Goal: Task Accomplishment & Management: Manage account settings

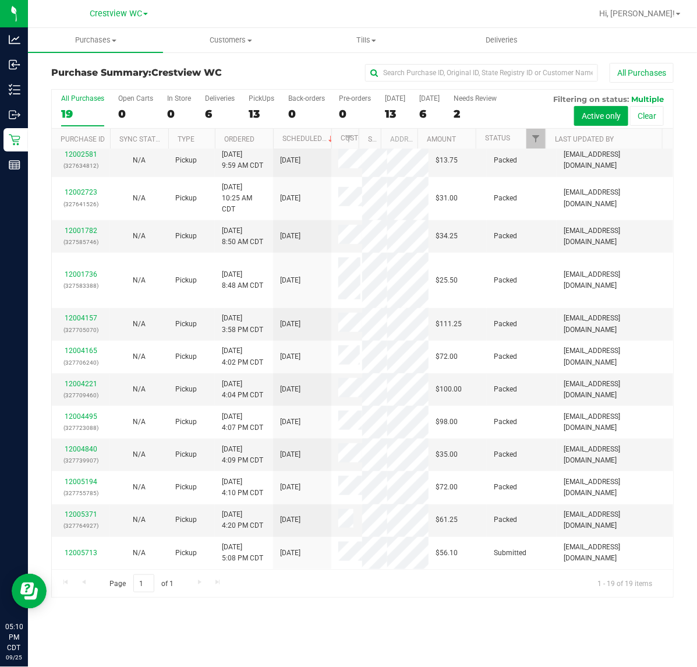
scroll to position [586, 0]
click at [430, 637] on div "Purchases Summary of purchases Fulfillment All purchases Customers All customer…" at bounding box center [362, 347] width 669 height 639
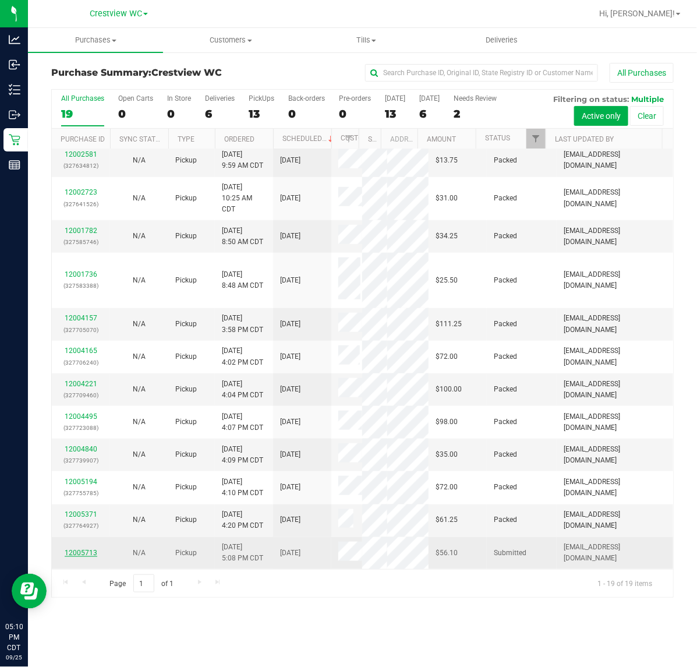
click at [82, 552] on link "12005713" at bounding box center [81, 553] width 33 height 8
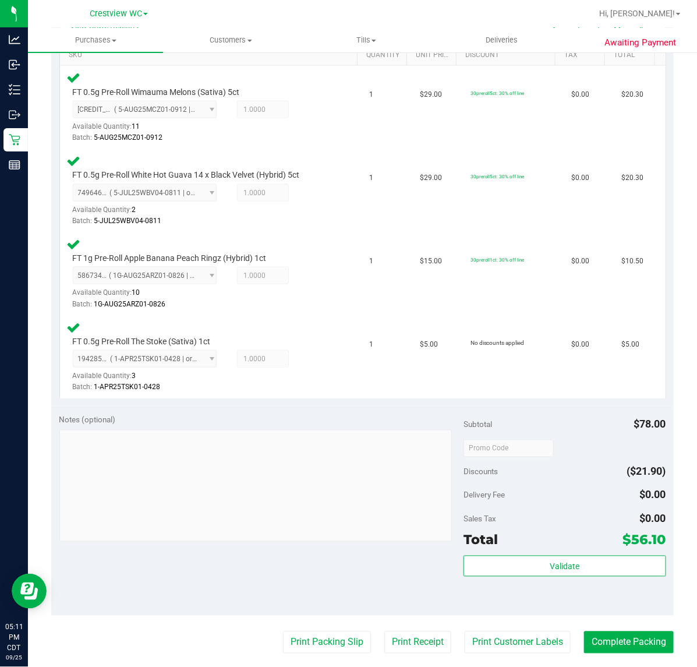
scroll to position [364, 0]
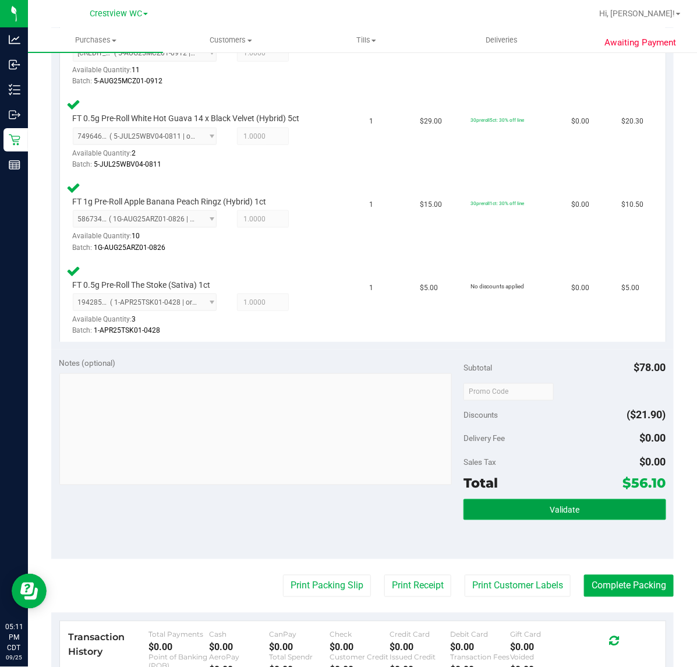
click at [509, 512] on button "Validate" at bounding box center [565, 509] width 202 height 21
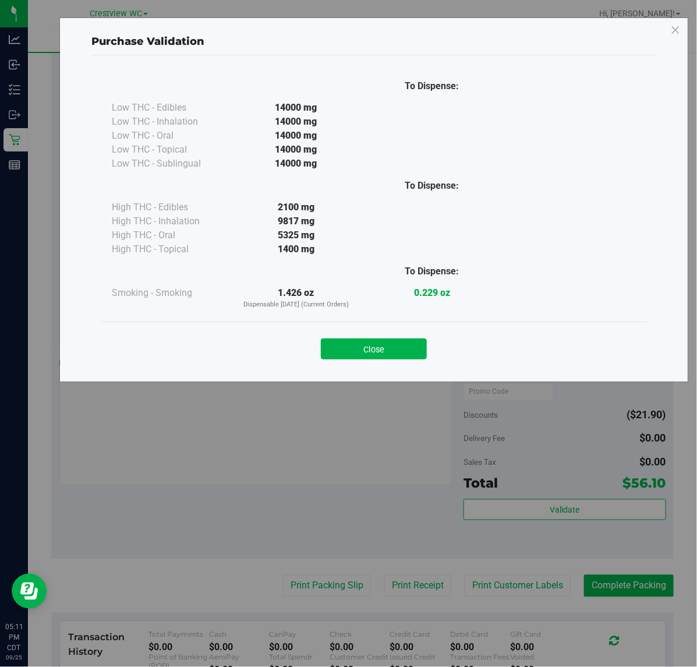
click at [399, 337] on div "Close" at bounding box center [374, 345] width 530 height 29
click at [397, 347] on button "Close" at bounding box center [374, 349] width 106 height 21
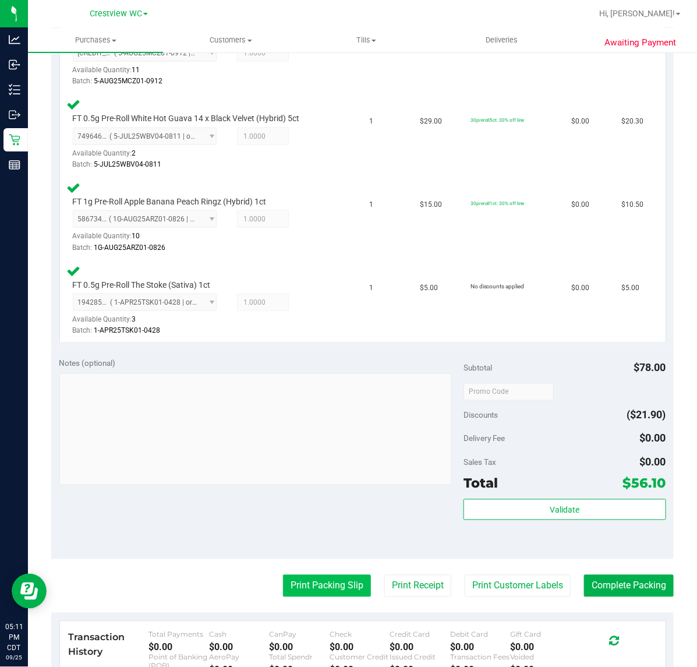
click at [301, 575] on button "Print Packing Slip" at bounding box center [327, 586] width 88 height 22
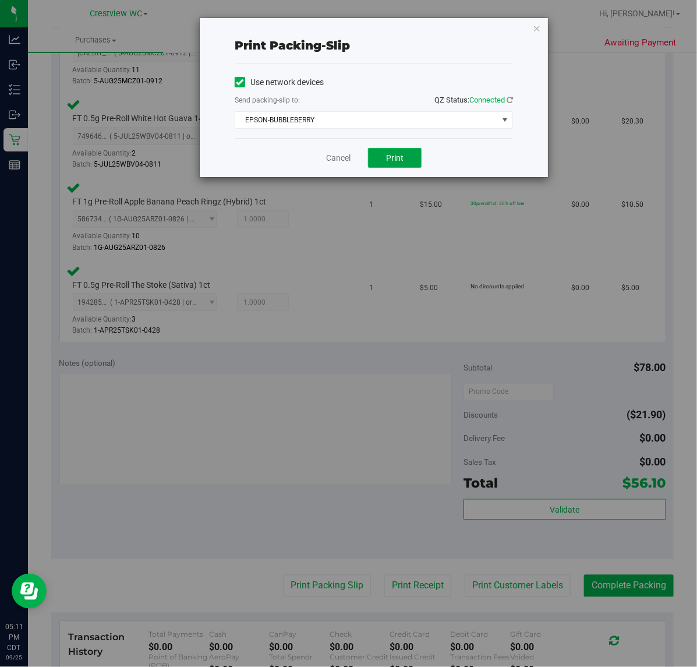
click at [389, 151] on button "Print" at bounding box center [395, 158] width 54 height 20
click at [333, 155] on link "Cancel" at bounding box center [338, 158] width 24 height 12
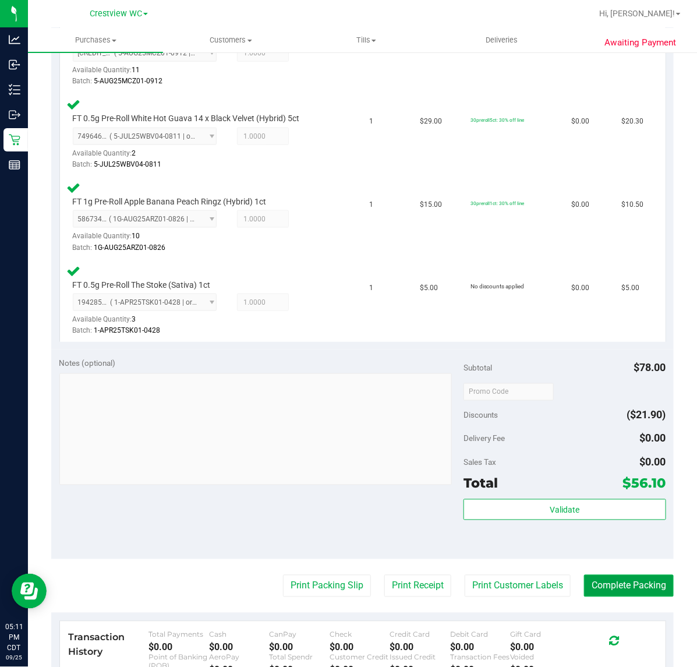
click at [616, 578] on button "Complete Packing" at bounding box center [629, 586] width 90 height 22
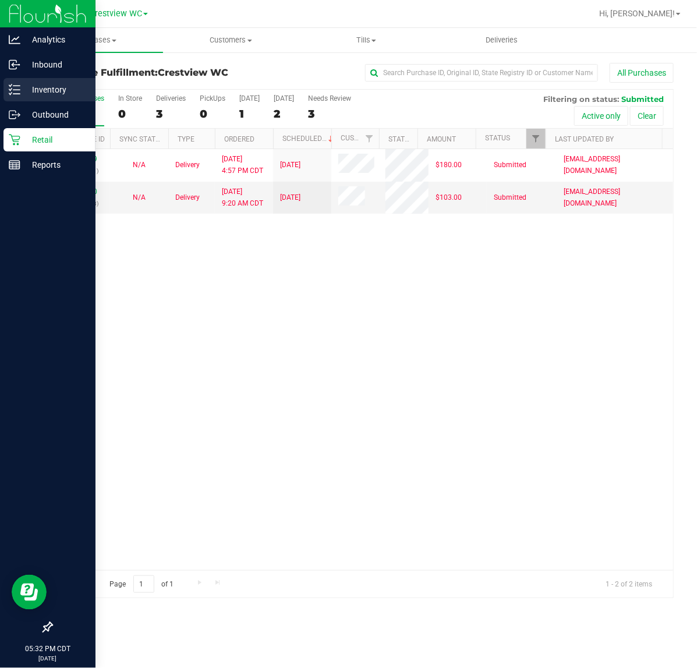
click at [10, 94] on icon at bounding box center [10, 94] width 2 height 2
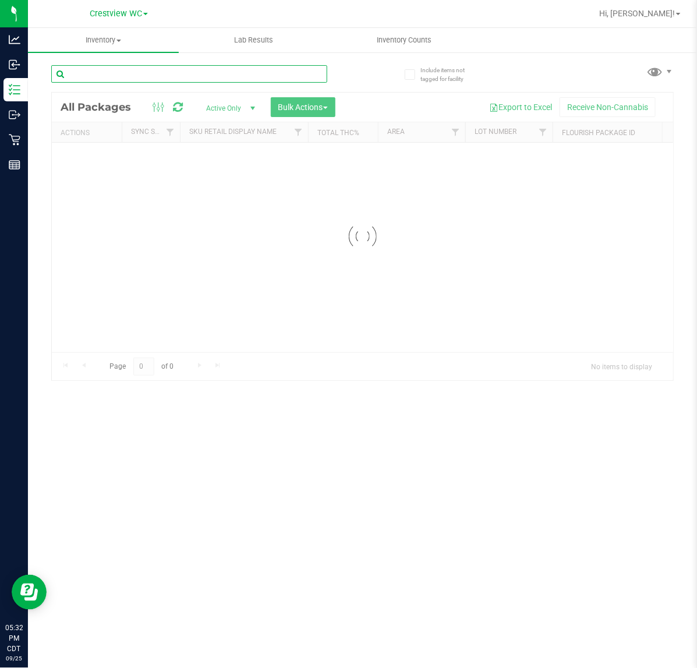
click at [168, 74] on input "text" at bounding box center [189, 73] width 276 height 17
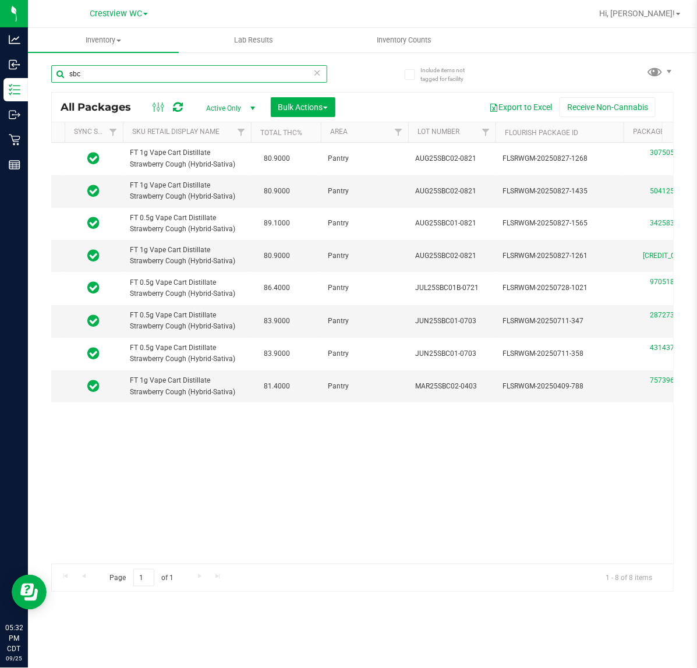
scroll to position [0, 111]
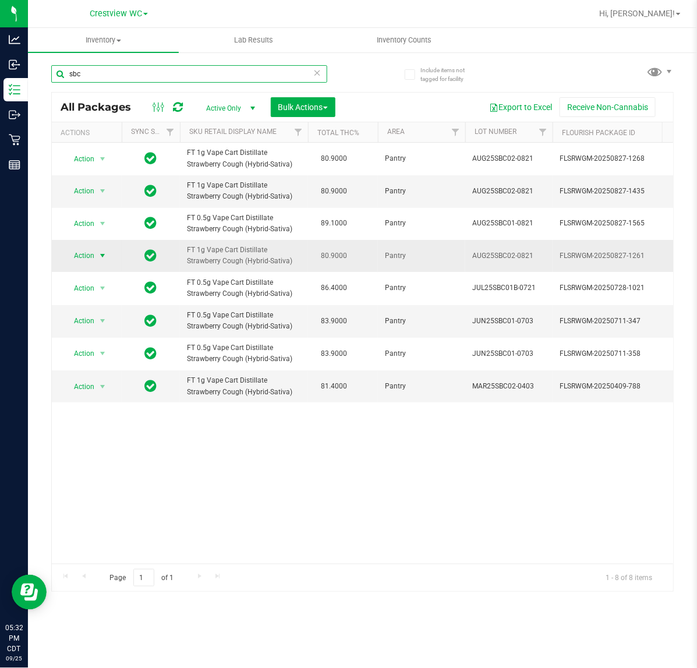
type input "sbc"
click at [88, 256] on span "Action" at bounding box center [79, 256] width 31 height 16
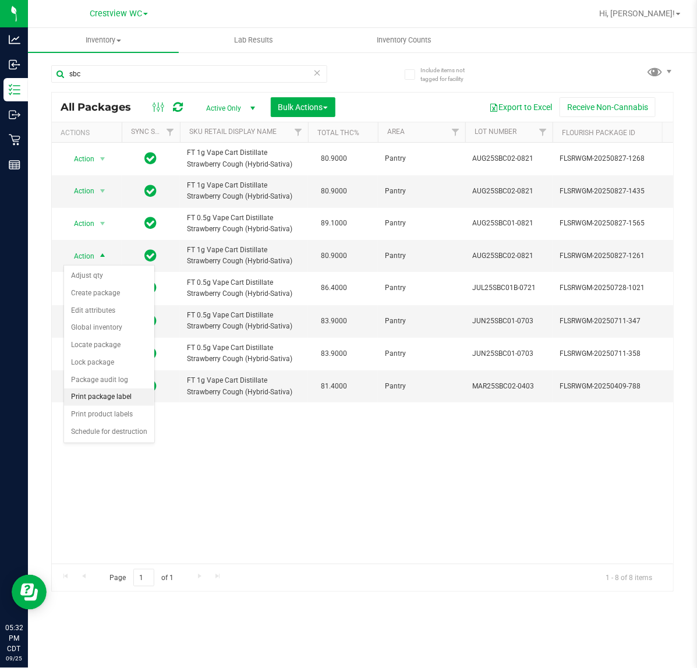
click at [114, 398] on li "Print package label" at bounding box center [109, 397] width 90 height 17
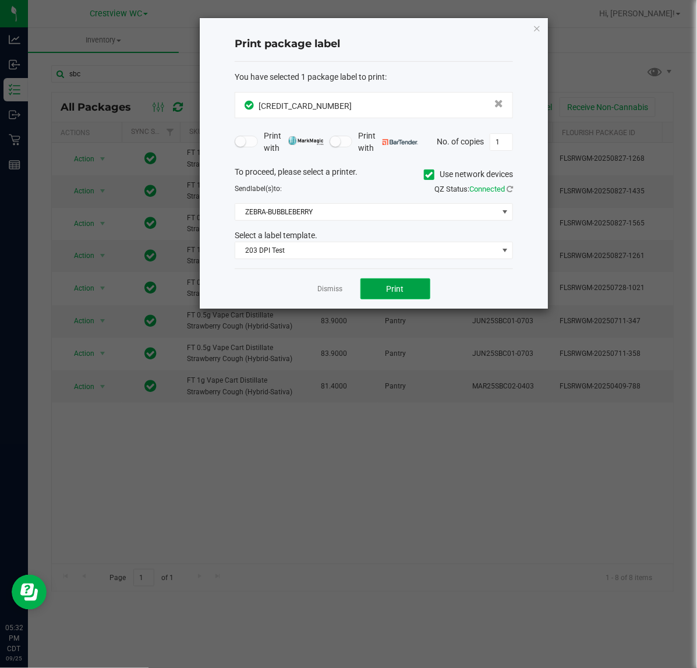
click at [391, 289] on span "Print" at bounding box center [395, 288] width 17 height 9
click at [331, 294] on link "Dismiss" at bounding box center [330, 289] width 25 height 10
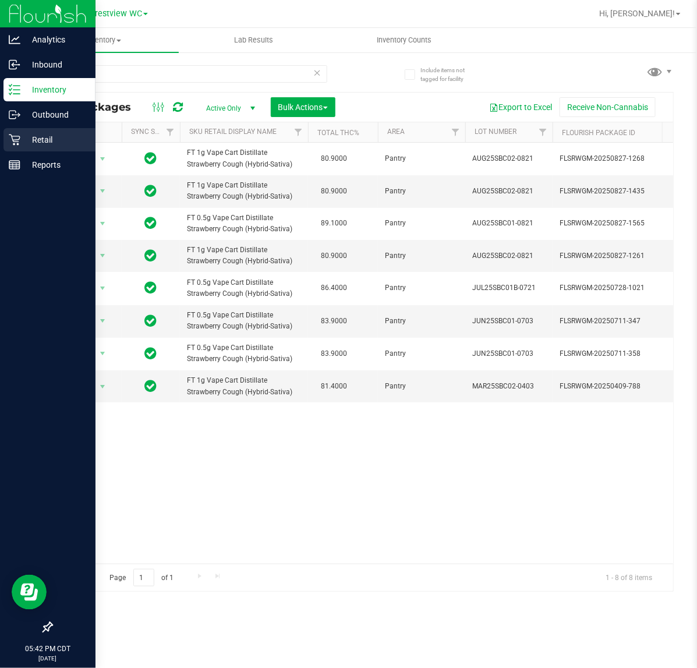
click at [17, 138] on icon at bounding box center [15, 140] width 12 height 12
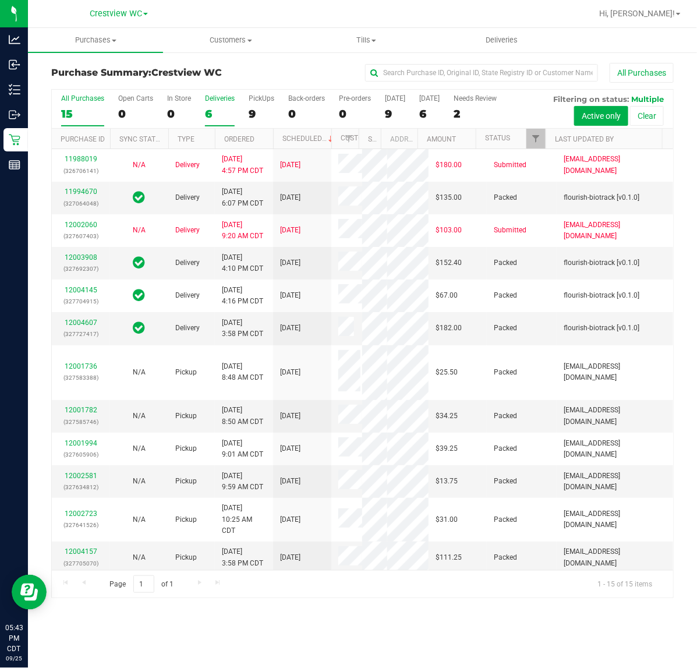
click at [210, 107] on div "6" at bounding box center [220, 113] width 30 height 13
click at [0, 0] on input "Deliveries 6" at bounding box center [0, 0] width 0 height 0
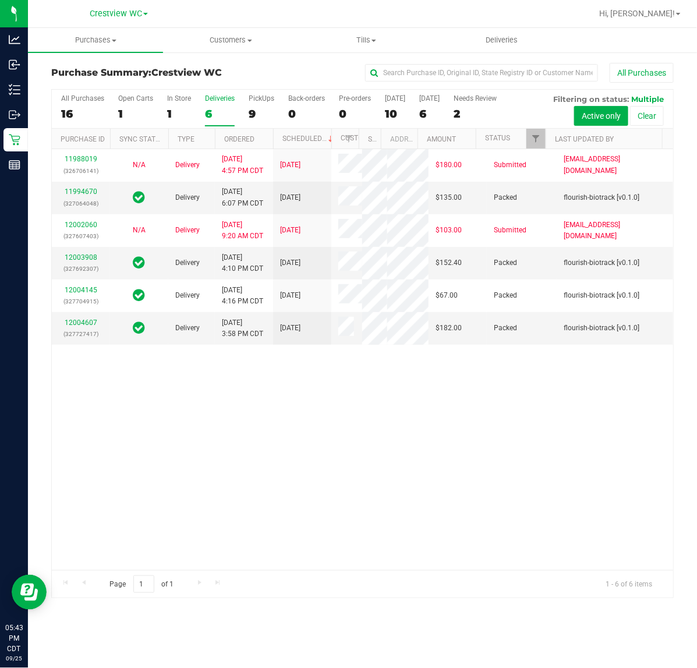
click at [251, 105] on label "PickUps 9" at bounding box center [262, 110] width 26 height 32
click at [0, 0] on input "PickUps 9" at bounding box center [0, 0] width 0 height 0
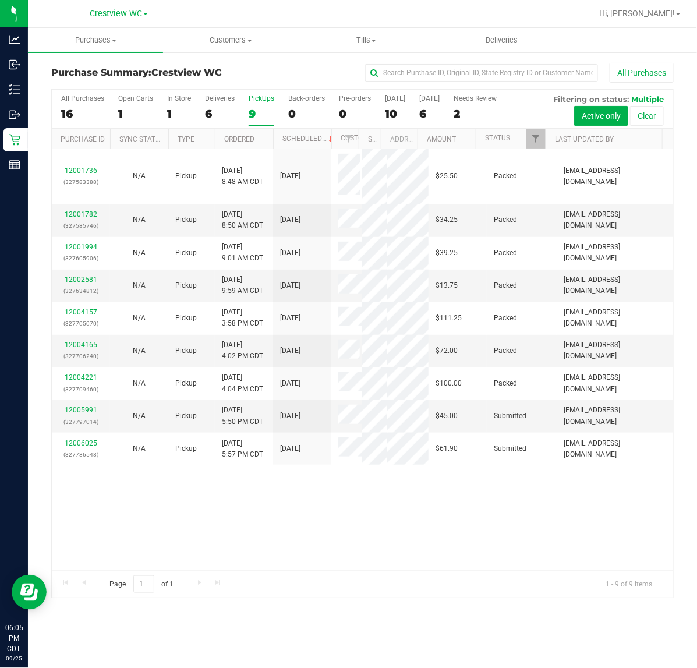
click at [258, 109] on div "9" at bounding box center [262, 113] width 26 height 13
click at [0, 0] on input "PickUps 9" at bounding box center [0, 0] width 0 height 0
click at [539, 134] on link "Filter" at bounding box center [536, 139] width 19 height 20
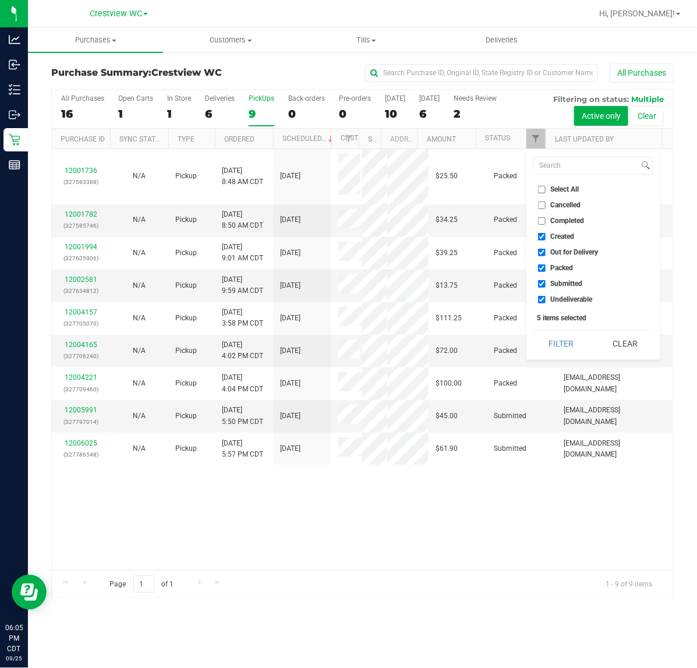
click at [557, 188] on span "Select All" at bounding box center [565, 189] width 29 height 7
click at [546, 188] on input "Select All" at bounding box center [542, 190] width 8 height 8
checkbox input "true"
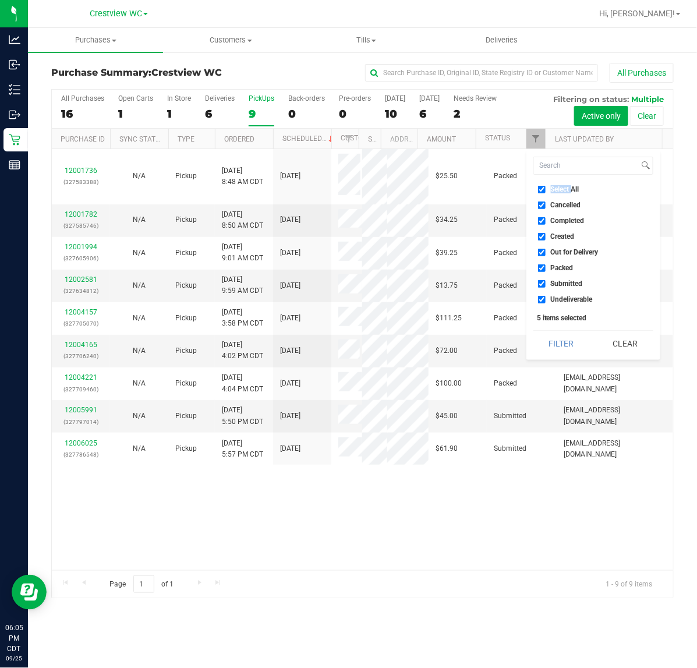
click at [557, 188] on span "Select All" at bounding box center [565, 189] width 29 height 7
click at [546, 188] on input "Select All" at bounding box center [542, 190] width 8 height 8
checkbox input "false"
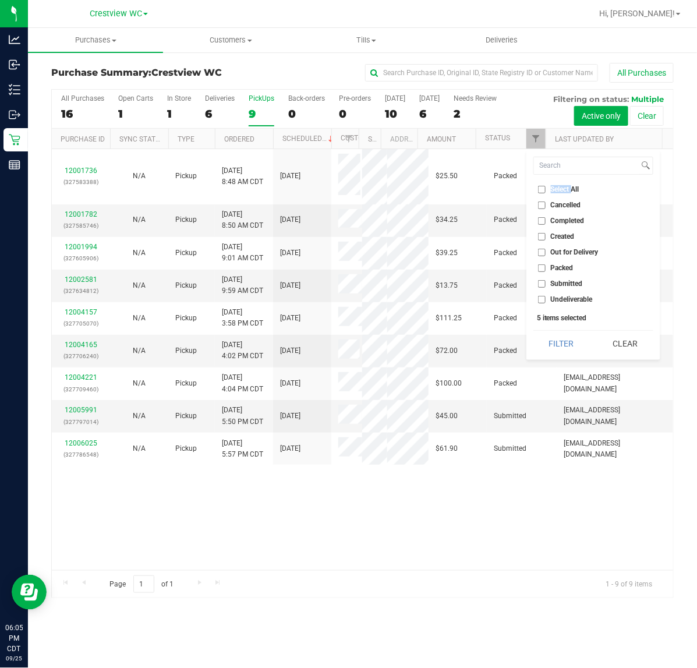
checkbox input "false"
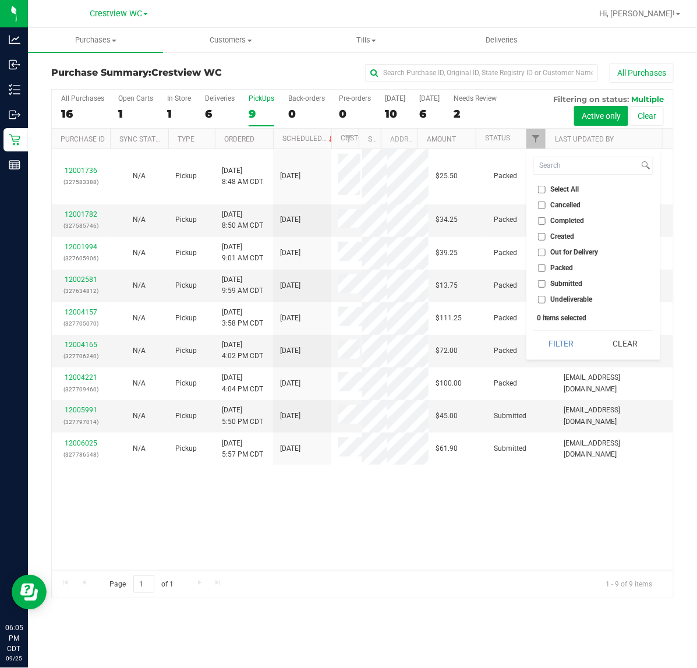
click at [564, 285] on span "Submitted" at bounding box center [567, 283] width 32 height 7
click at [546, 285] on input "Submitted" at bounding box center [542, 284] width 8 height 8
checkbox input "true"
click at [555, 350] on button "Filter" at bounding box center [562, 344] width 56 height 26
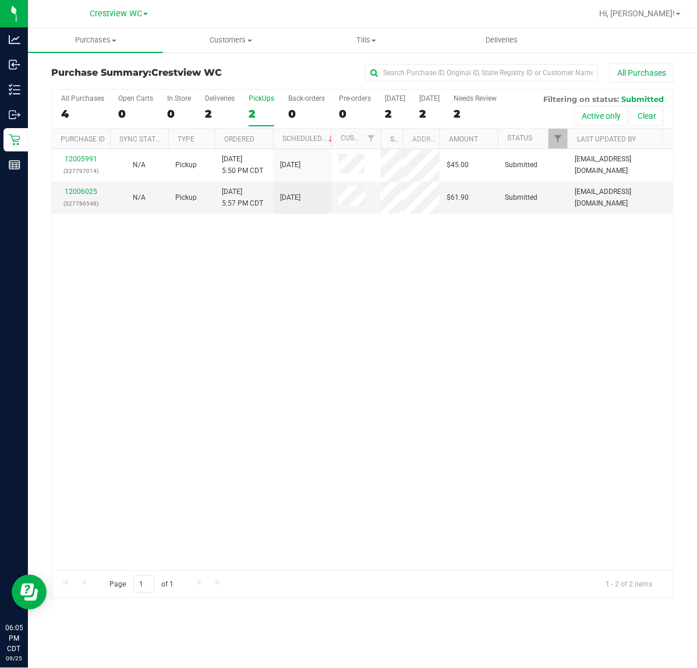
drag, startPoint x: 360, startPoint y: 135, endPoint x: 385, endPoint y: 135, distance: 25.1
click at [385, 135] on div "Purchase ID Sync Status Type Ordered Scheduled Customer State Registry ID Addre…" at bounding box center [357, 139] width 611 height 20
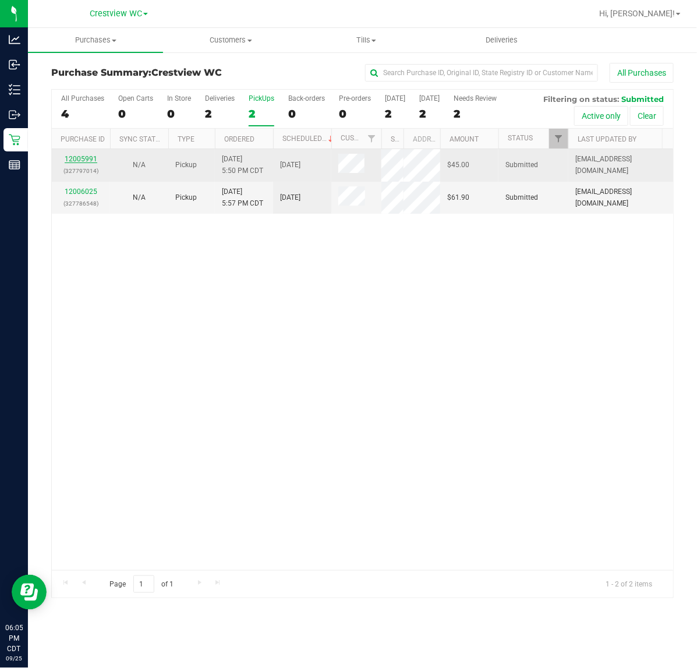
click at [84, 157] on link "12005991" at bounding box center [81, 159] width 33 height 8
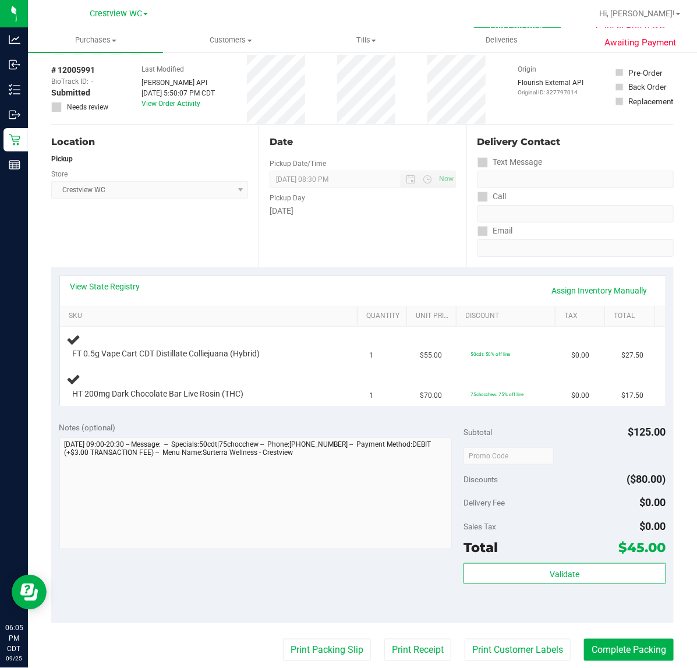
scroll to position [73, 0]
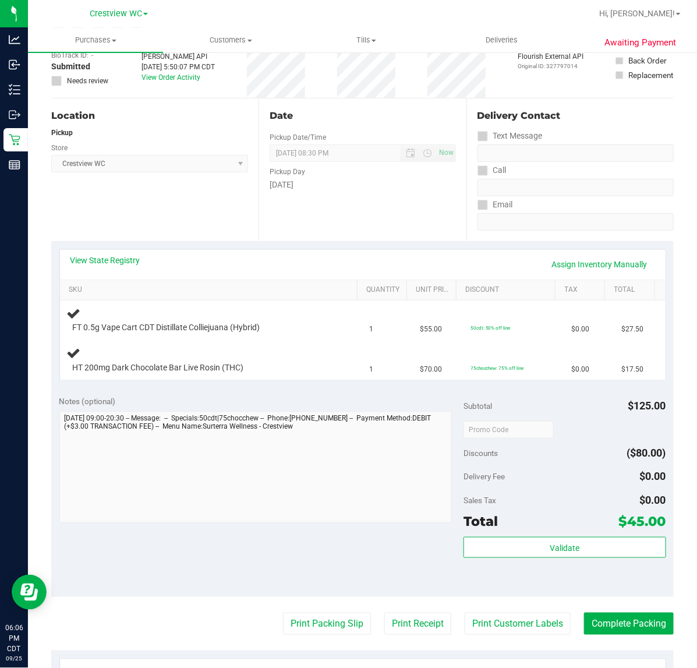
click at [172, 193] on div "Location Pickup Store Crestview WC Select Store Bonita Springs WC Boynton Beach…" at bounding box center [154, 169] width 207 height 143
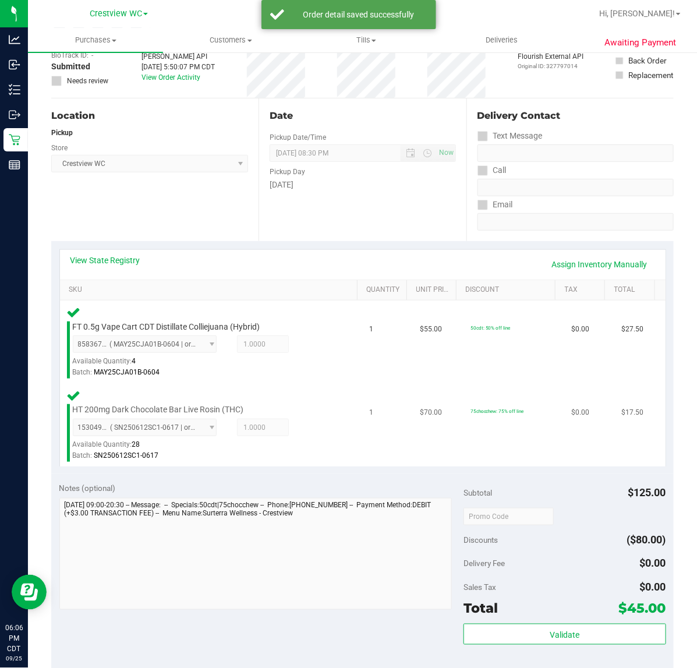
scroll to position [291, 0]
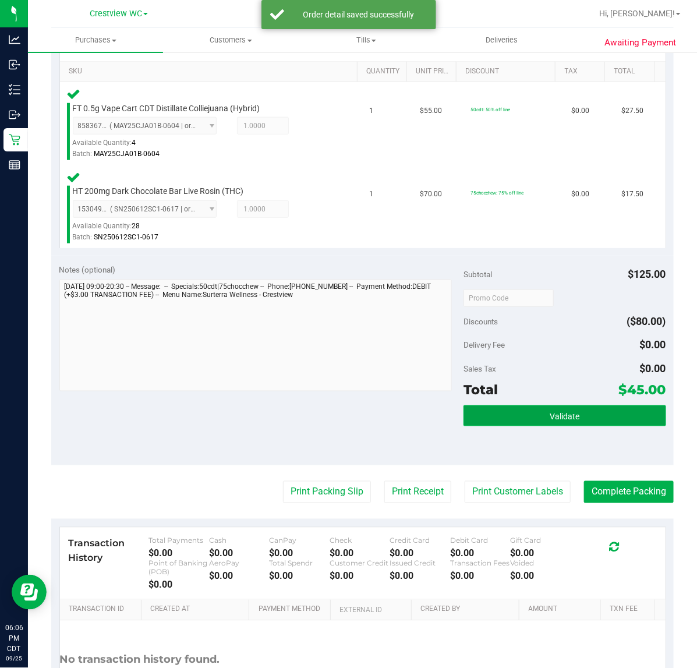
click at [499, 413] on button "Validate" at bounding box center [565, 416] width 202 height 21
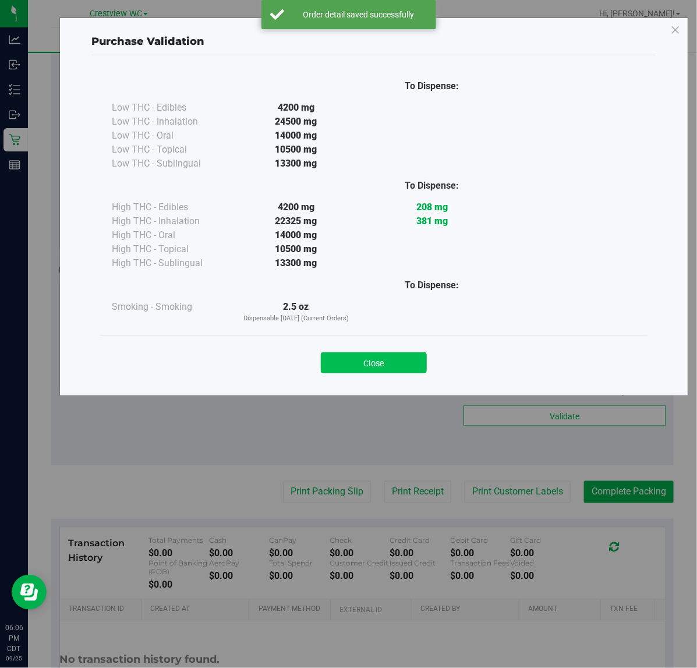
click at [383, 362] on button "Close" at bounding box center [374, 362] width 106 height 21
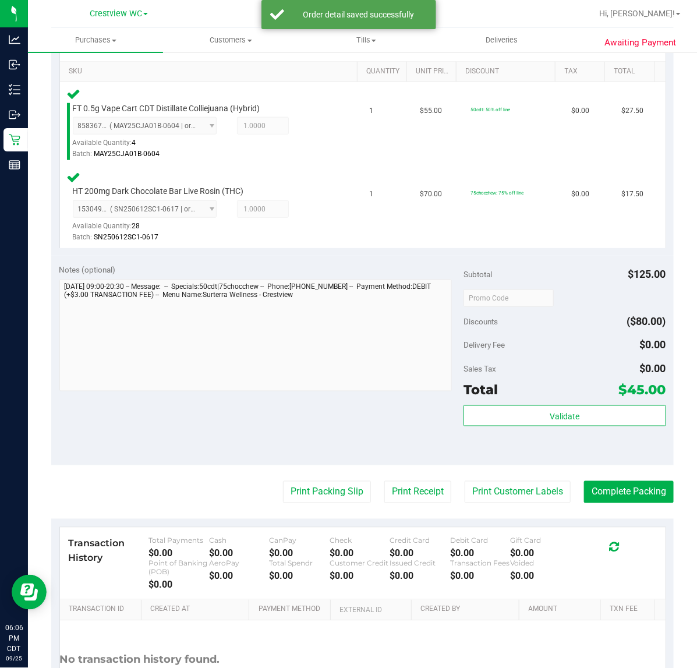
click at [330, 478] on purchase-details "Back Edit Purchase Cancel Purchase View Profile # 12005991 BioTrack ID: - Submi…" at bounding box center [362, 259] width 623 height 974
click at [328, 511] on purchase-details "Back Edit Purchase Cancel Purchase View Profile # 12005991 BioTrack ID: - Submi…" at bounding box center [362, 259] width 623 height 974
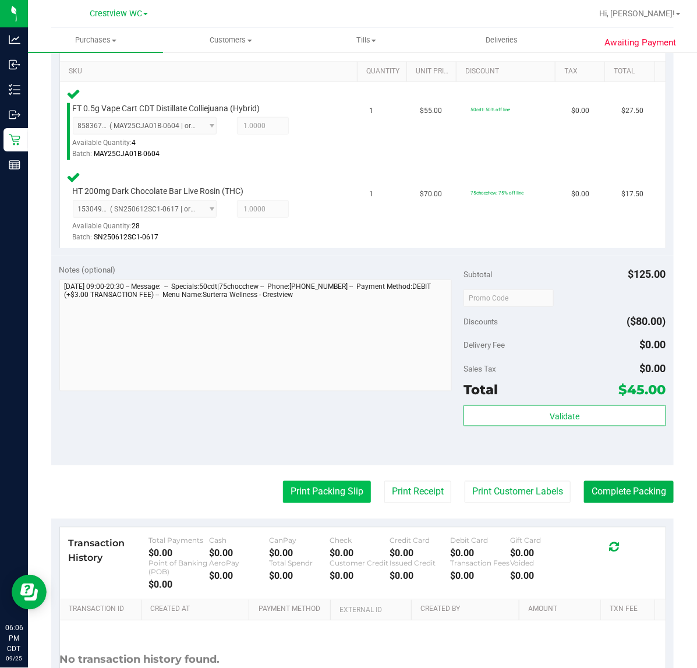
click at [344, 496] on button "Print Packing Slip" at bounding box center [327, 492] width 88 height 22
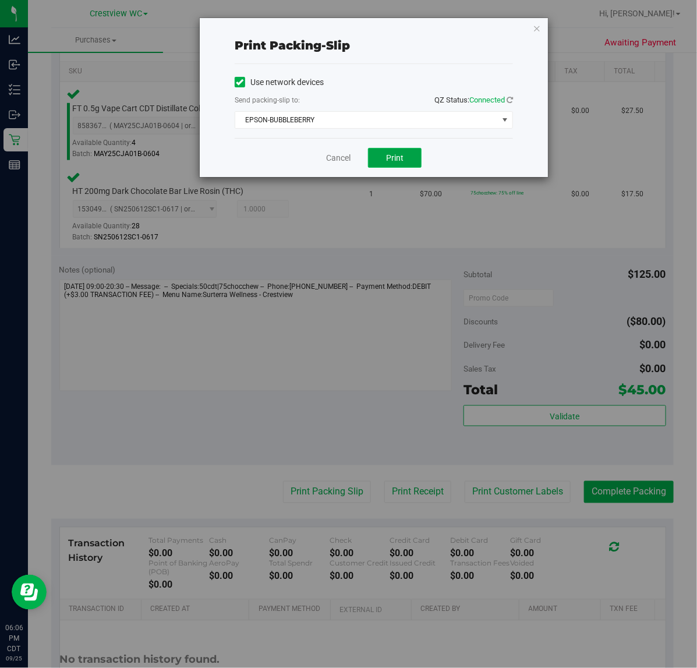
click at [417, 158] on button "Print" at bounding box center [395, 158] width 54 height 20
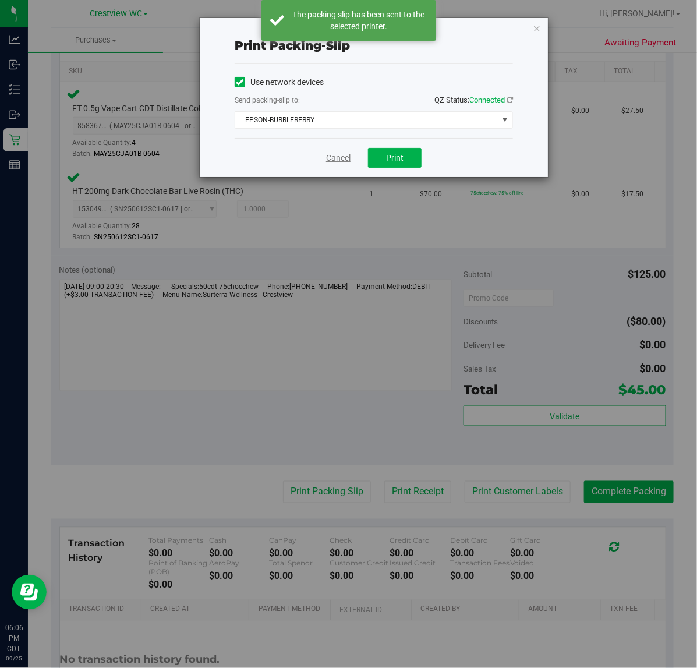
click at [337, 160] on link "Cancel" at bounding box center [338, 158] width 24 height 12
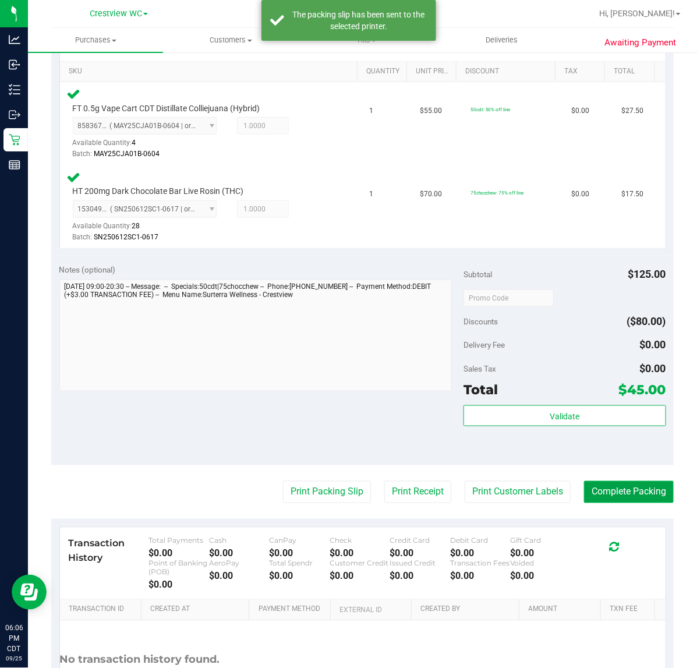
click at [654, 492] on button "Complete Packing" at bounding box center [629, 492] width 90 height 22
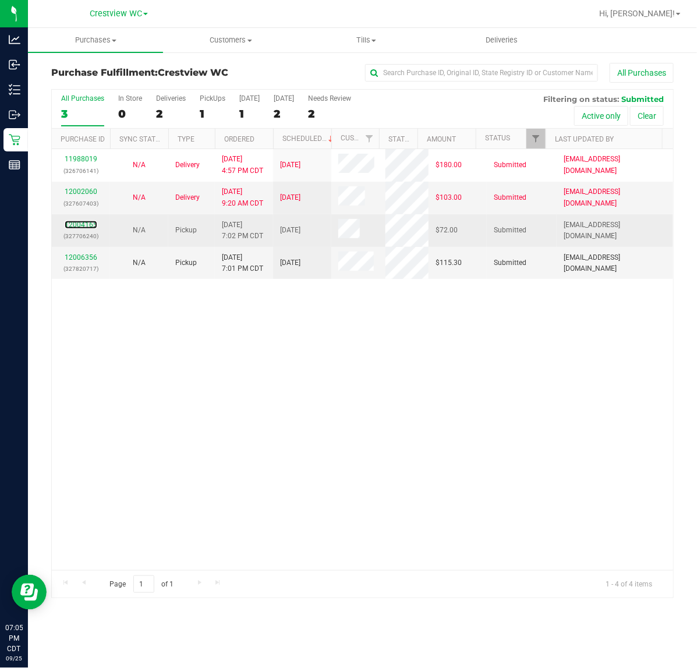
drag, startPoint x: 77, startPoint y: 227, endPoint x: 83, endPoint y: 234, distance: 8.7
click at [79, 228] on link "12004165" at bounding box center [81, 225] width 33 height 8
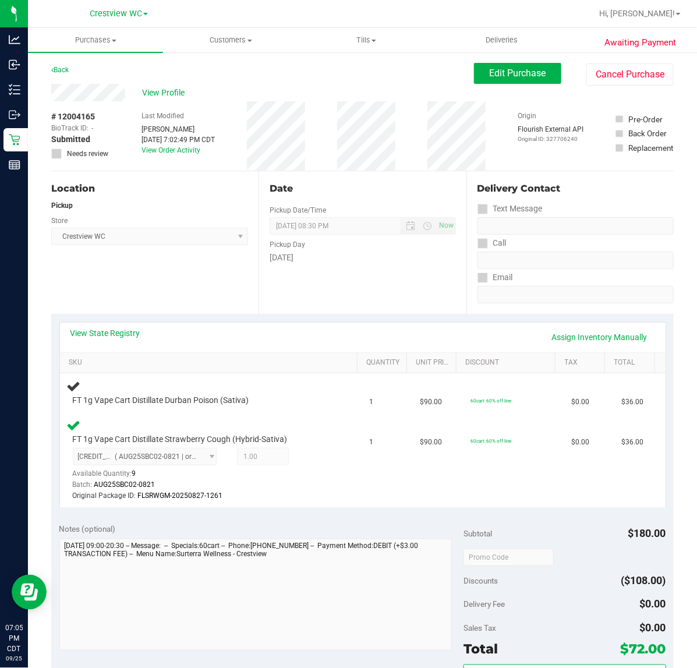
click at [150, 289] on div "Location Pickup Store Crestview WC Select Store Bonita Springs WC Boynton Beach…" at bounding box center [154, 242] width 207 height 143
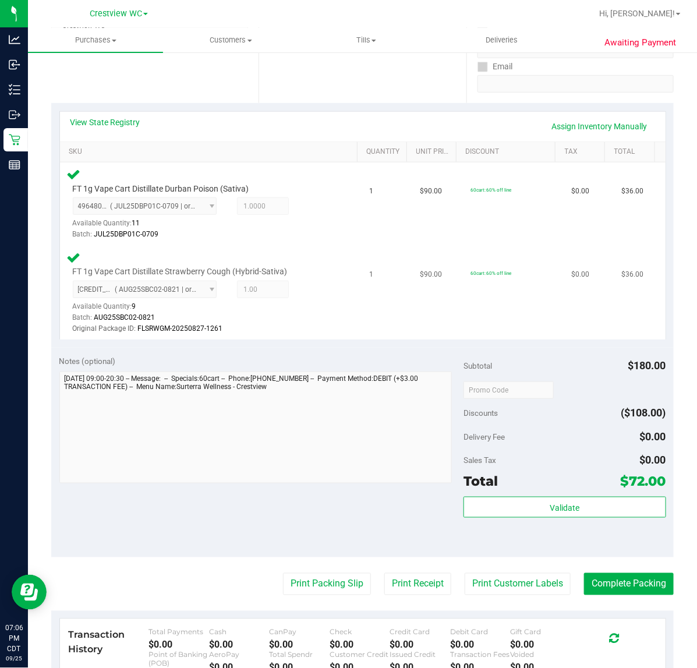
scroll to position [218, 0]
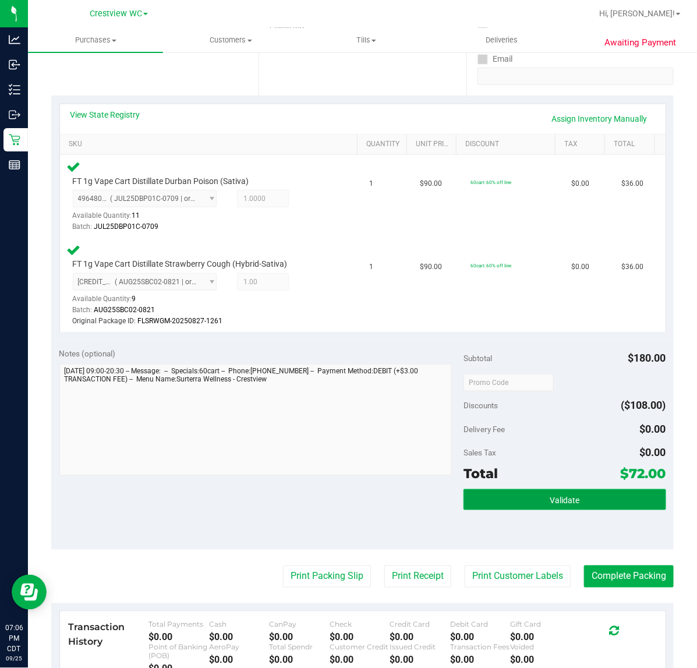
click at [512, 501] on button "Validate" at bounding box center [565, 499] width 202 height 21
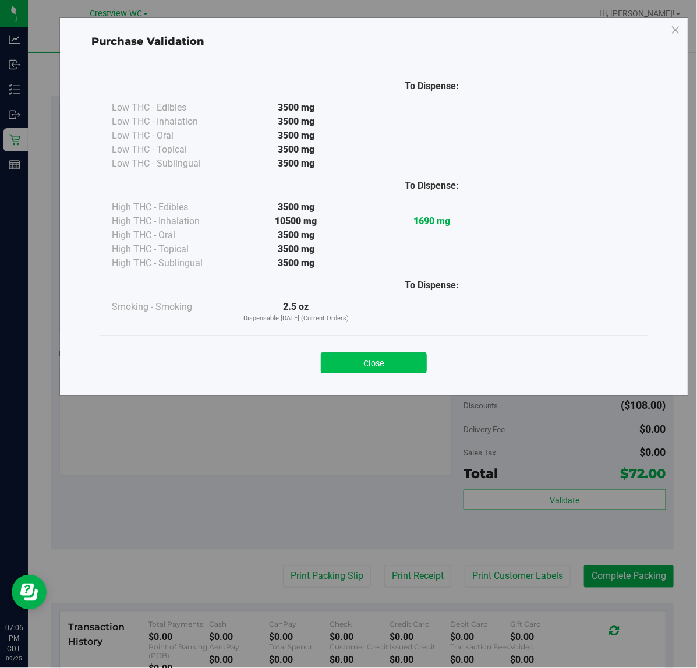
click at [368, 361] on button "Close" at bounding box center [374, 362] width 106 height 21
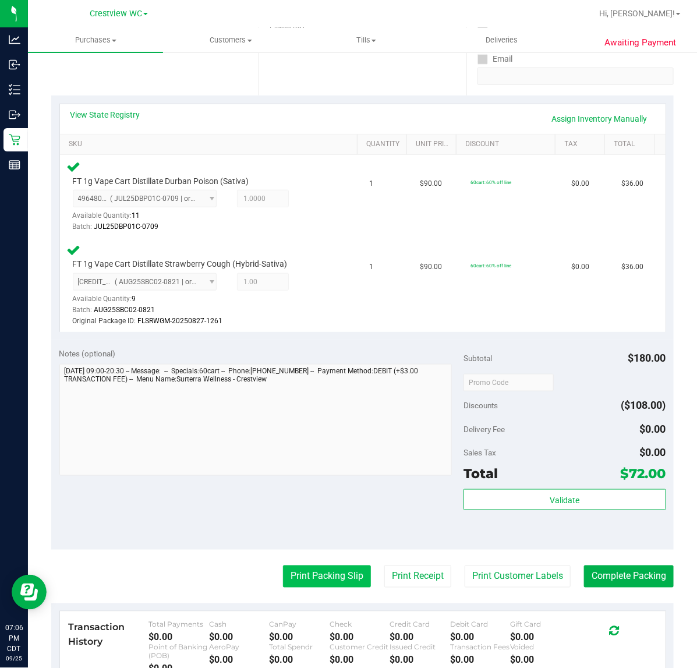
click at [328, 578] on button "Print Packing Slip" at bounding box center [327, 577] width 88 height 22
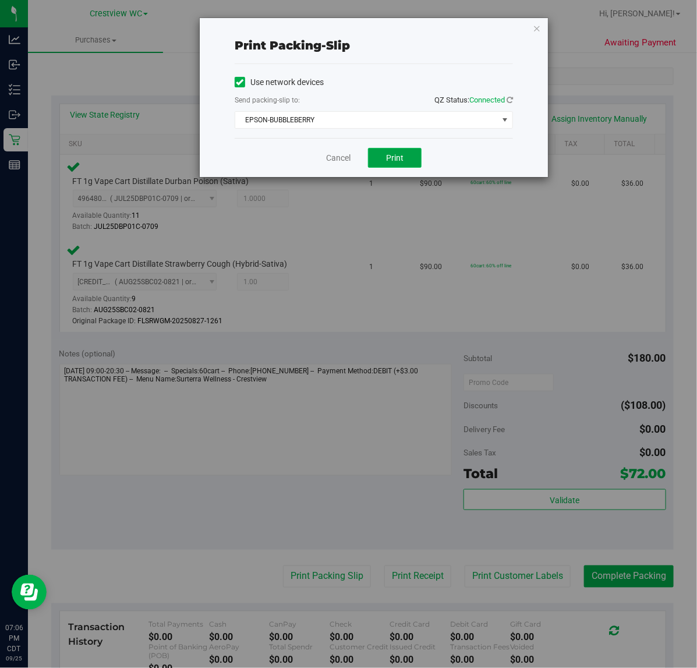
click at [400, 164] on button "Print" at bounding box center [395, 158] width 54 height 20
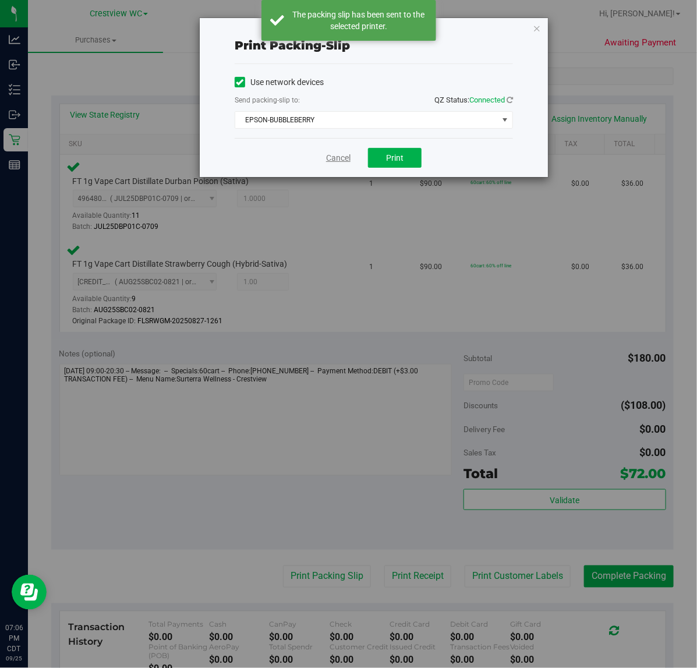
click at [347, 157] on link "Cancel" at bounding box center [338, 158] width 24 height 12
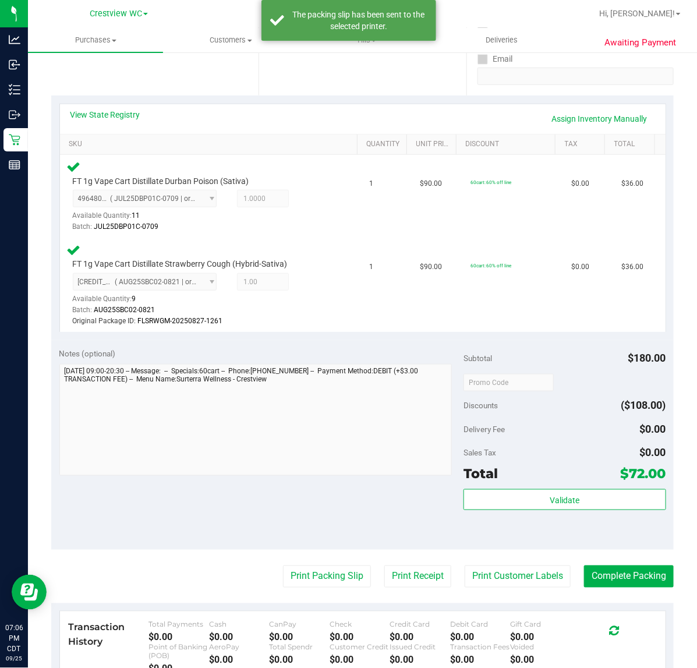
click at [598, 592] on purchase-details "Back Edit Purchase Cancel Purchase View Profile # 12004165 BioTrack ID: - Submi…" at bounding box center [362, 337] width 623 height 986
click at [618, 560] on purchase-details "Back Edit Purchase Cancel Purchase View Profile # 12004165 BioTrack ID: - Submi…" at bounding box center [362, 337] width 623 height 986
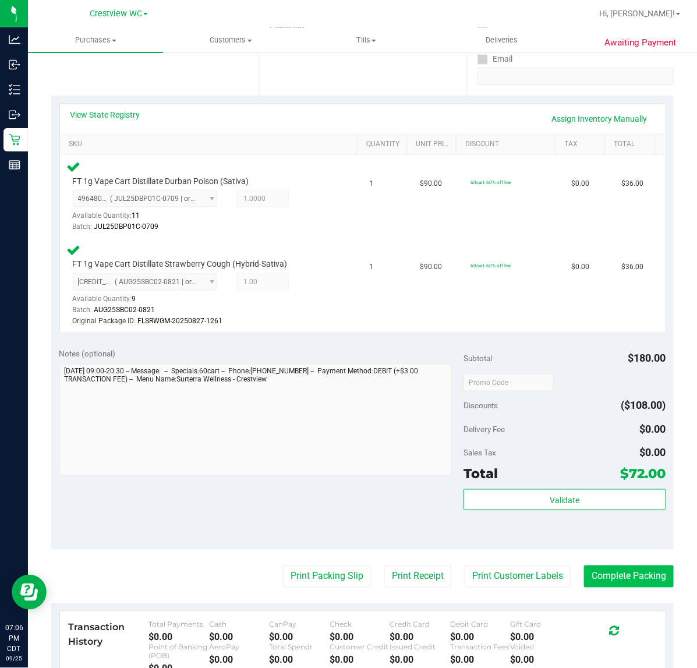
click at [621, 574] on button "Complete Packing" at bounding box center [629, 577] width 90 height 22
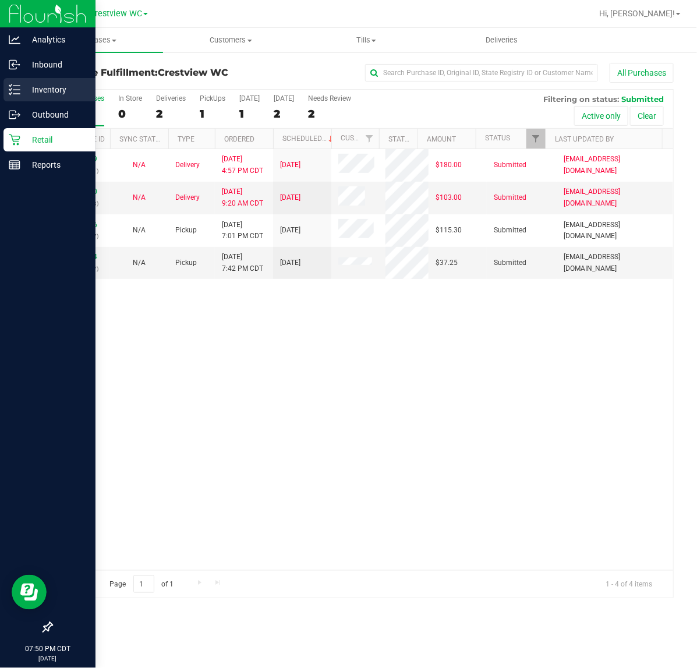
click at [21, 83] on p "Inventory" at bounding box center [55, 90] width 70 height 14
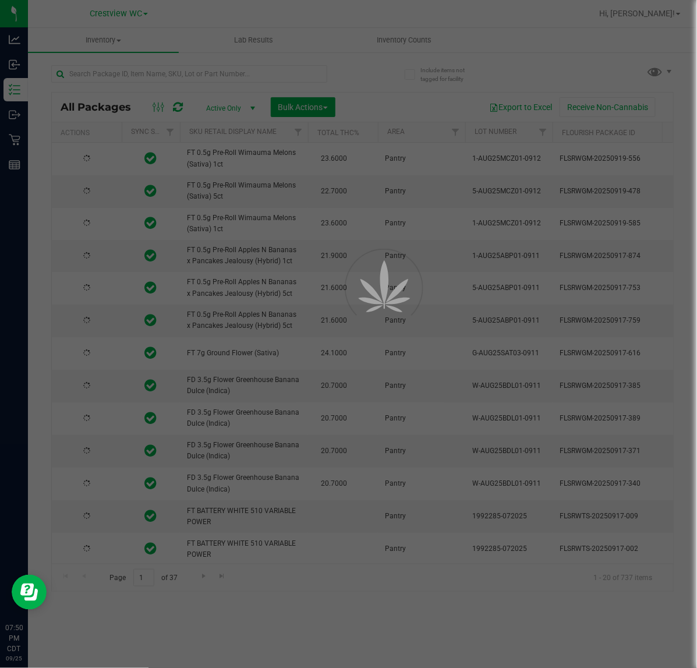
click at [153, 69] on div at bounding box center [348, 334] width 697 height 668
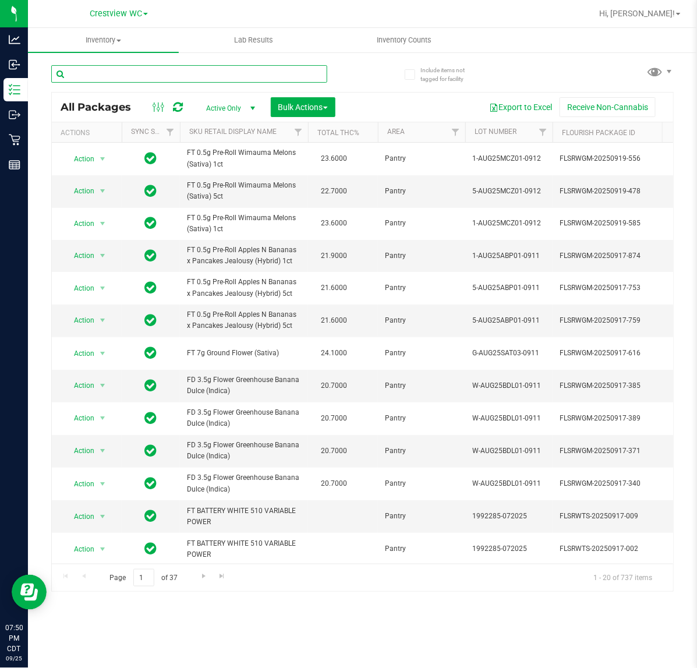
click at [150, 65] on input "text" at bounding box center [189, 73] width 276 height 17
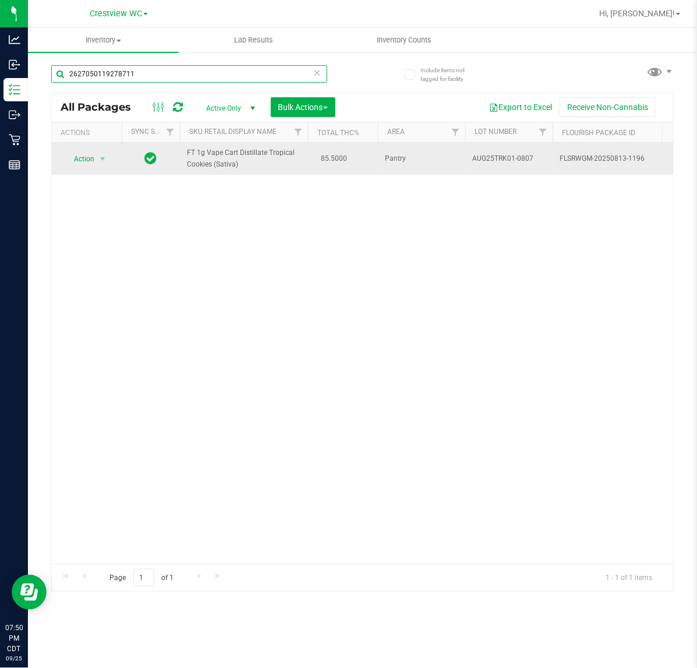
type input "2627050119278711"
click at [75, 156] on span "Action" at bounding box center [79, 159] width 31 height 16
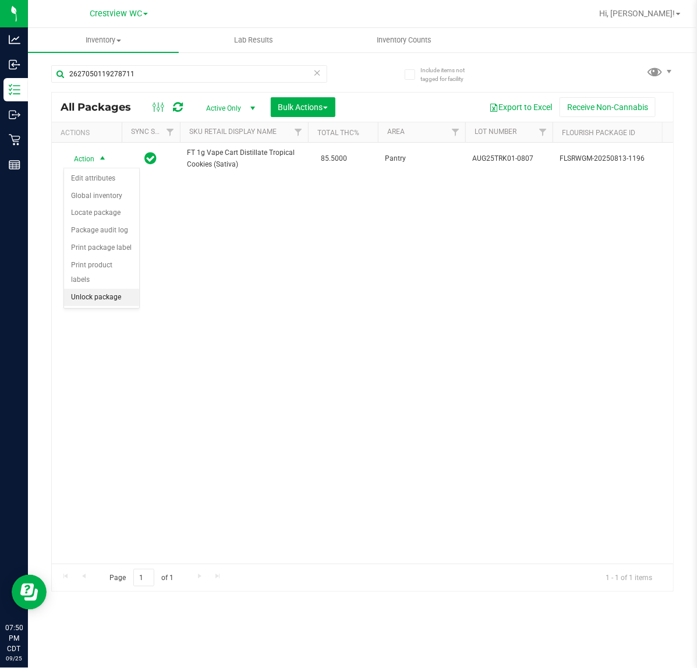
click at [105, 289] on li "Unlock package" at bounding box center [101, 297] width 75 height 17
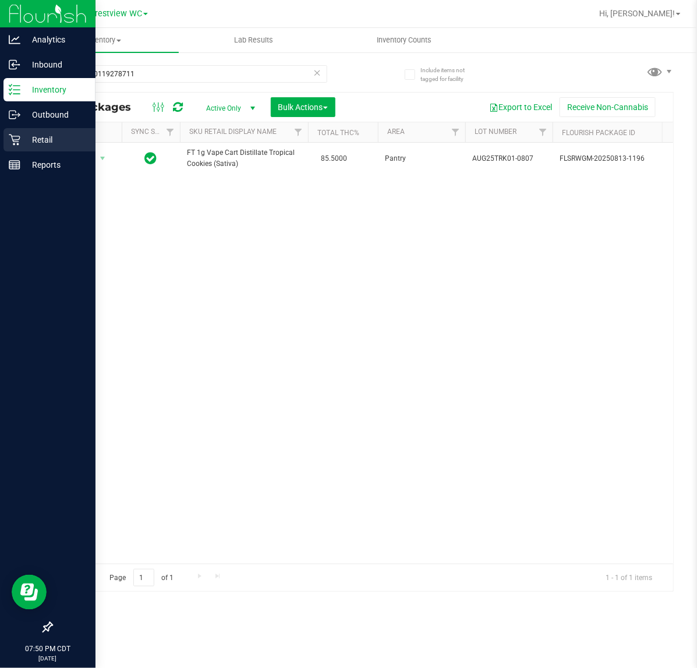
click at [24, 131] on div "Retail" at bounding box center [49, 139] width 92 height 23
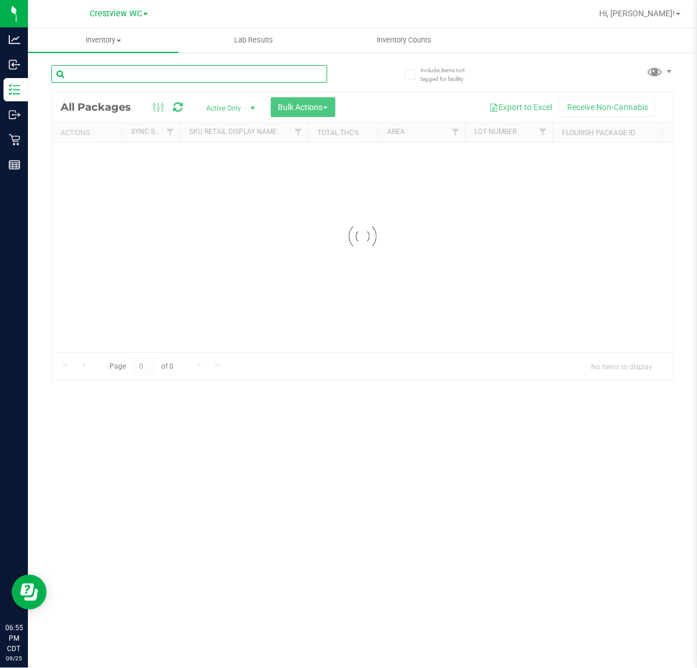
click at [103, 72] on input "text" at bounding box center [189, 73] width 276 height 17
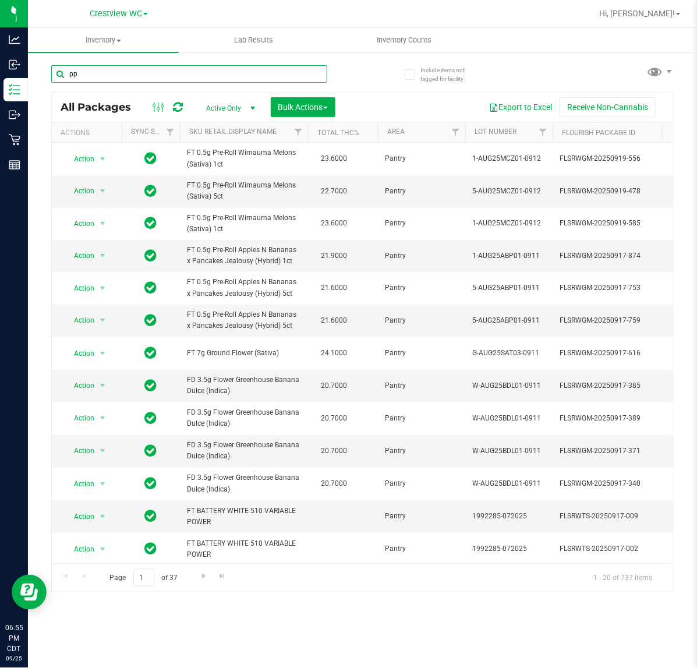
type input "ppu"
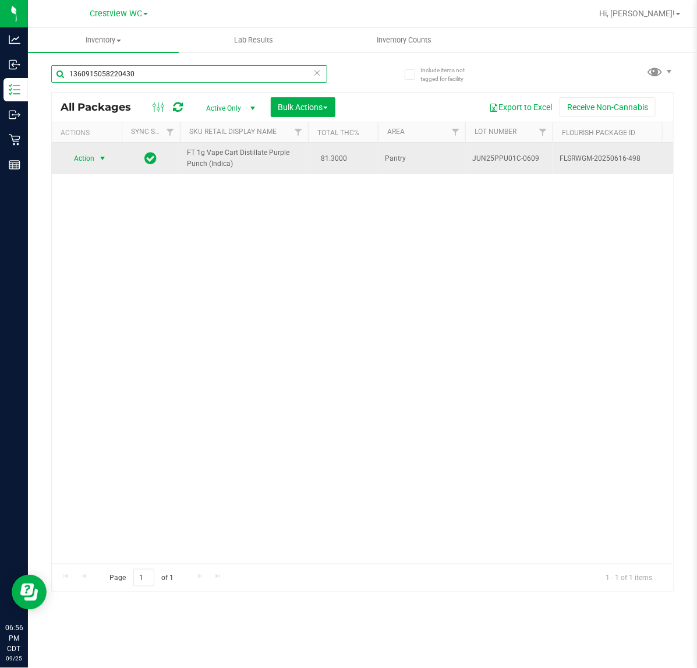
type input "1360915058220430"
click at [87, 166] on span "Action" at bounding box center [79, 158] width 31 height 16
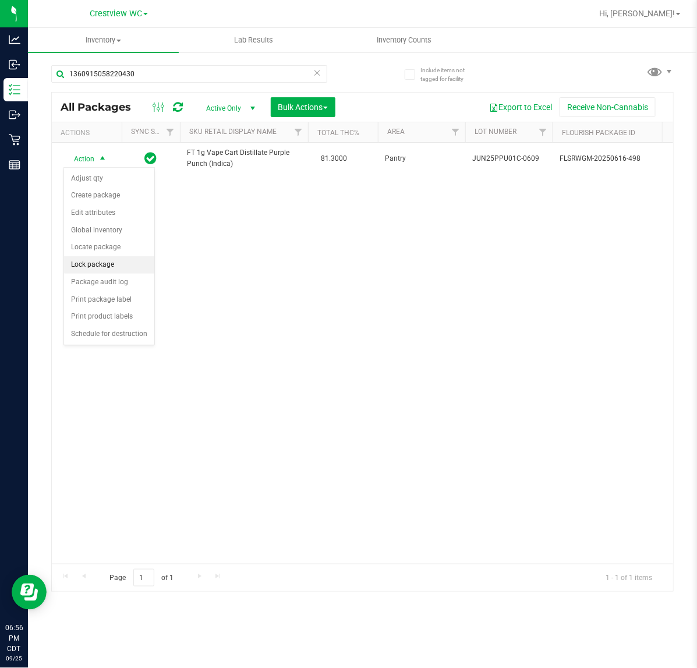
click at [111, 264] on li "Lock package" at bounding box center [109, 264] width 90 height 17
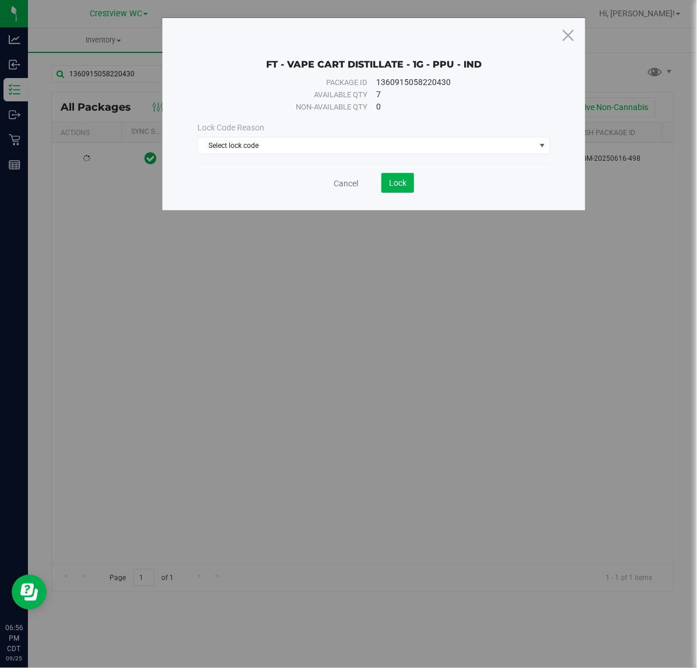
click at [379, 161] on div "Lock Code Reason Select lock code Select lock code Newly Received Administrativ…" at bounding box center [374, 138] width 370 height 50
click at [382, 156] on div "Lock Code Reason Select lock code Select lock code Newly Received Administrativ…" at bounding box center [374, 138] width 370 height 50
click at [307, 154] on span "Select lock code" at bounding box center [374, 145] width 352 height 17
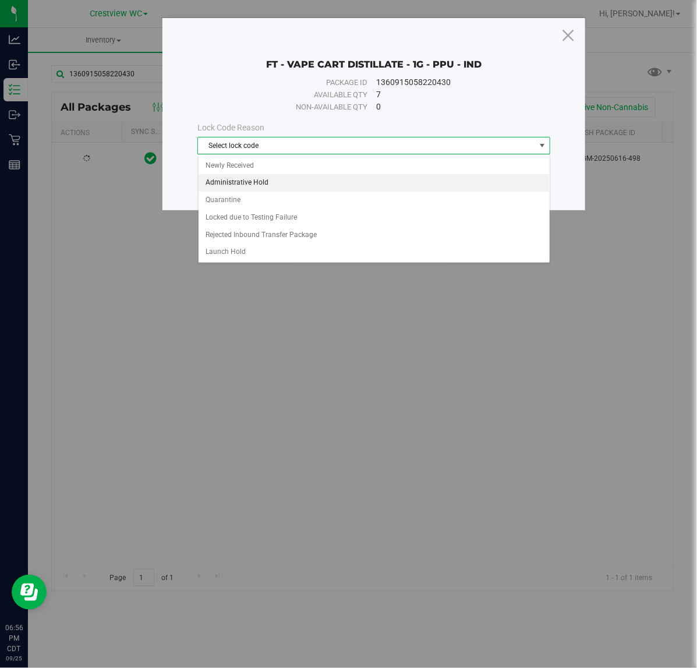
click at [265, 184] on li "Administrative Hold" at bounding box center [374, 182] width 351 height 17
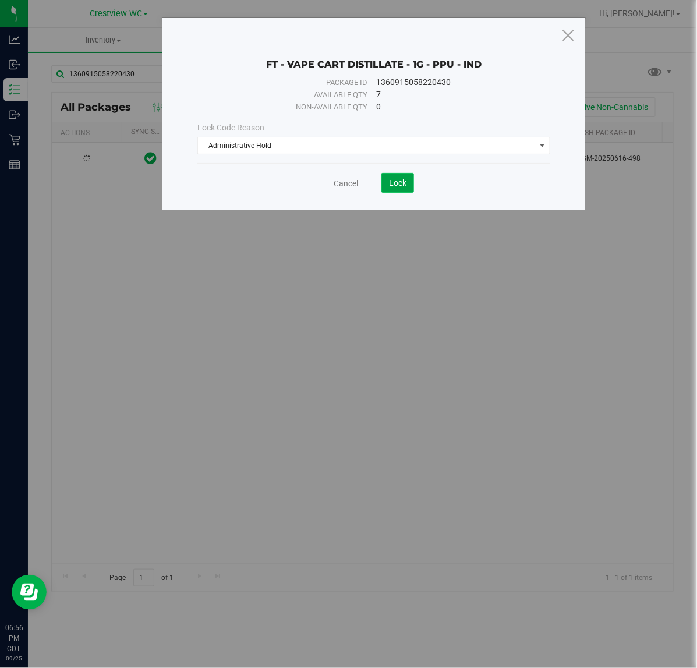
click at [403, 185] on span "Lock" at bounding box center [397, 182] width 17 height 9
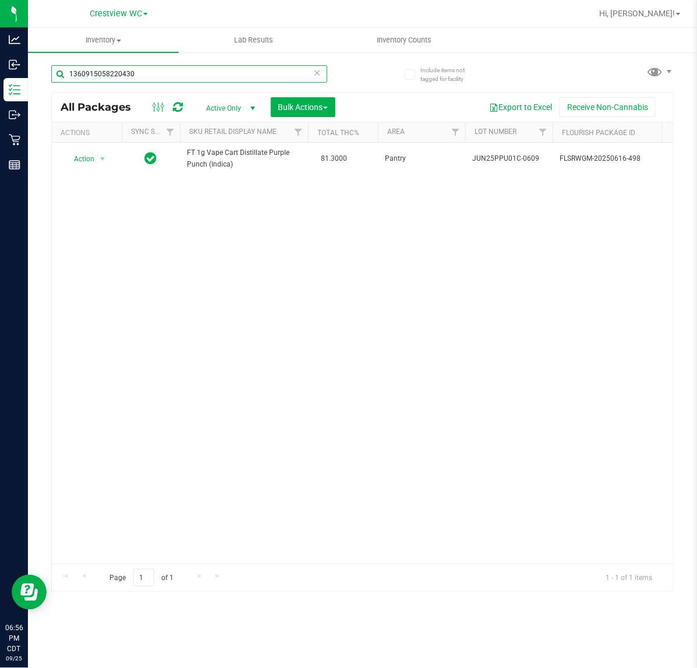
drag, startPoint x: 162, startPoint y: 75, endPoint x: -139, endPoint y: 73, distance: 300.6
click at [0, 73] on html "Analytics Inbound Inventory Outbound Retail Reports 06:56 PM CDT 09/25/2025 09/…" at bounding box center [348, 334] width 697 height 668
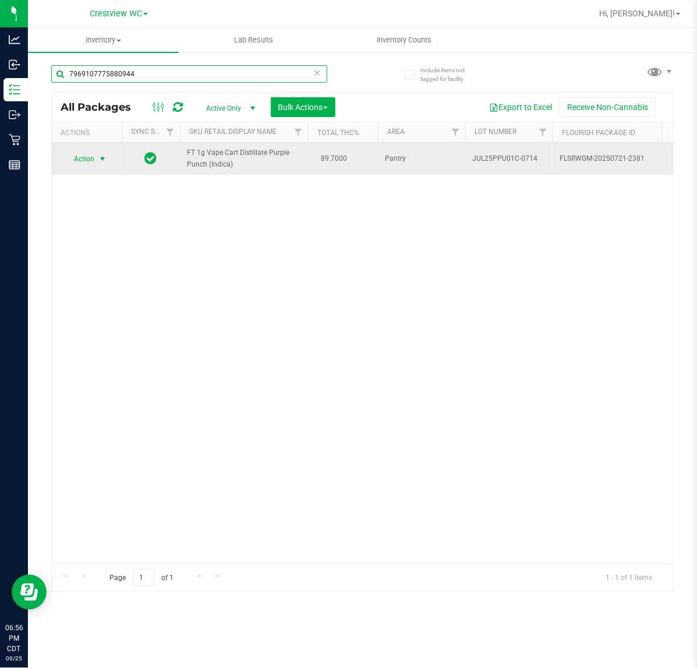
type input "7969107775880944"
click at [101, 154] on span "select" at bounding box center [102, 158] width 9 height 9
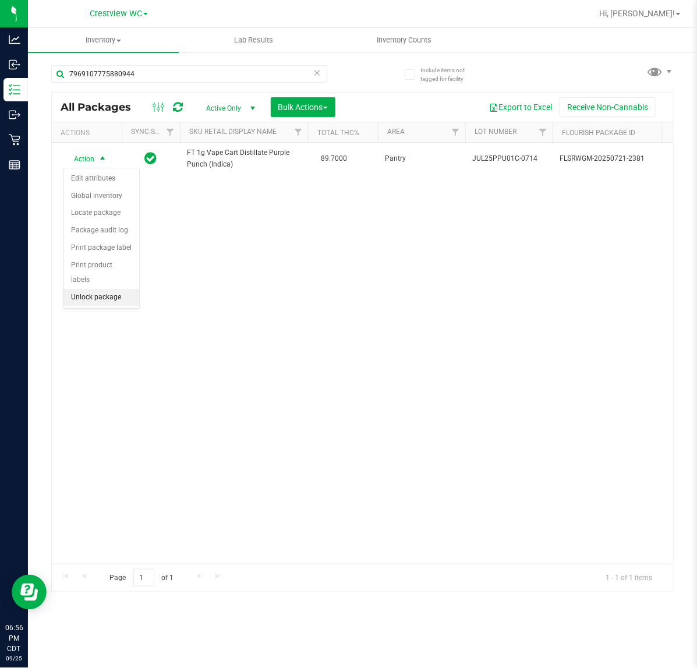
click at [91, 289] on li "Unlock package" at bounding box center [101, 297] width 75 height 17
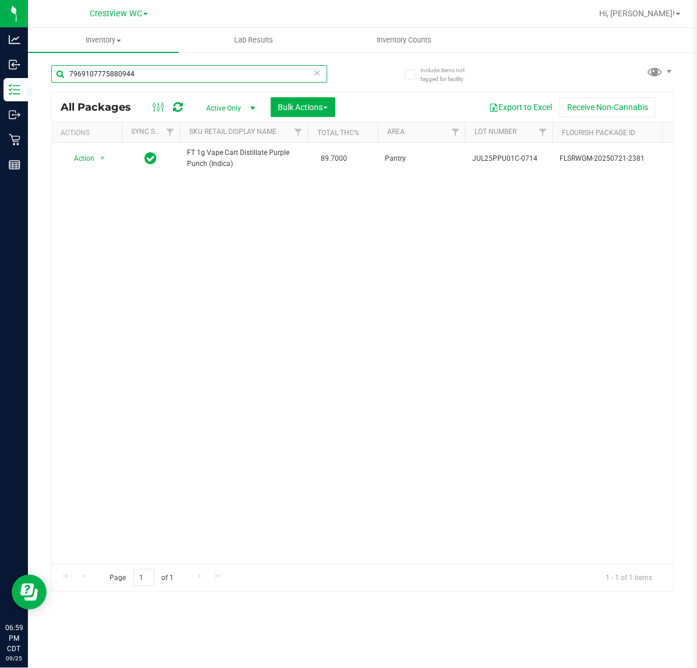
drag, startPoint x: 185, startPoint y: 71, endPoint x: -63, endPoint y: 45, distance: 249.5
click at [0, 45] on html "Analytics Inbound Inventory Outbound Retail Reports 06:59 PM CDT 09/25/2025 09/…" at bounding box center [348, 334] width 697 height 668
type input "4564071365553805"
click at [96, 158] on span "select" at bounding box center [103, 158] width 15 height 16
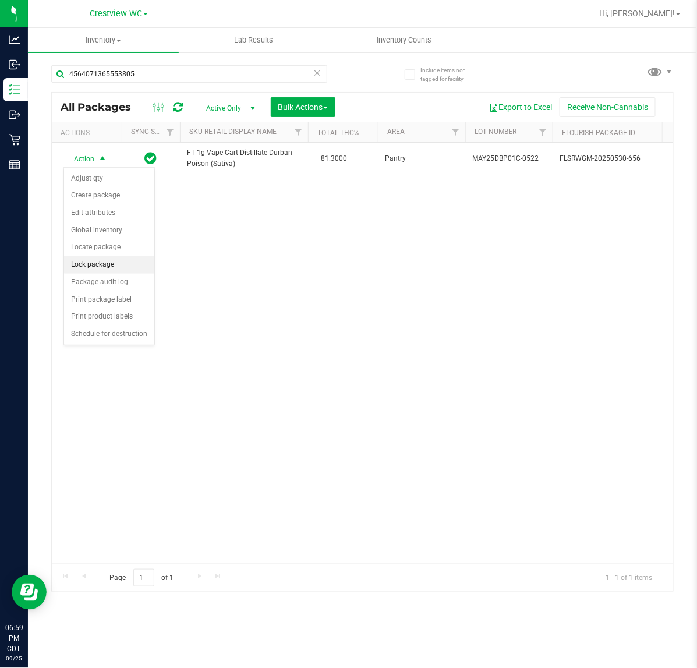
click at [102, 267] on li "Lock package" at bounding box center [109, 264] width 90 height 17
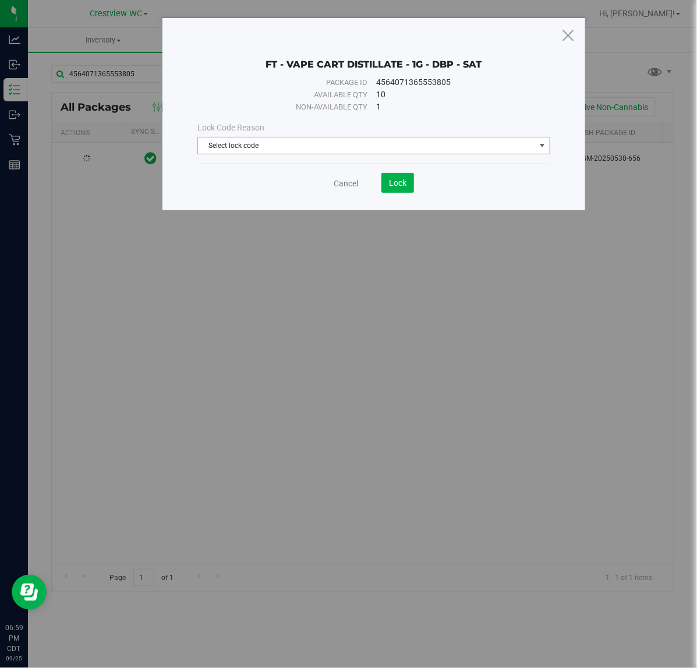
click at [309, 147] on span "Select lock code" at bounding box center [366, 146] width 337 height 16
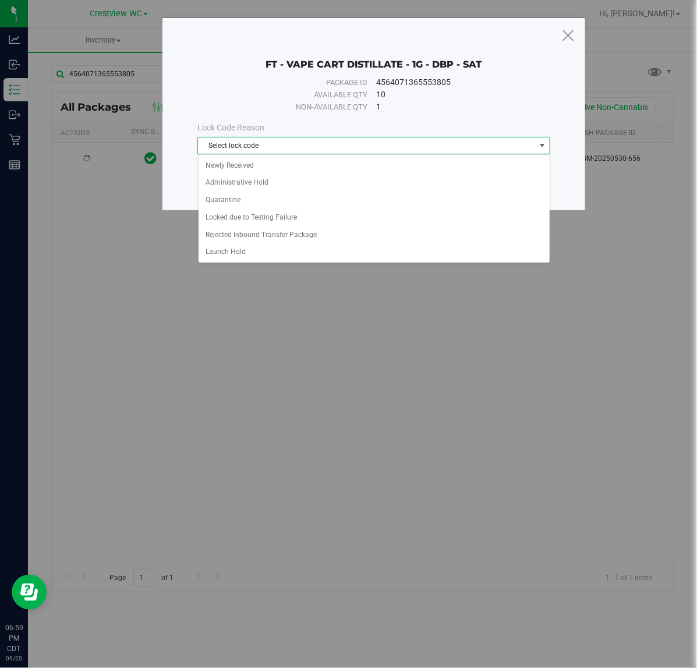
click at [309, 147] on span "Select lock code" at bounding box center [366, 146] width 337 height 16
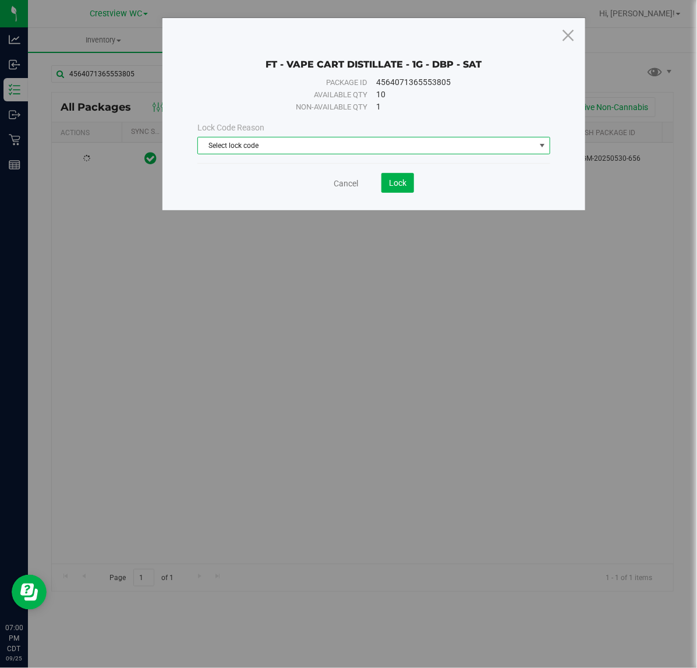
click at [339, 193] on div "Cancel Lock" at bounding box center [374, 183] width 352 height 20
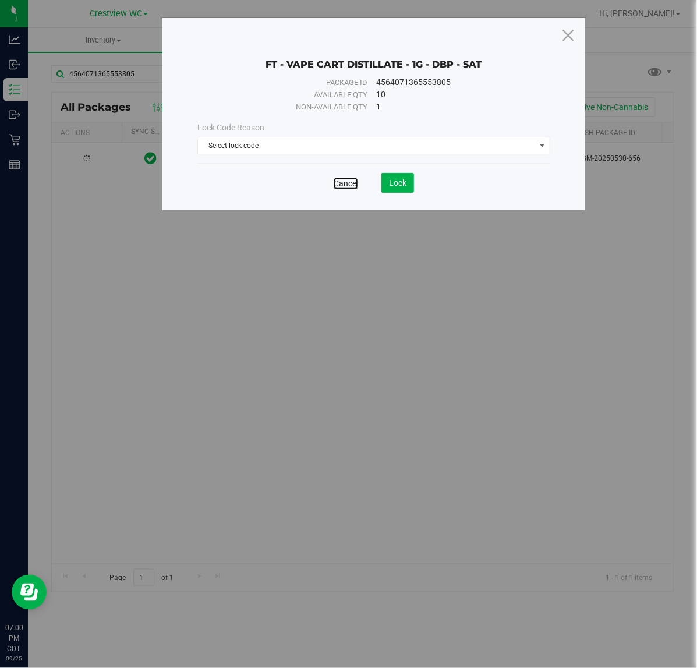
click at [346, 188] on link "Cancel" at bounding box center [346, 184] width 24 height 12
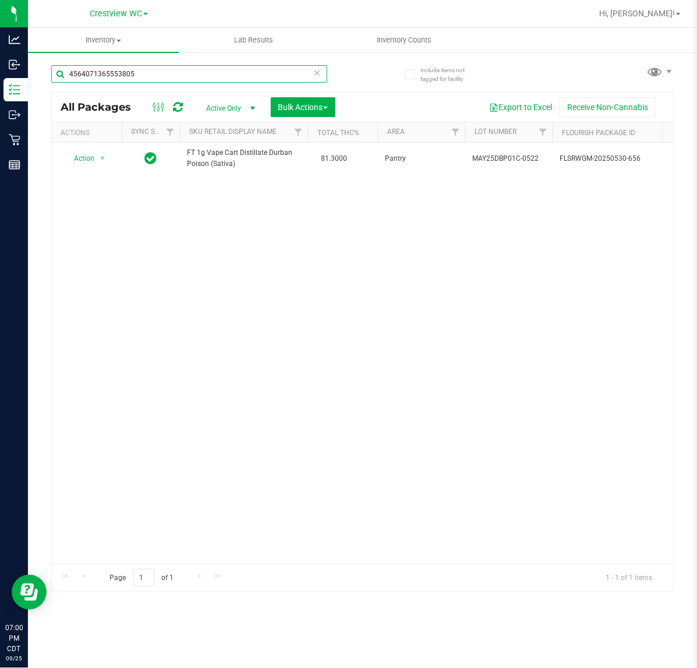
click at [163, 66] on input "4564071365553805" at bounding box center [189, 73] width 276 height 17
drag, startPoint x: 161, startPoint y: 66, endPoint x: -41, endPoint y: 62, distance: 202.2
click at [0, 62] on html "Analytics Inbound Inventory Outbound Retail Reports 07:00 PM CDT 09/25/2025 09/…" at bounding box center [348, 334] width 697 height 668
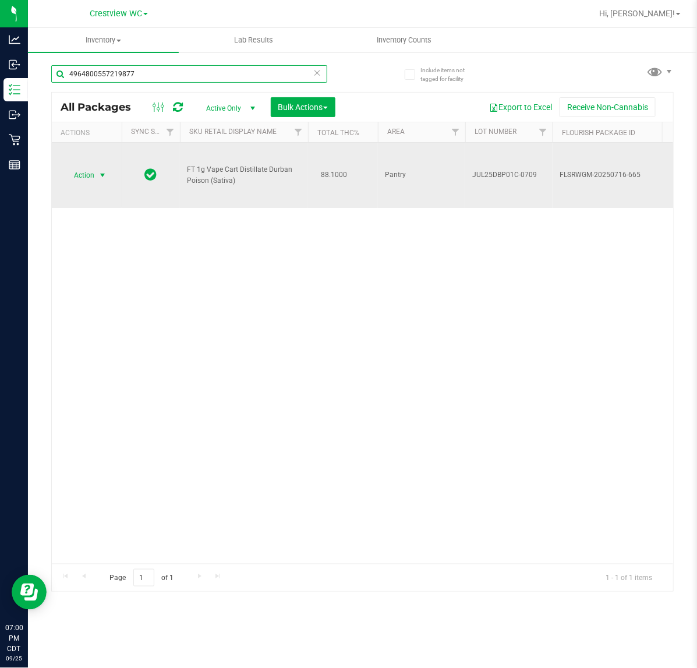
type input "4964800557219877"
click at [103, 169] on span "select" at bounding box center [103, 175] width 15 height 16
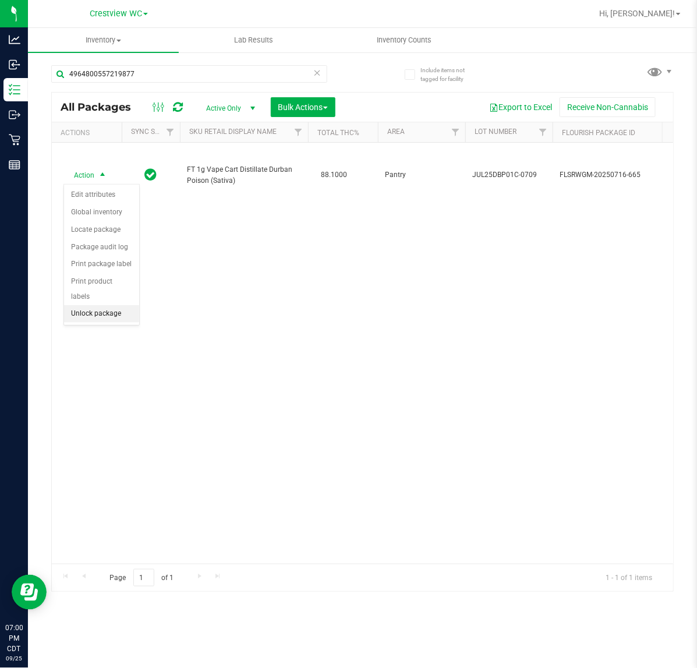
click at [99, 305] on li "Unlock package" at bounding box center [101, 313] width 75 height 17
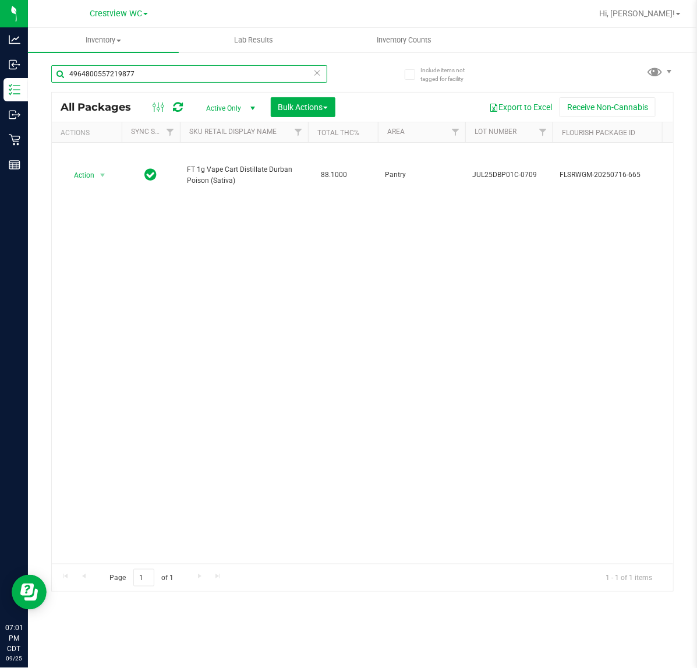
drag, startPoint x: 162, startPoint y: 79, endPoint x: -218, endPoint y: 79, distance: 379.9
click at [0, 79] on html "Analytics Inbound Inventory Outbound Retail Reports 07:01 PM CDT 09/25/2025 09/…" at bounding box center [348, 334] width 697 height 668
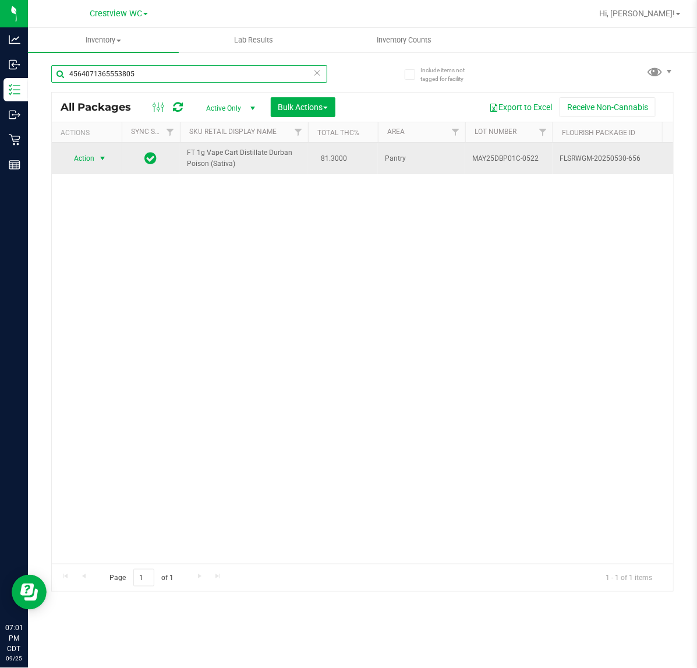
type input "4564071365553805"
click at [104, 164] on span "select" at bounding box center [103, 158] width 15 height 16
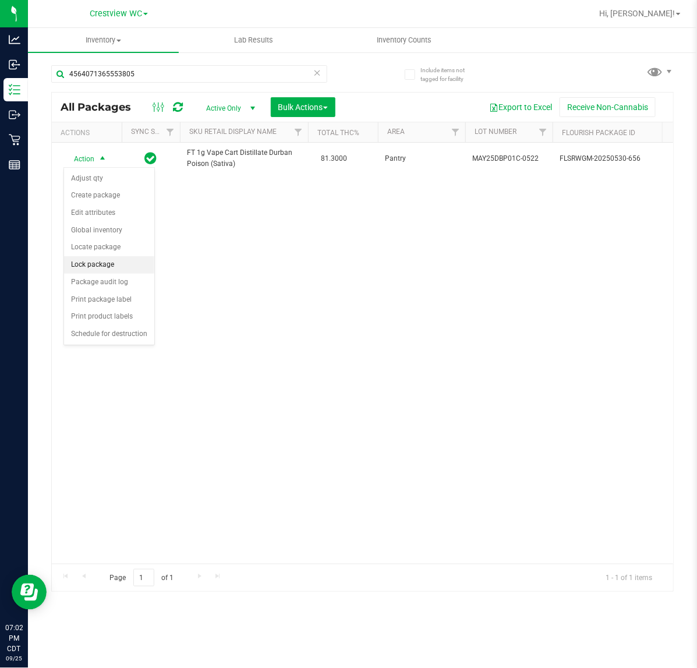
click at [105, 264] on li "Lock package" at bounding box center [109, 264] width 90 height 17
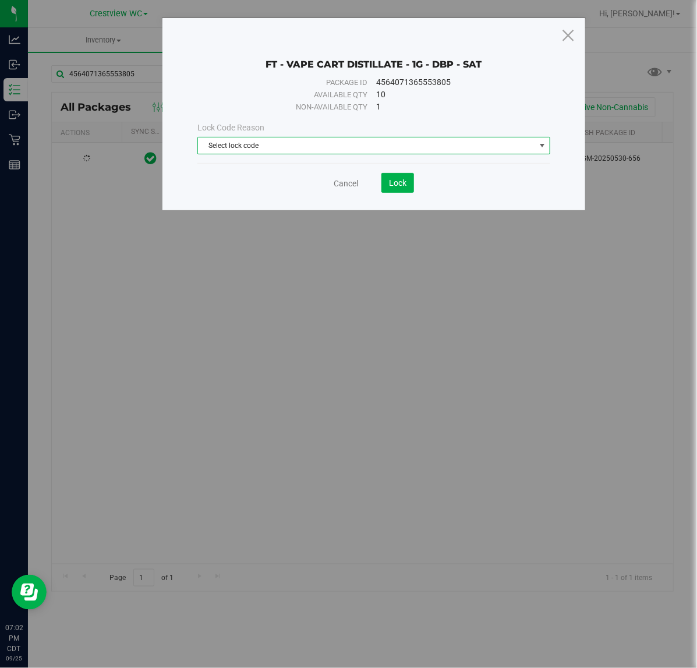
click at [324, 140] on span "Select lock code" at bounding box center [366, 146] width 337 height 16
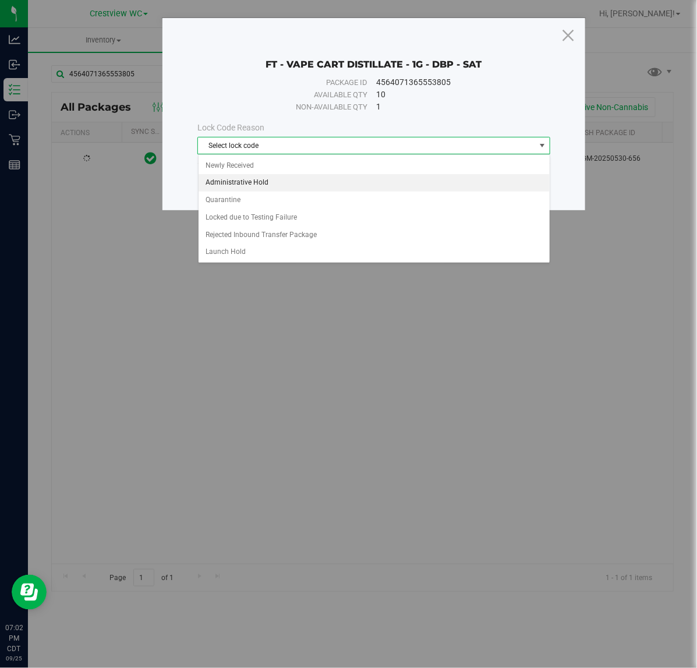
click at [246, 185] on li "Administrative Hold" at bounding box center [374, 182] width 351 height 17
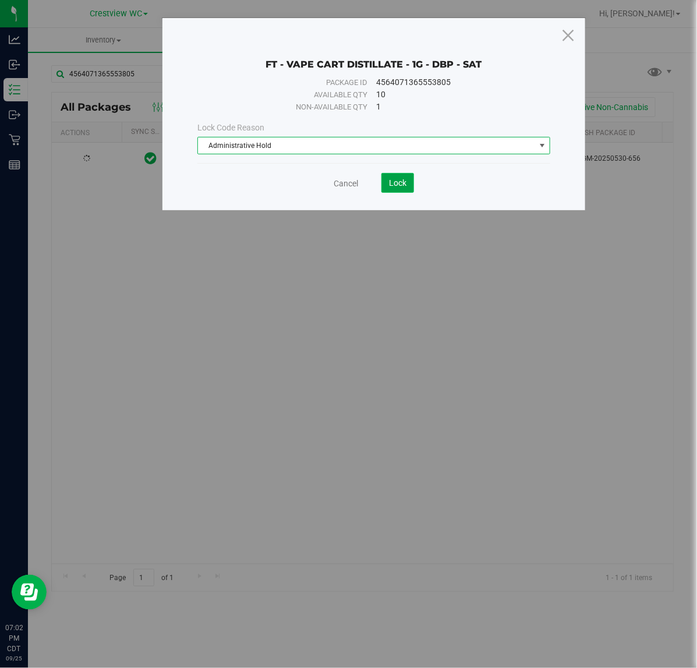
click at [395, 185] on span "Lock" at bounding box center [397, 182] width 17 height 9
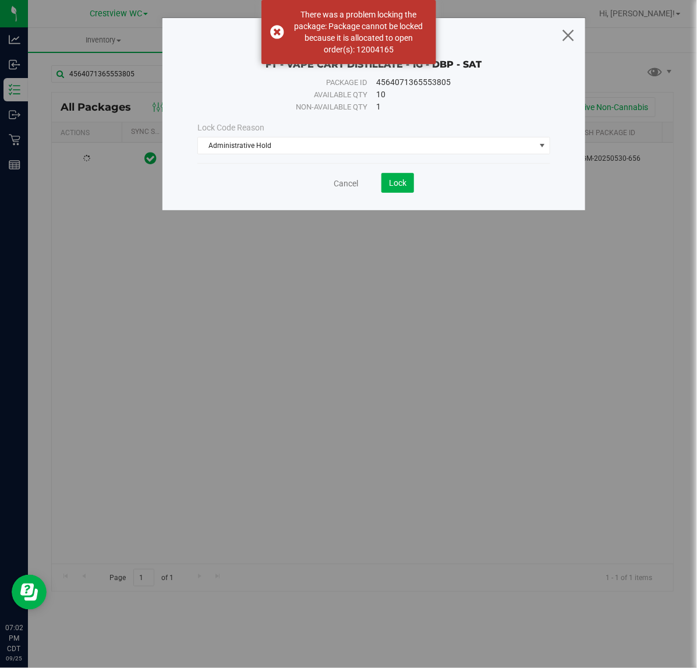
click at [574, 30] on icon at bounding box center [569, 35] width 16 height 28
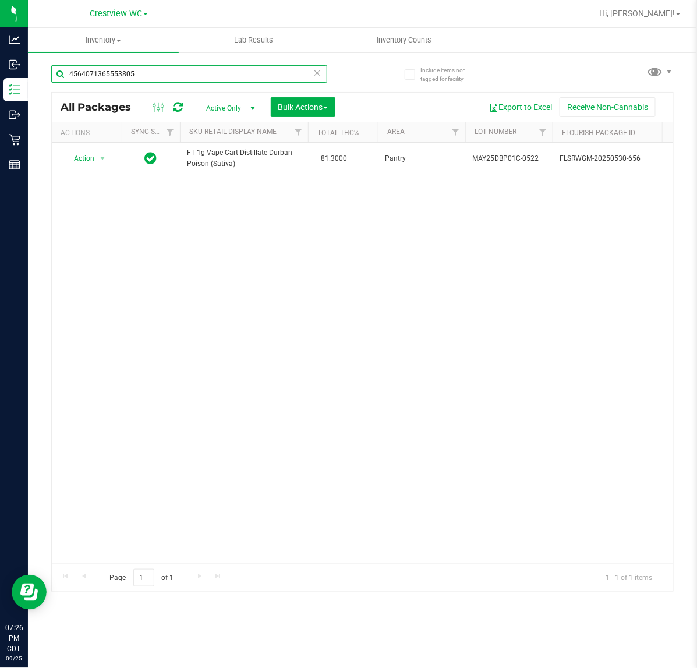
click at [156, 77] on input "4564071365553805" at bounding box center [189, 73] width 276 height 17
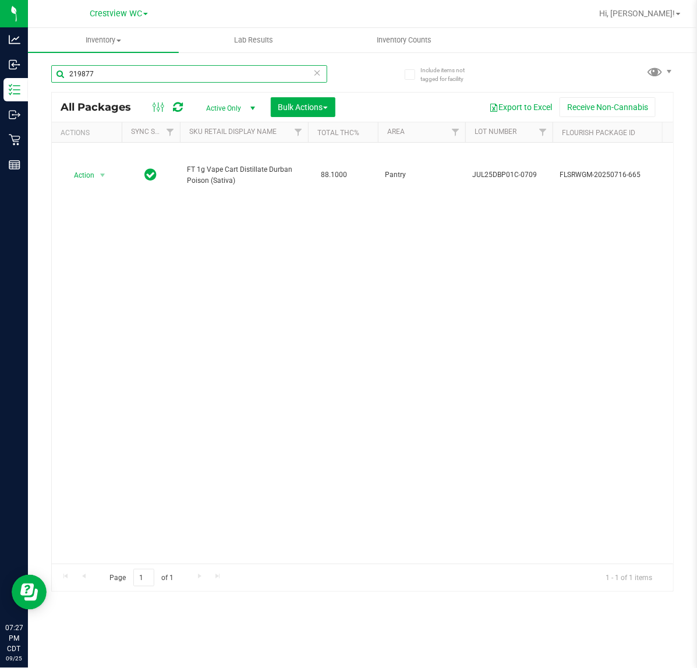
click at [156, 82] on input "219877" at bounding box center [189, 73] width 276 height 17
click at [156, 80] on input "219877" at bounding box center [189, 73] width 276 height 17
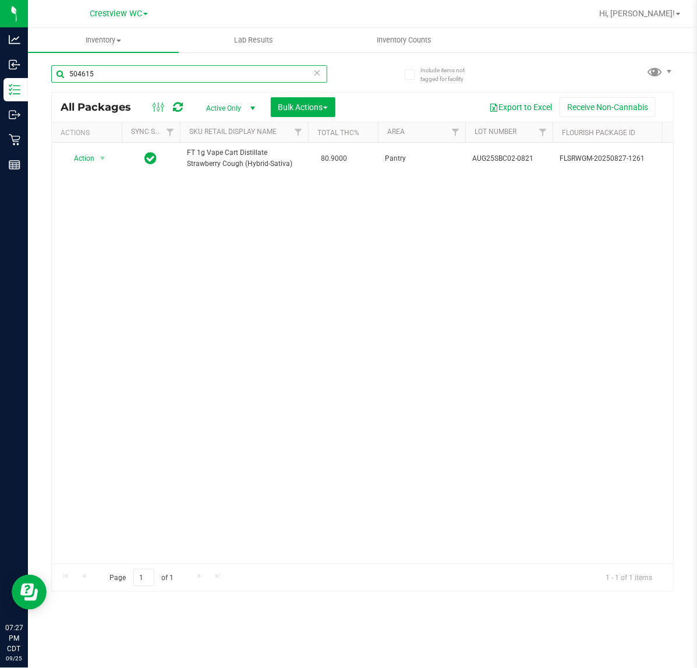
click at [144, 71] on input "504615" at bounding box center [189, 73] width 276 height 17
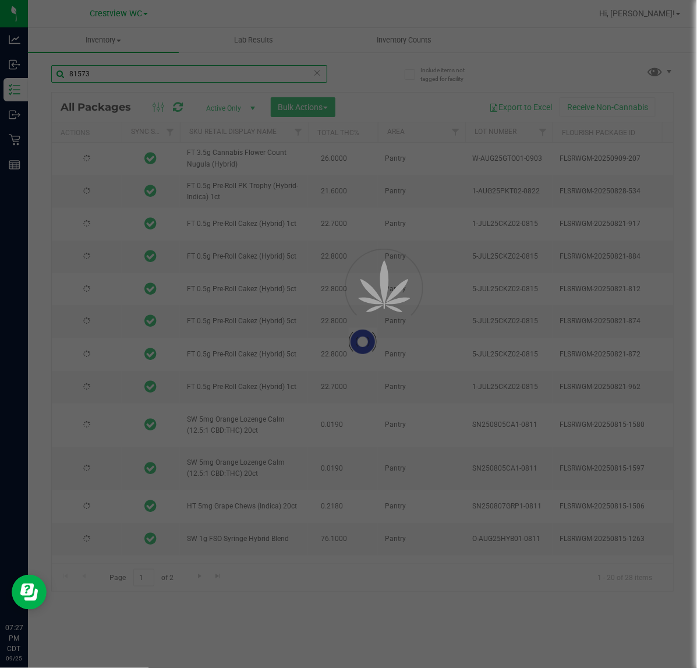
type input "81573"
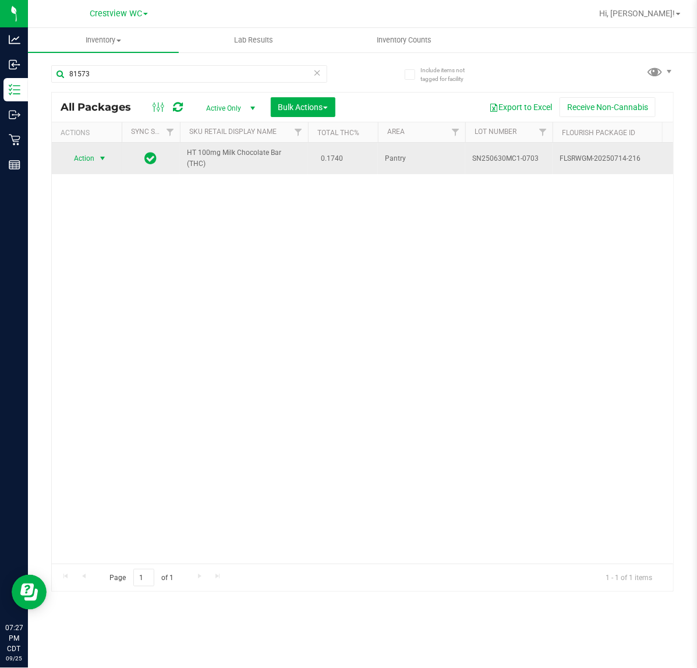
click at [91, 153] on span "Action" at bounding box center [79, 158] width 31 height 16
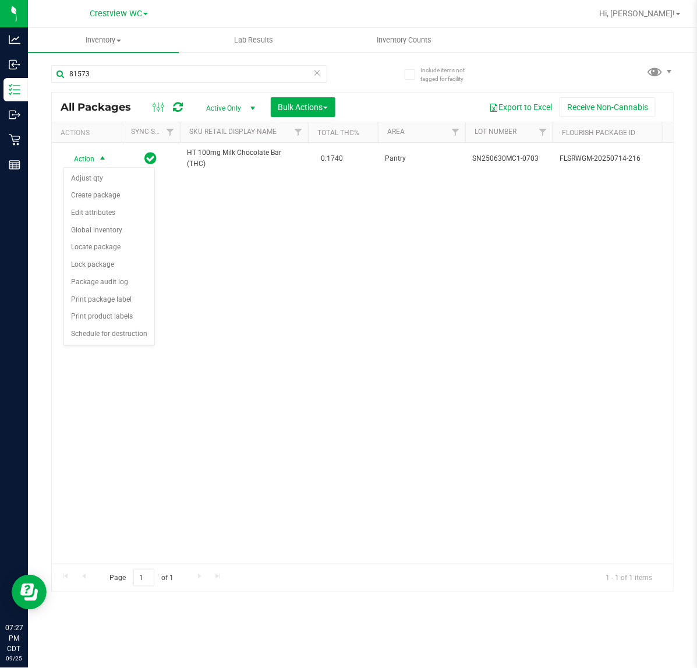
click at [229, 415] on div "Action Action Adjust qty Create package Edit attributes Global inventory Locate…" at bounding box center [363, 353] width 622 height 421
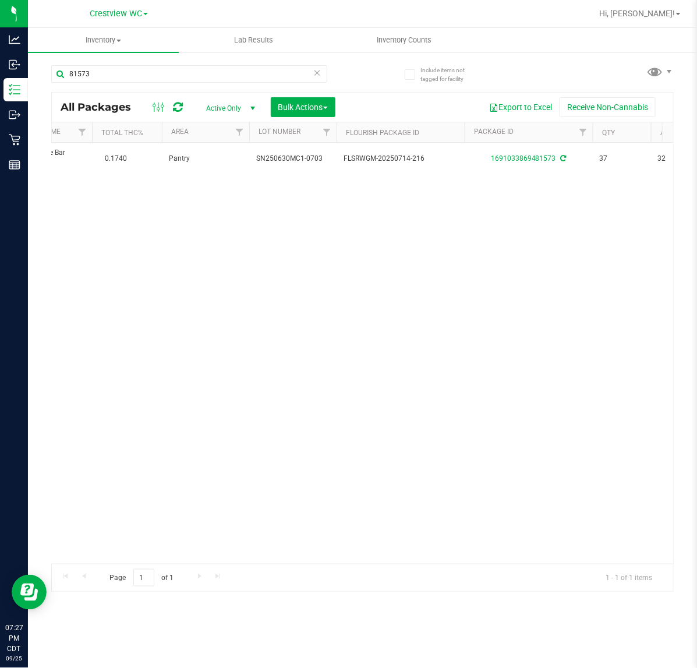
click at [266, 487] on div "Action Action Adjust qty Create package Edit attributes Global inventory Locate…" at bounding box center [363, 353] width 622 height 421
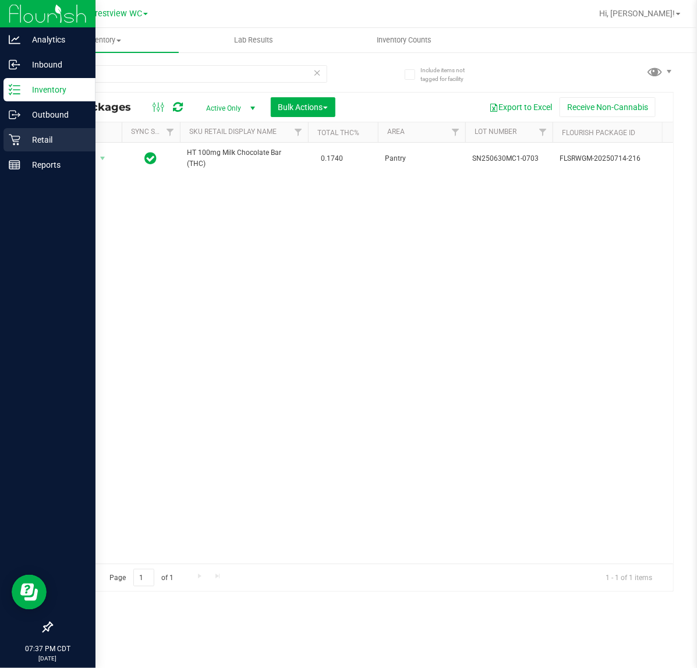
click at [24, 140] on p "Retail" at bounding box center [55, 140] width 70 height 14
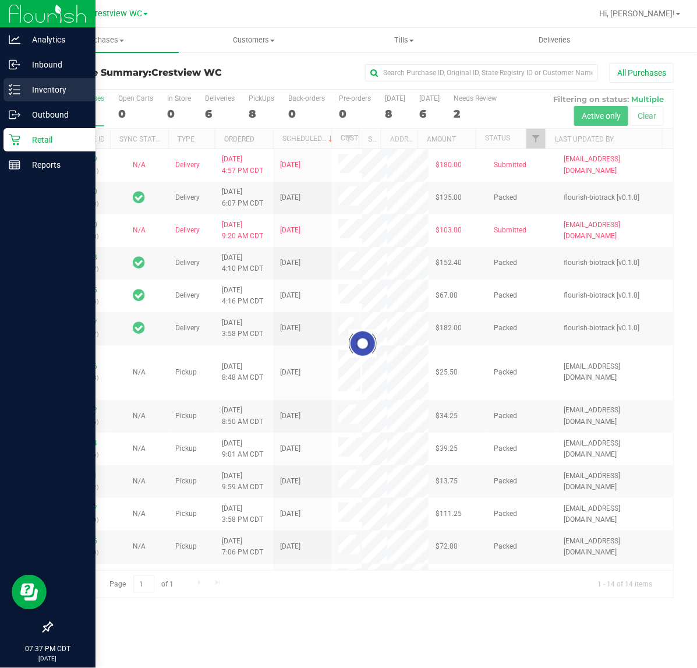
click at [22, 83] on p "Inventory" at bounding box center [55, 90] width 70 height 14
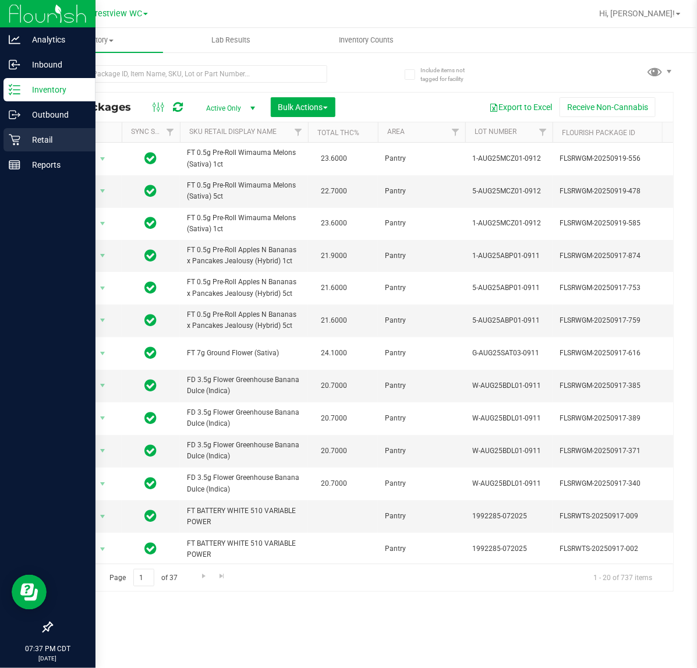
click at [17, 150] on div "Retail" at bounding box center [49, 139] width 92 height 23
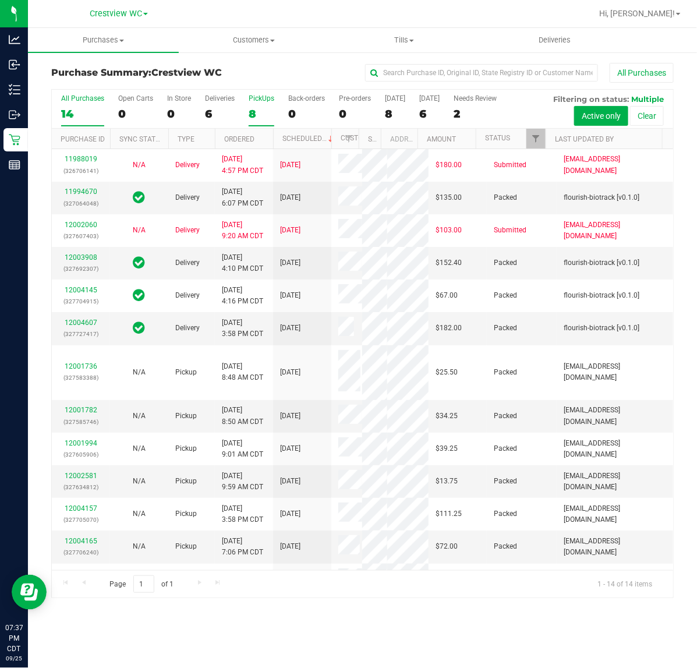
click at [259, 107] on div "8" at bounding box center [262, 113] width 26 height 13
click at [0, 0] on input "PickUps 8" at bounding box center [0, 0] width 0 height 0
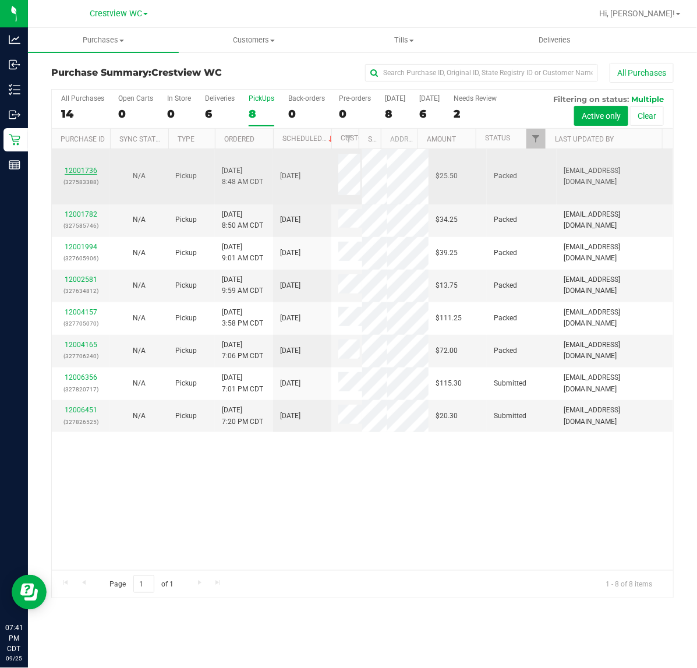
click at [76, 167] on link "12001736" at bounding box center [81, 171] width 33 height 8
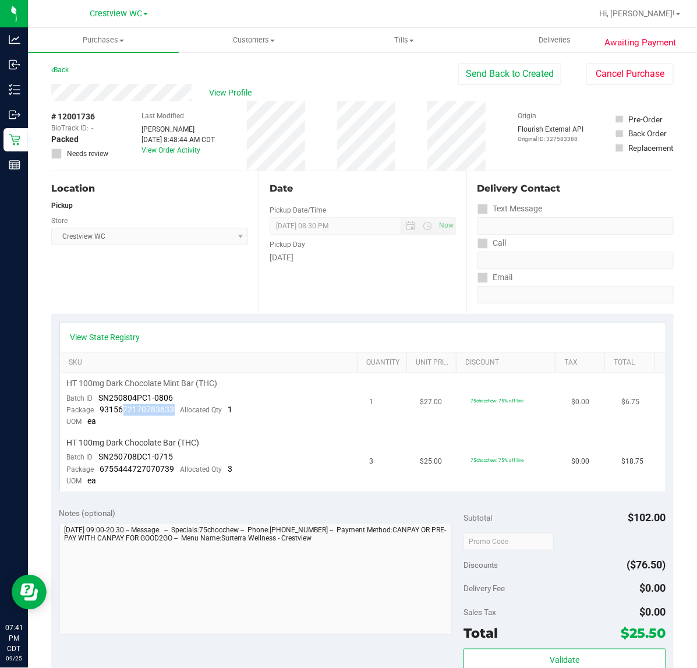
drag, startPoint x: 175, startPoint y: 413, endPoint x: 120, endPoint y: 414, distance: 54.8
click at [120, 414] on div "Package 9315672170783633 Allocated Qty 1" at bounding box center [150, 410] width 166 height 12
copy span "72170783633"
drag, startPoint x: 172, startPoint y: 468, endPoint x: 132, endPoint y: 466, distance: 40.2
click at [132, 466] on div "Package 6755444727070739 Allocated Qty 3" at bounding box center [150, 470] width 166 height 12
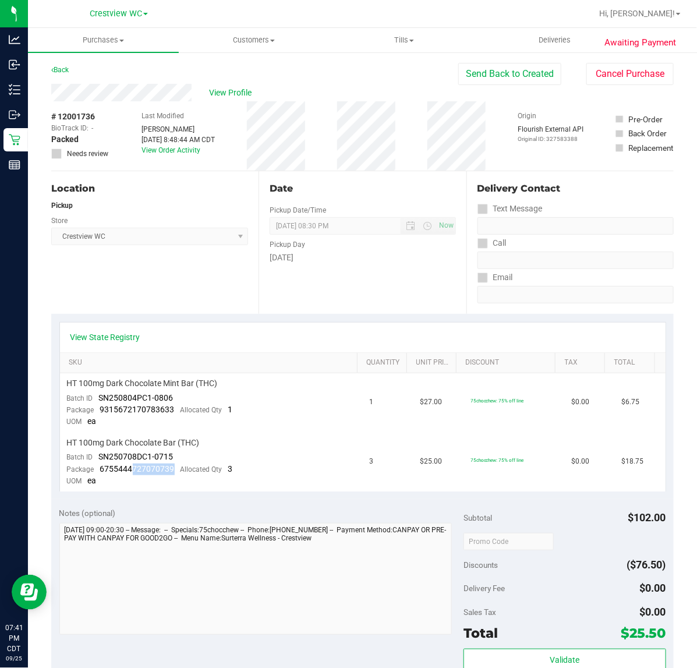
copy span "727070739"
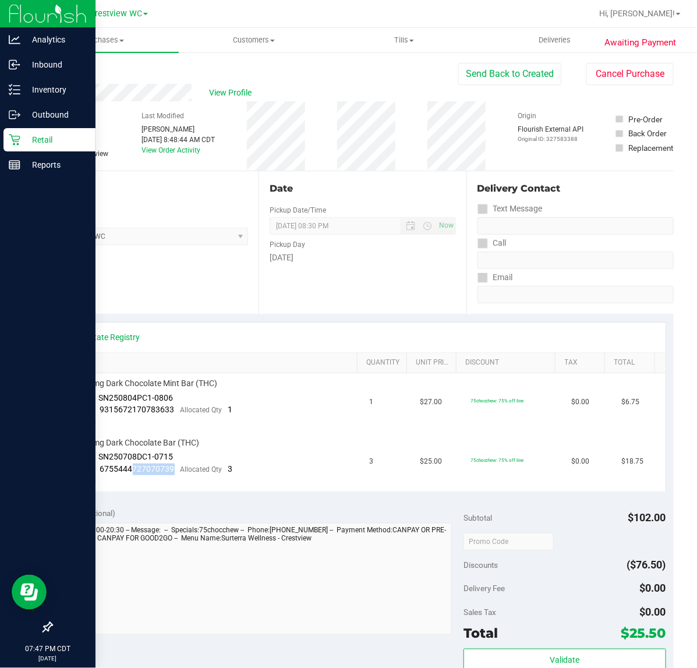
click at [9, 139] on icon at bounding box center [15, 140] width 12 height 12
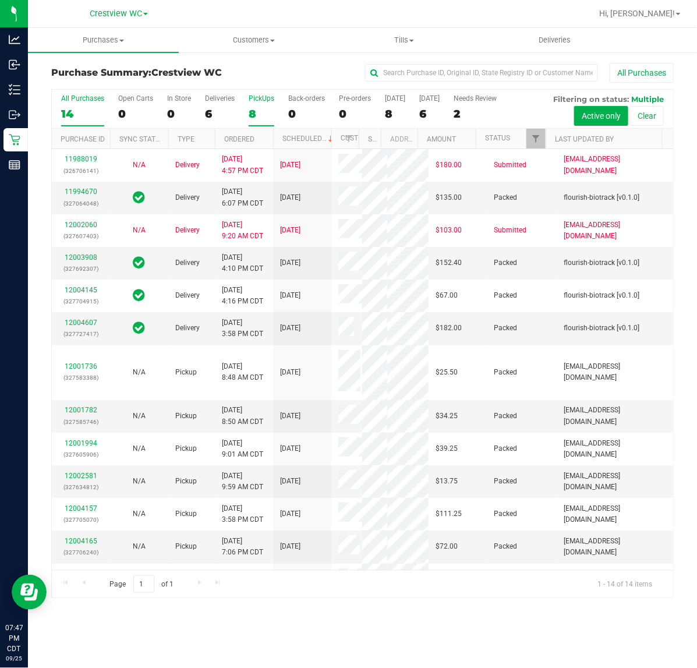
click at [249, 111] on div "8" at bounding box center [262, 113] width 26 height 13
click at [0, 0] on input "PickUps 8" at bounding box center [0, 0] width 0 height 0
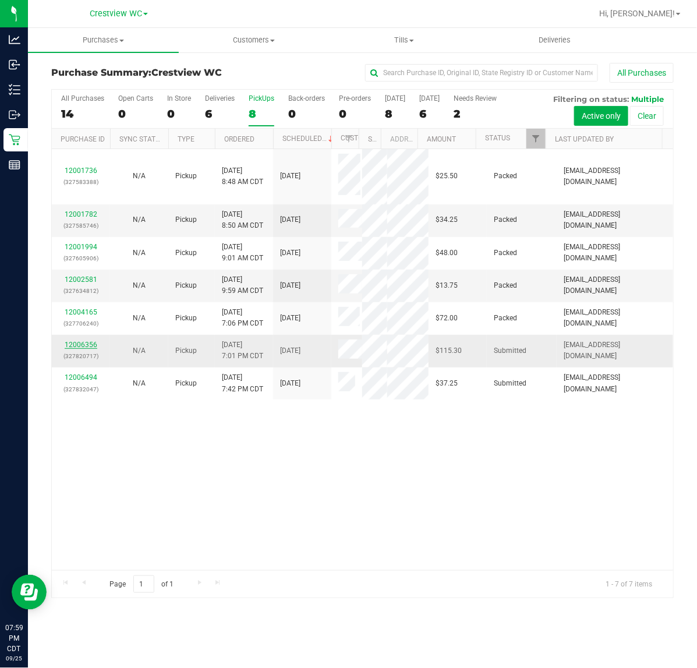
click at [79, 349] on link "12006356" at bounding box center [81, 345] width 33 height 8
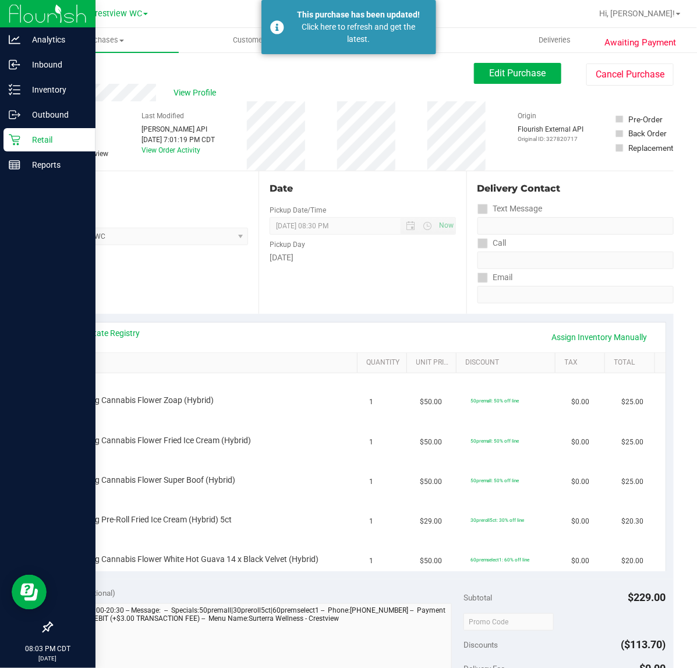
click at [22, 134] on p "Retail" at bounding box center [55, 140] width 70 height 14
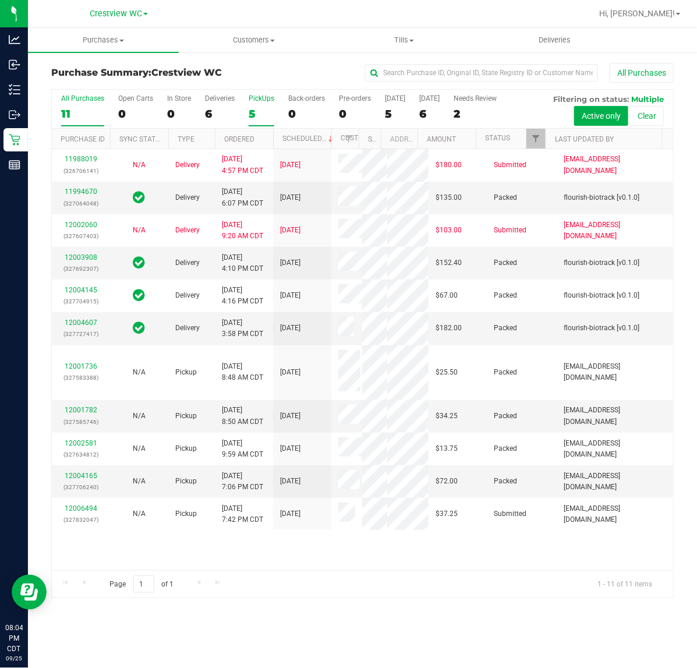
click at [255, 108] on div "5" at bounding box center [262, 113] width 26 height 13
click at [0, 0] on input "PickUps 5" at bounding box center [0, 0] width 0 height 0
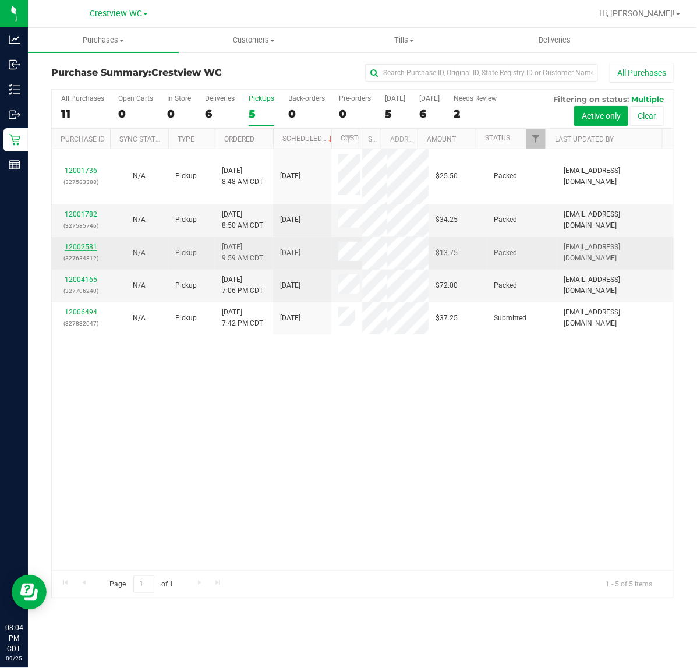
click at [92, 251] on link "12002581" at bounding box center [81, 247] width 33 height 8
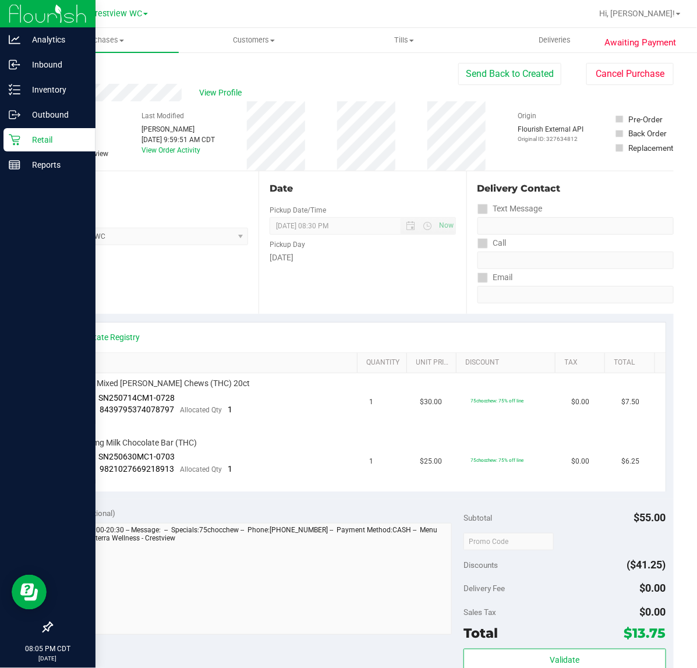
click at [12, 135] on icon at bounding box center [14, 140] width 11 height 11
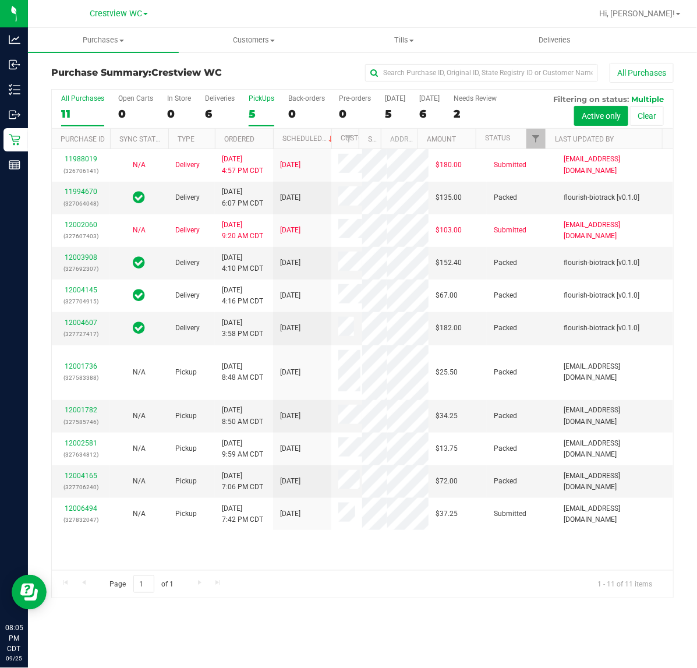
click at [254, 109] on div "5" at bounding box center [262, 113] width 26 height 13
click at [0, 0] on input "PickUps 5" at bounding box center [0, 0] width 0 height 0
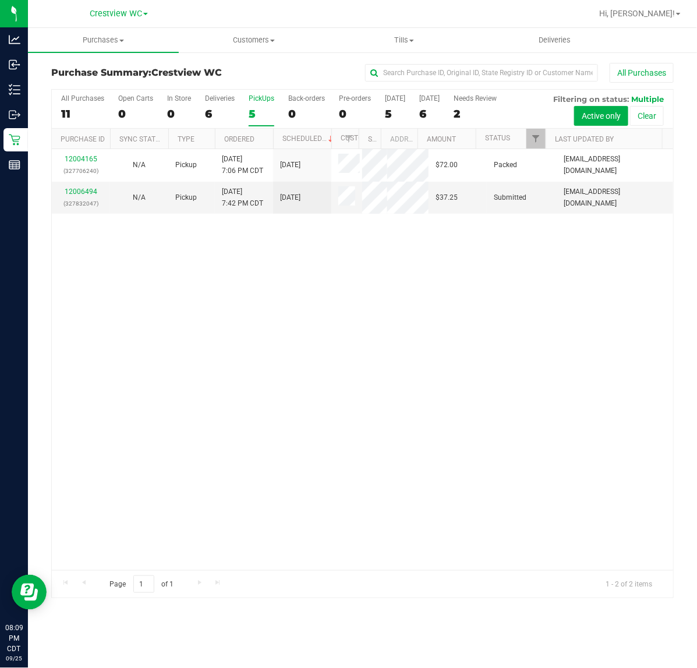
click at [254, 99] on div "PickUps" at bounding box center [262, 98] width 26 height 8
click at [0, 0] on input "PickUps 5" at bounding box center [0, 0] width 0 height 0
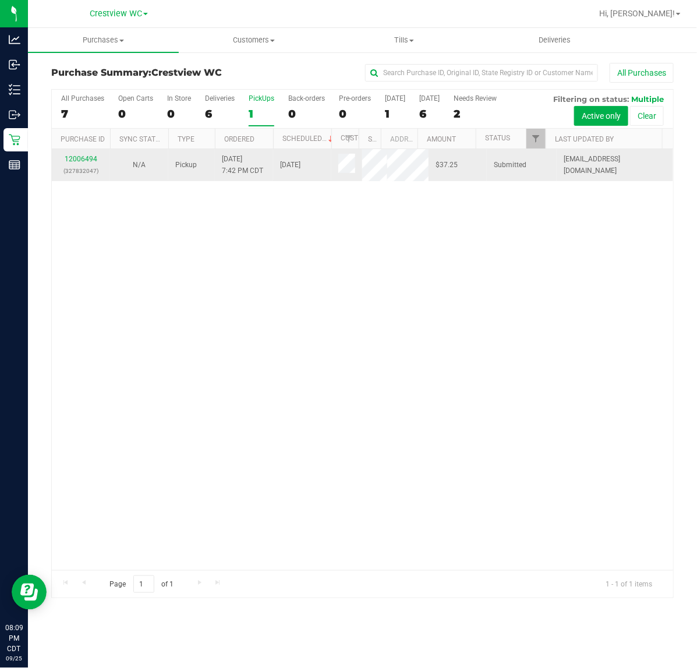
click at [77, 165] on div "12006494 (327832047)" at bounding box center [81, 165] width 44 height 22
click at [82, 161] on link "12006494" at bounding box center [81, 159] width 33 height 8
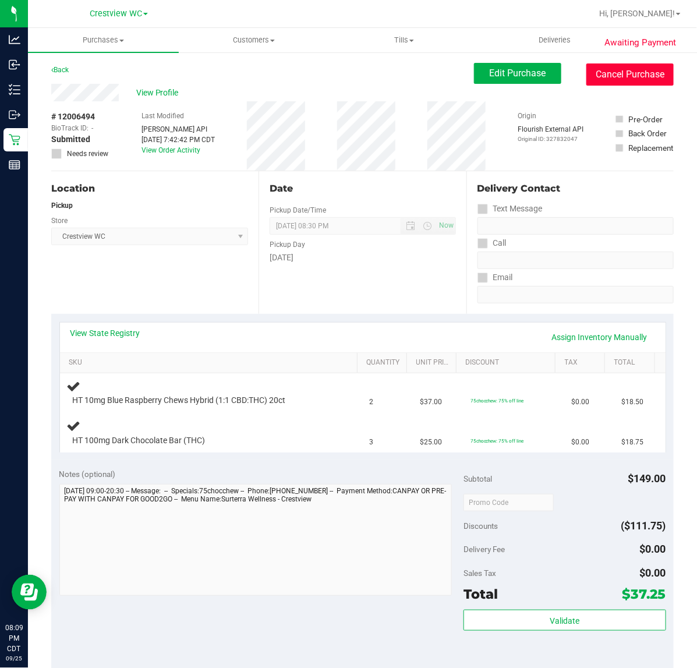
click at [631, 82] on button "Cancel Purchase" at bounding box center [630, 75] width 87 height 22
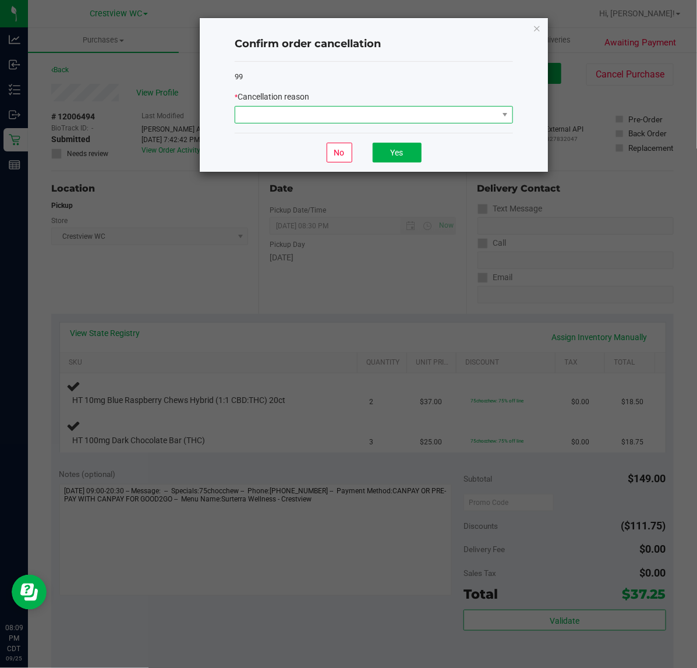
click at [389, 118] on span at bounding box center [366, 115] width 263 height 16
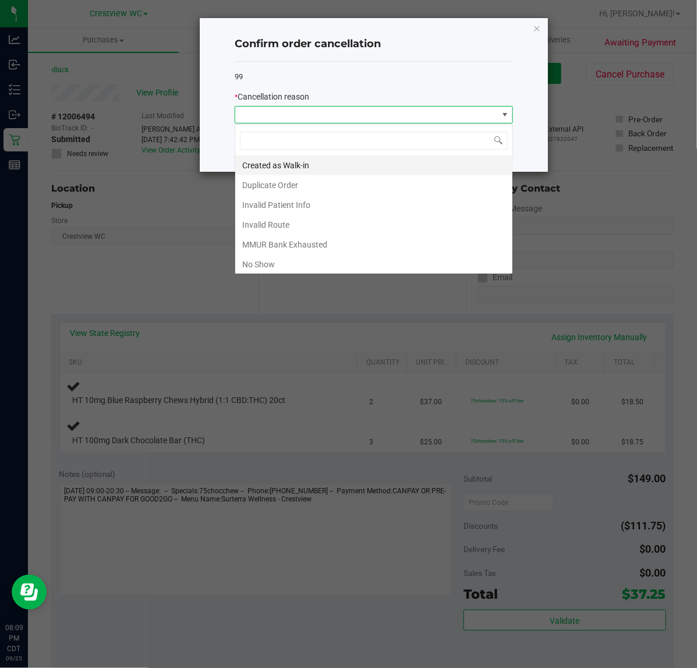
scroll to position [18, 278]
click at [285, 265] on li "No Show" at bounding box center [373, 265] width 277 height 20
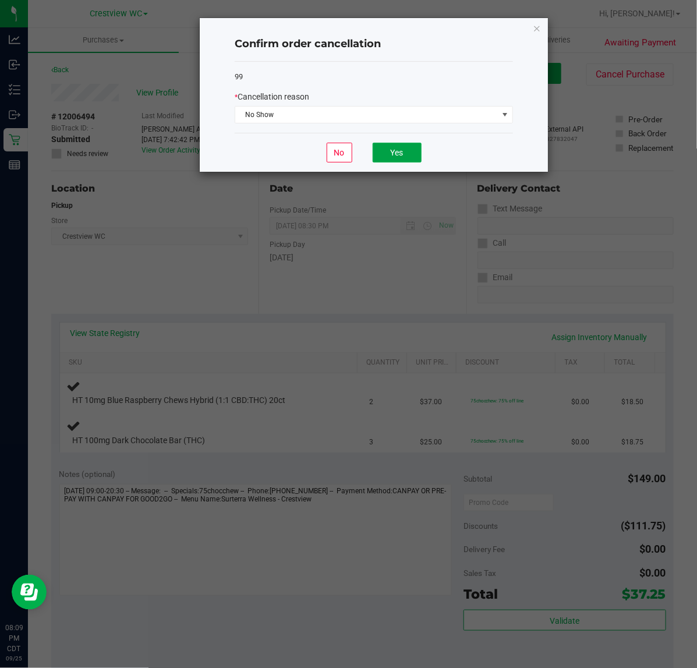
drag, startPoint x: 402, startPoint y: 149, endPoint x: 409, endPoint y: 153, distance: 8.4
click at [403, 149] on button "Yes" at bounding box center [397, 153] width 49 height 20
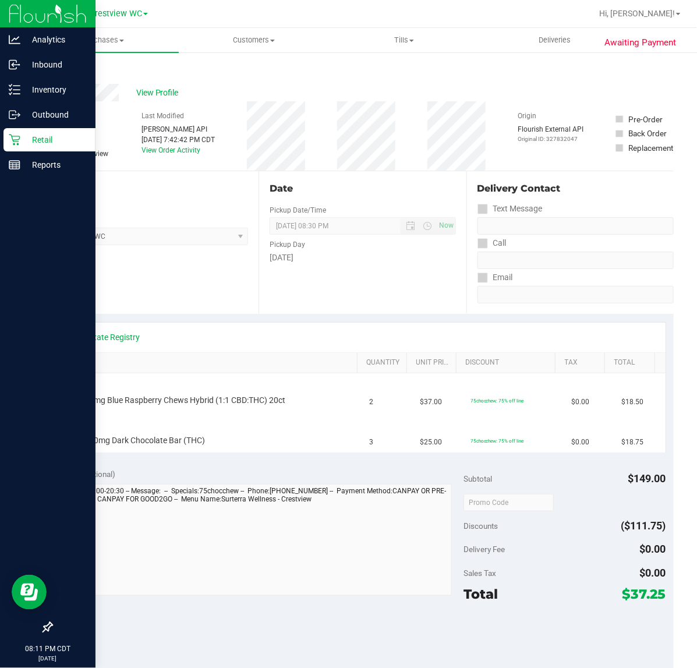
click at [20, 129] on div "Retail" at bounding box center [49, 139] width 92 height 23
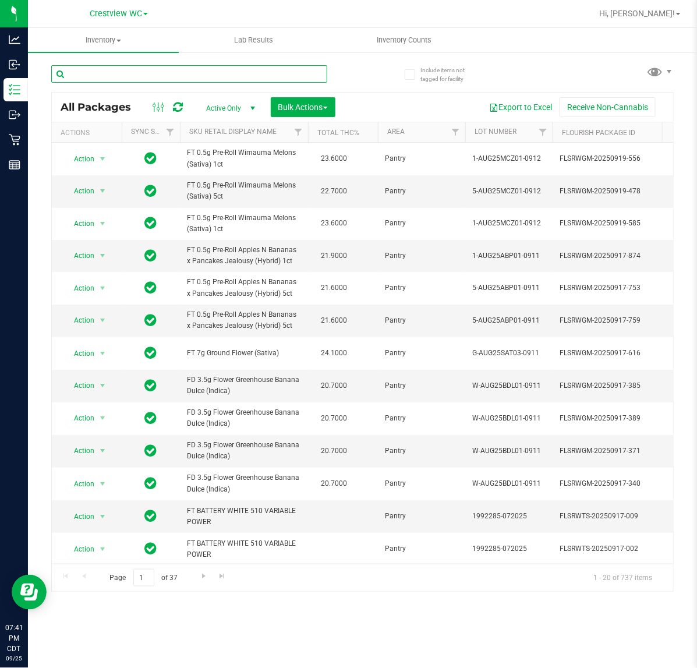
click at [166, 79] on input "text" at bounding box center [189, 73] width 276 height 17
paste input "72170783633"
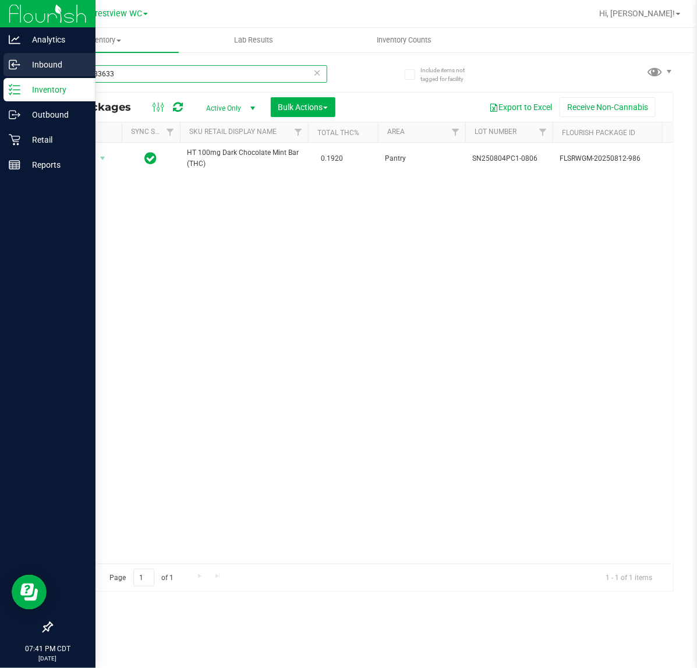
drag, startPoint x: 59, startPoint y: 77, endPoint x: 15, endPoint y: 77, distance: 44.9
click at [15, 77] on div "Analytics Inbound Inventory Outbound Retail Reports 07:41 PM CDT 09/25/2025 09/…" at bounding box center [348, 334] width 697 height 668
paste input "7070739"
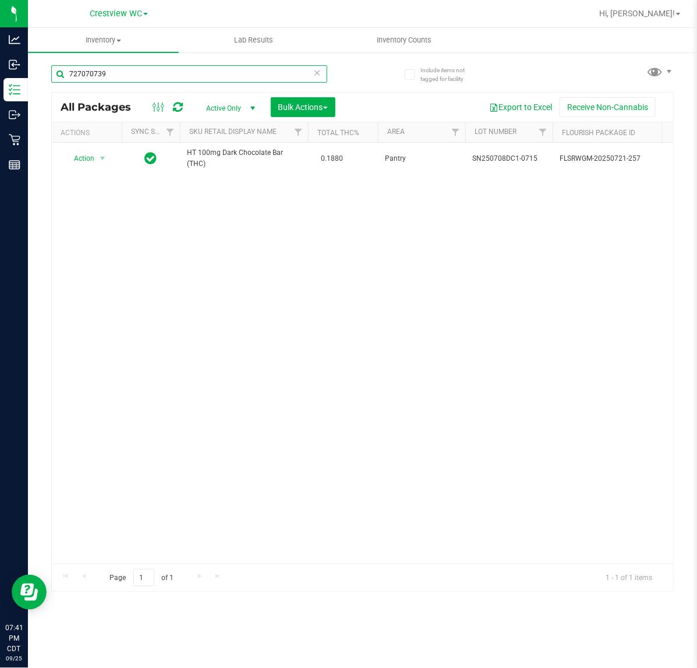
type input "727070739"
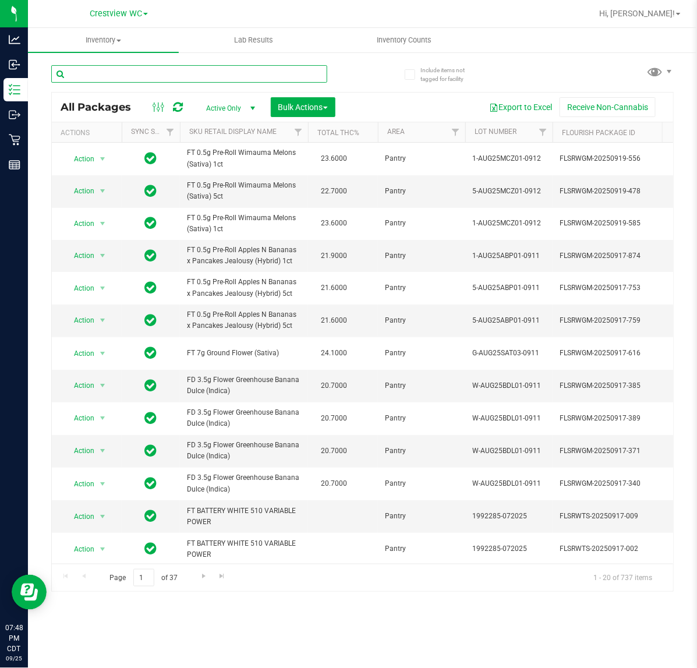
click at [115, 76] on input "text" at bounding box center [189, 73] width 276 height 17
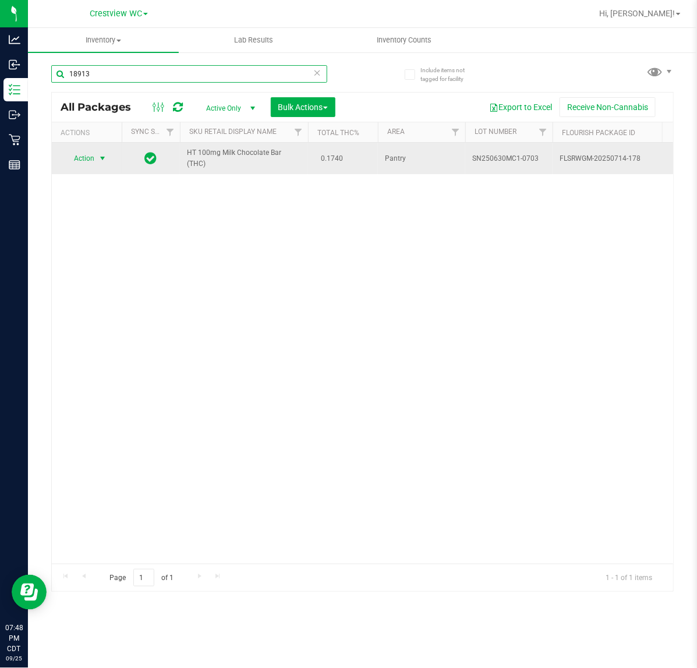
type input "18913"
click at [75, 156] on span "Action" at bounding box center [79, 158] width 31 height 16
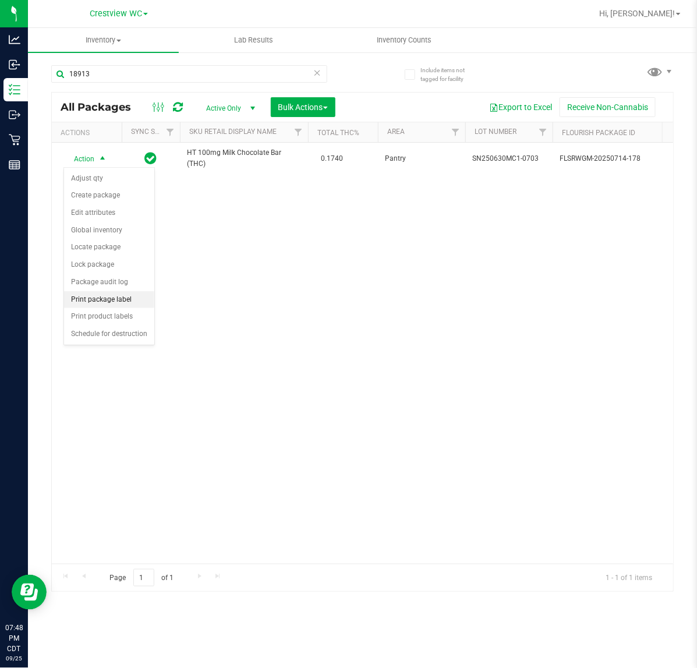
click at [111, 298] on li "Print package label" at bounding box center [109, 299] width 90 height 17
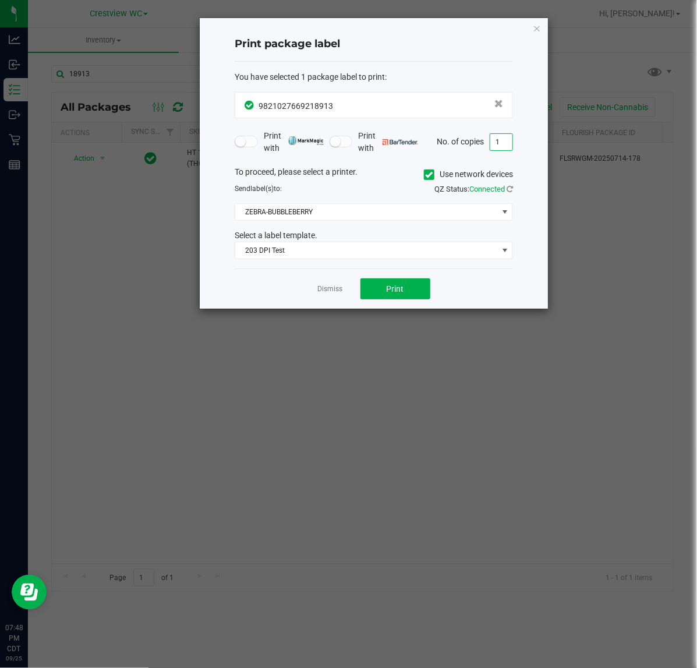
click at [503, 143] on input "1" at bounding box center [502, 142] width 22 height 16
type input "4"
click at [397, 294] on span "Print" at bounding box center [395, 288] width 17 height 9
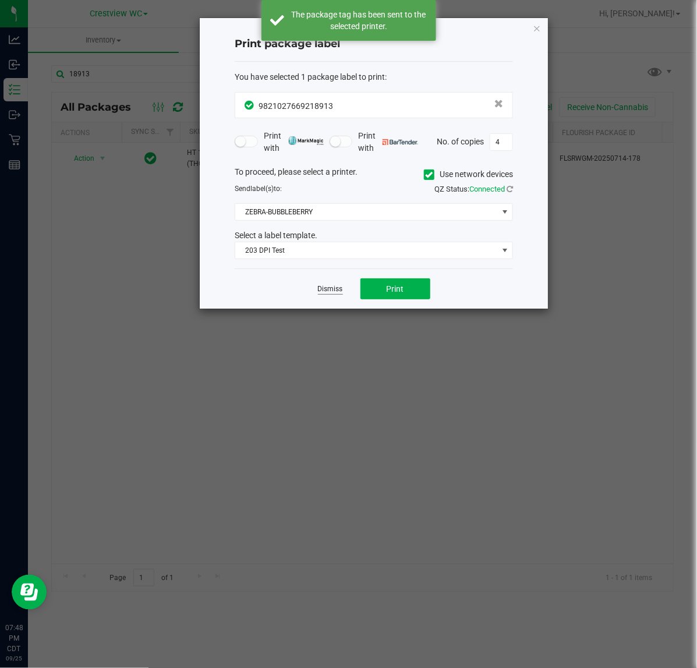
click at [325, 294] on link "Dismiss" at bounding box center [330, 289] width 25 height 10
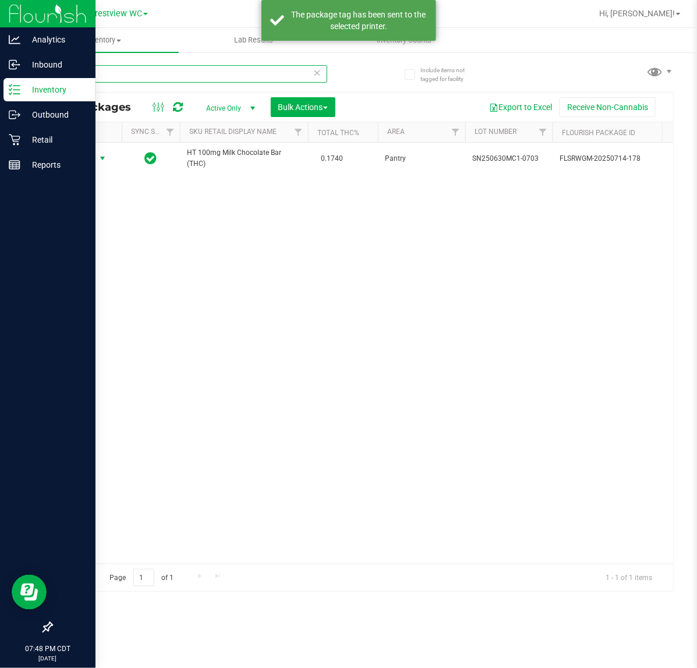
drag, startPoint x: 39, startPoint y: 80, endPoint x: 16, endPoint y: 80, distance: 23.3
click at [16, 80] on div "Analytics Inbound Inventory Outbound Retail Reports 07:48 PM CDT [DATE] 09/25 C…" at bounding box center [348, 334] width 697 height 668
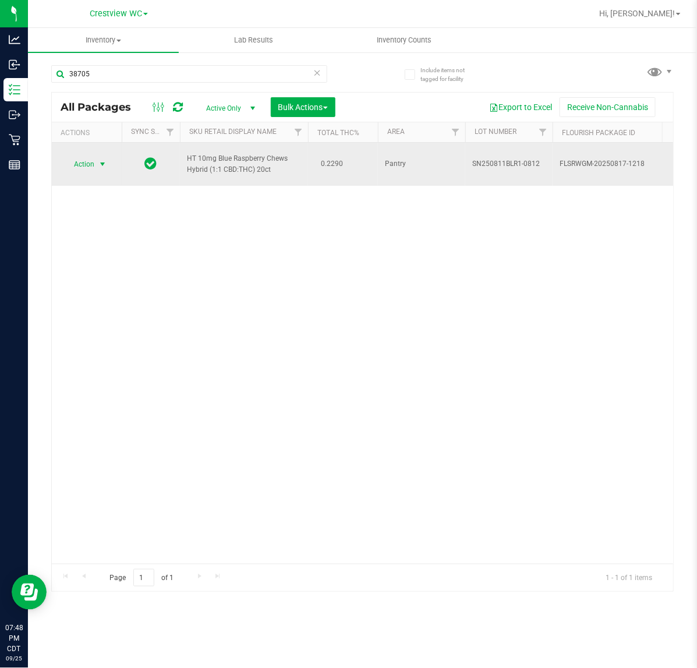
click at [100, 162] on span "select" at bounding box center [102, 164] width 9 height 9
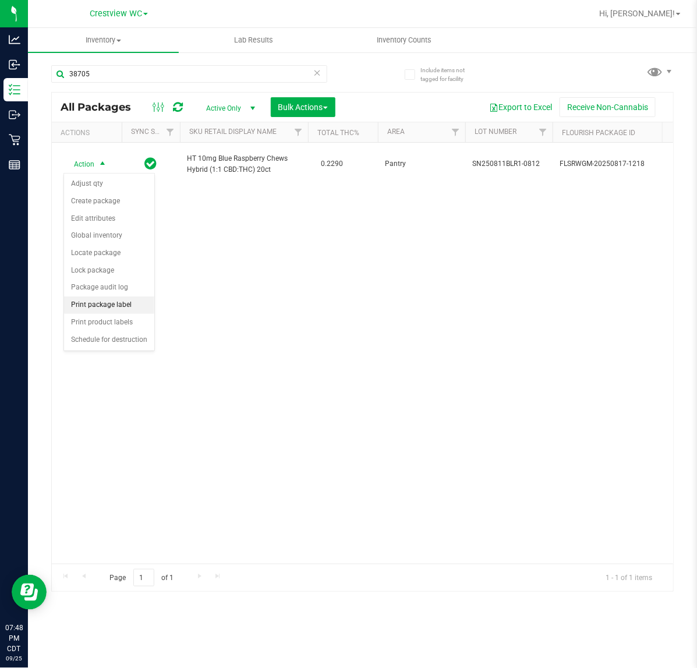
click at [120, 309] on li "Print package label" at bounding box center [109, 305] width 90 height 17
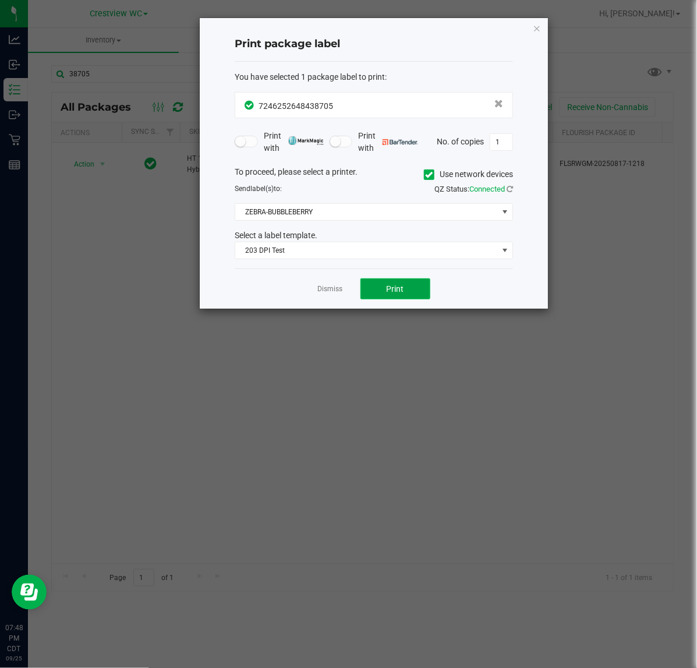
click at [415, 284] on button "Print" at bounding box center [396, 289] width 70 height 21
click at [329, 288] on link "Dismiss" at bounding box center [330, 289] width 25 height 10
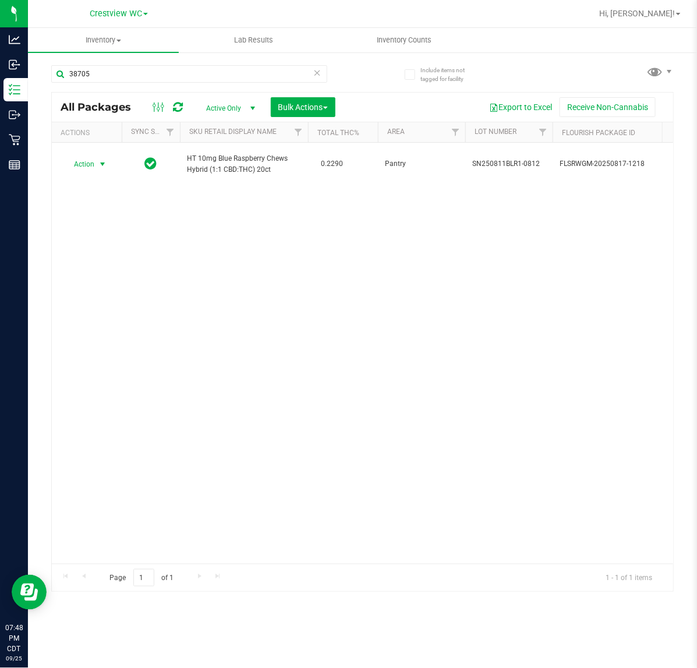
click at [277, 376] on div "Action Action Adjust qty Create package Edit attributes Global inventory Locate…" at bounding box center [363, 353] width 622 height 421
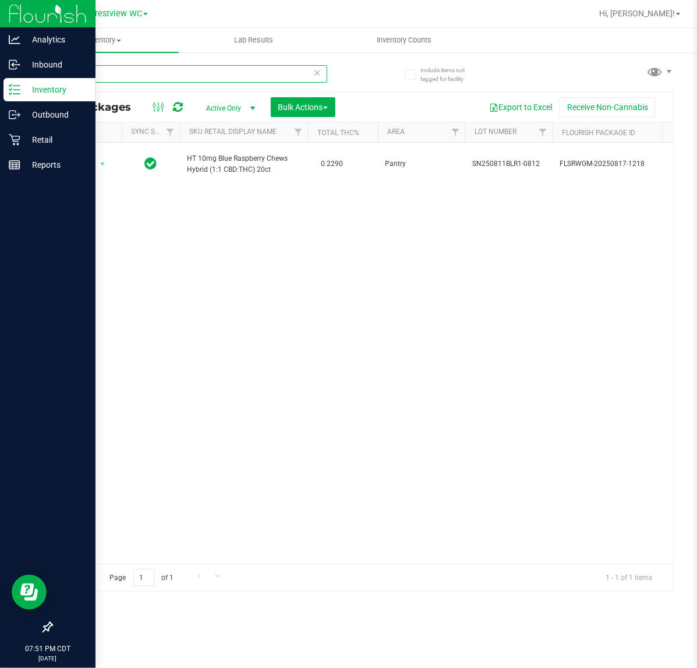
drag, startPoint x: 120, startPoint y: 73, endPoint x: 26, endPoint y: 85, distance: 94.6
click at [26, 85] on div "Analytics Inbound Inventory Outbound Retail Reports 07:51 PM CDT [DATE] 09/25 C…" at bounding box center [348, 334] width 697 height 668
drag, startPoint x: 103, startPoint y: 71, endPoint x: 94, endPoint y: 106, distance: 35.9
click at [18, 72] on div "Analytics Inbound Inventory Outbound Retail Reports 07:51 PM CDT [DATE] 09/25 C…" at bounding box center [348, 334] width 697 height 668
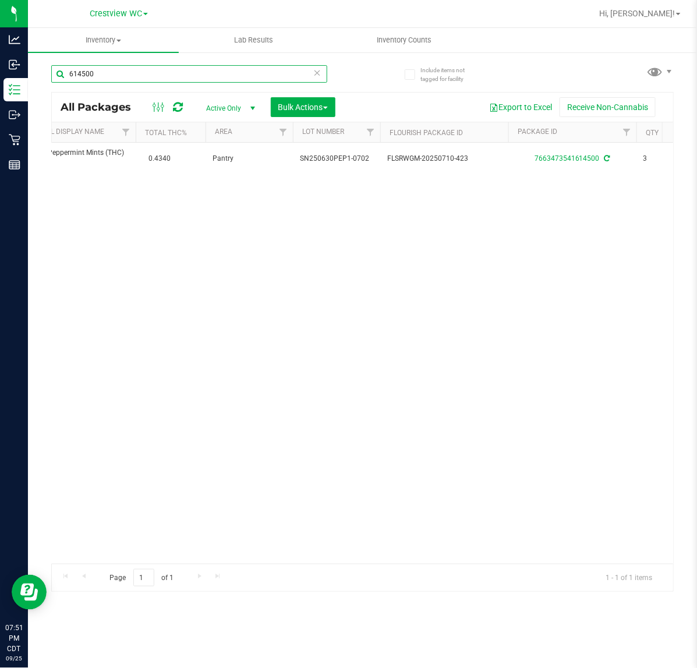
scroll to position [0, 189]
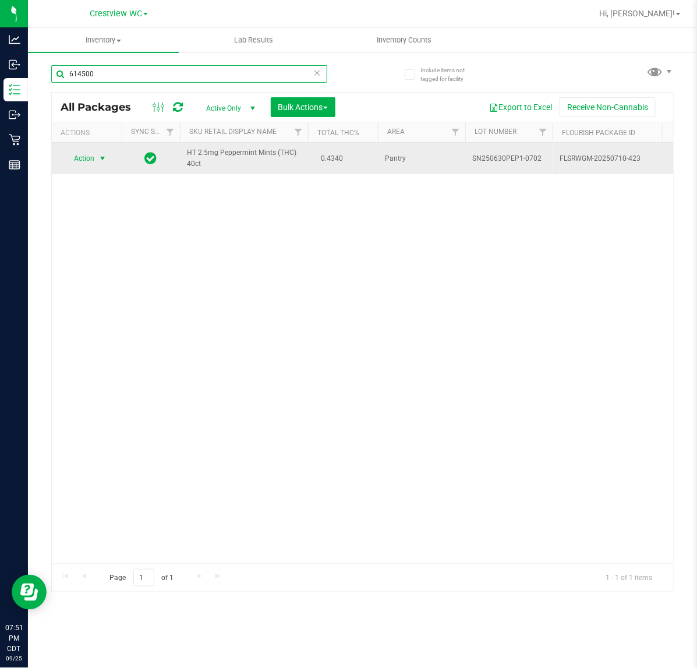
type input "614500"
click at [96, 161] on span "select" at bounding box center [103, 158] width 15 height 16
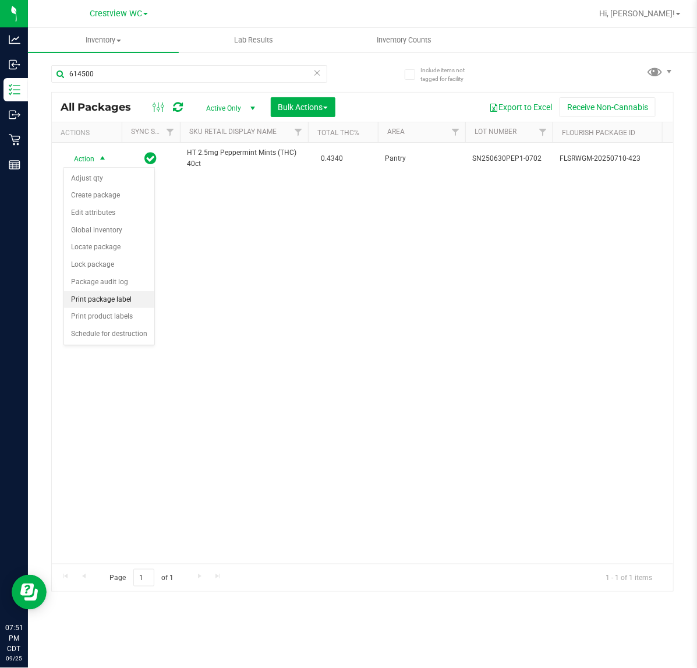
click at [106, 304] on li "Print package label" at bounding box center [109, 299] width 90 height 17
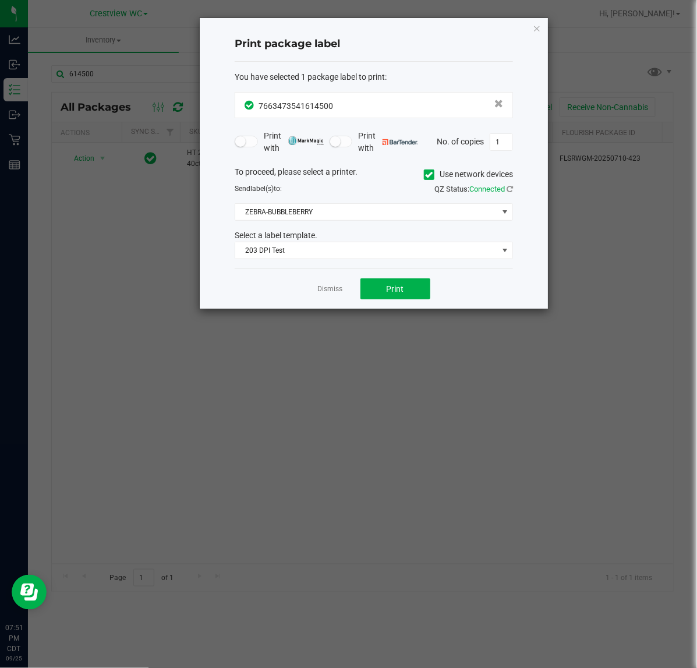
click at [514, 138] on div "Print package label You have selected 1 package label to print : 76634735416145…" at bounding box center [374, 163] width 348 height 291
click at [507, 140] on input "1" at bounding box center [502, 142] width 22 height 16
type input "2"
click at [426, 285] on button "Print" at bounding box center [396, 289] width 70 height 21
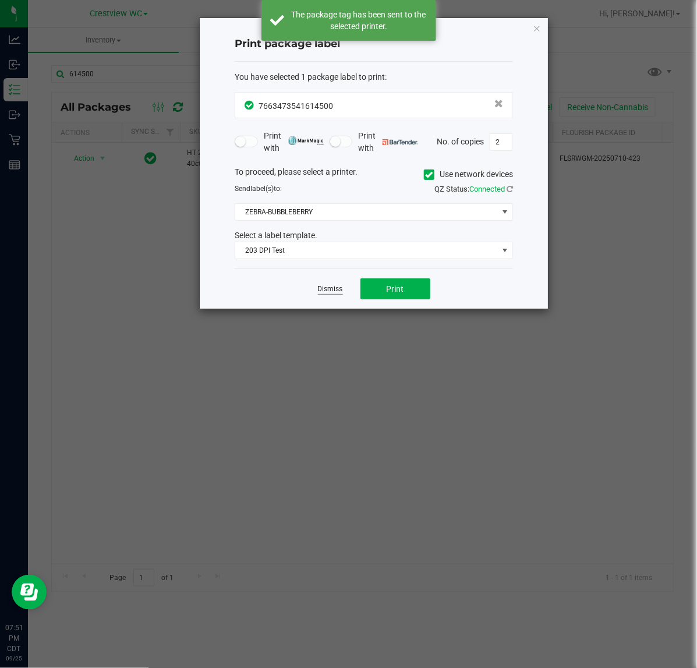
click at [332, 287] on link "Dismiss" at bounding box center [330, 289] width 25 height 10
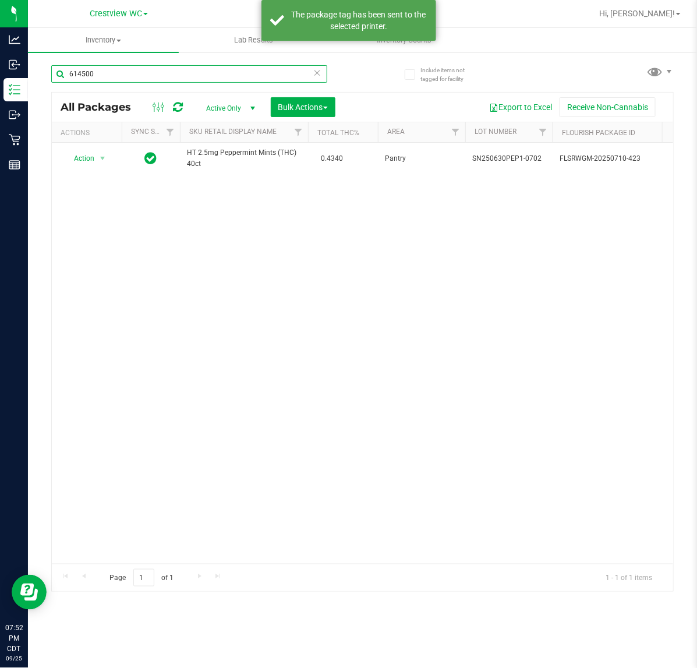
drag, startPoint x: 99, startPoint y: 70, endPoint x: 51, endPoint y: 79, distance: 49.1
click at [31, 70] on div "Include items not tagged for facility 614500 All Packages Active Only Active On…" at bounding box center [362, 228] width 669 height 355
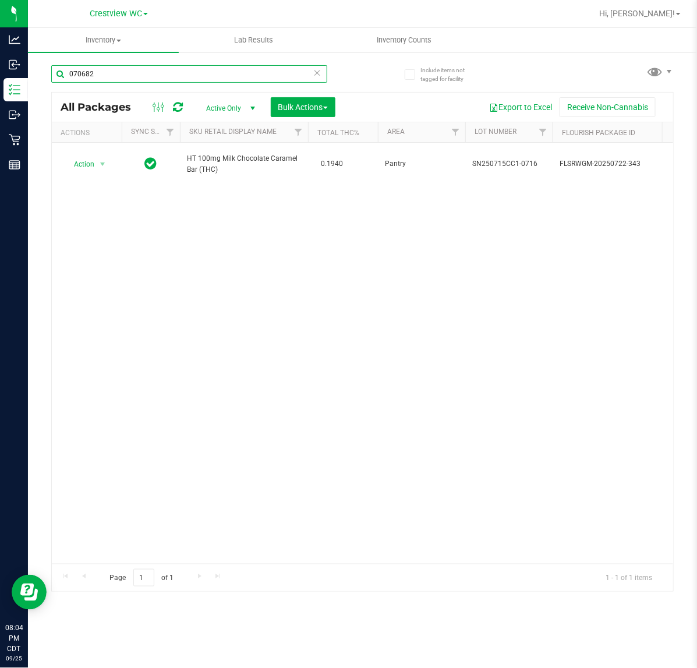
drag, startPoint x: 13, startPoint y: 77, endPoint x: -1, endPoint y: 73, distance: 14.4
click at [0, 73] on html "Analytics Inbound Inventory Outbound Retail Reports 08:04 PM CDT [DATE] 09/25 C…" at bounding box center [348, 334] width 697 height 668
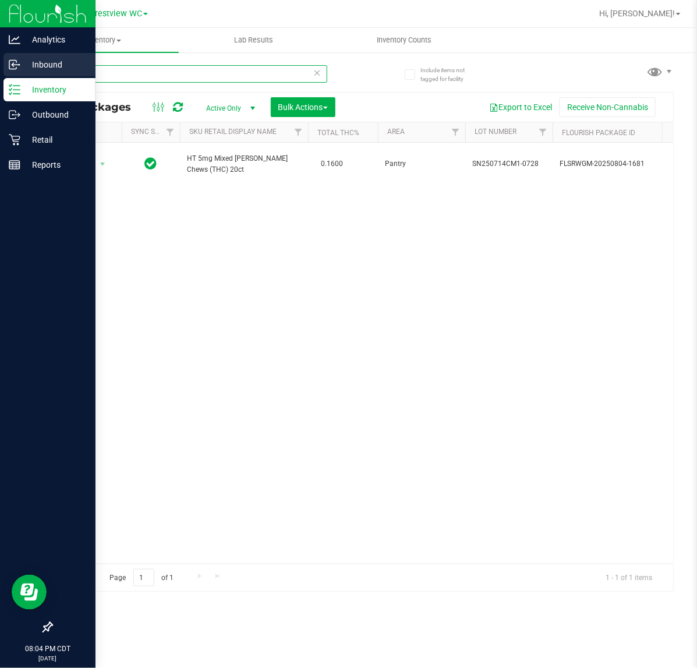
drag, startPoint x: 95, startPoint y: 73, endPoint x: 12, endPoint y: 61, distance: 83.6
click at [0, 61] on html "Analytics Inbound Inventory Outbound Retail Reports 08:04 PM CDT 09/25/2025 09/…" at bounding box center [348, 334] width 697 height 668
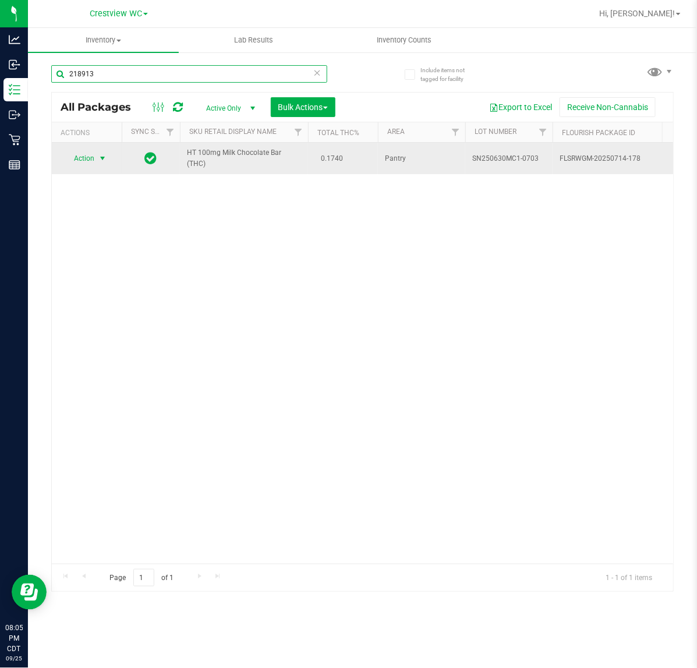
type input "218913"
click at [100, 151] on span "select" at bounding box center [103, 158] width 15 height 16
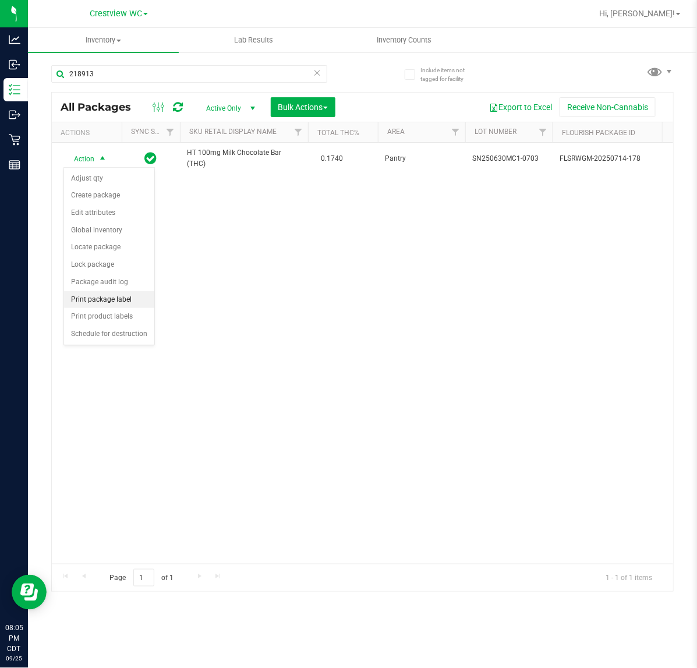
click at [111, 309] on li "Print package label" at bounding box center [109, 299] width 90 height 17
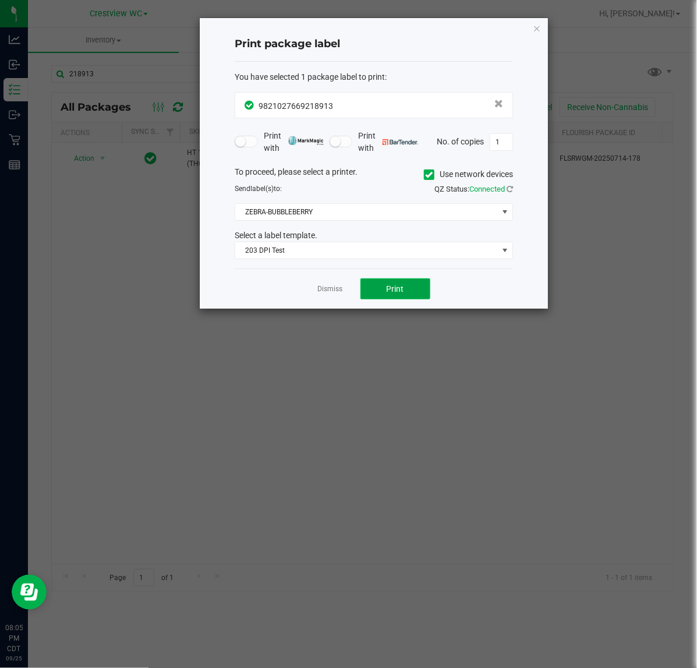
click at [398, 284] on button "Print" at bounding box center [396, 289] width 70 height 21
click at [326, 285] on link "Dismiss" at bounding box center [330, 289] width 25 height 10
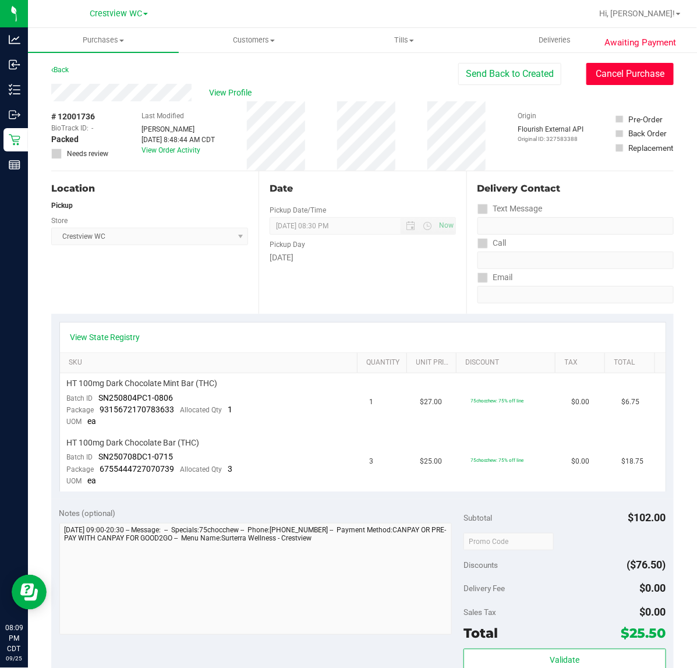
click at [595, 71] on button "Cancel Purchase" at bounding box center [630, 74] width 87 height 22
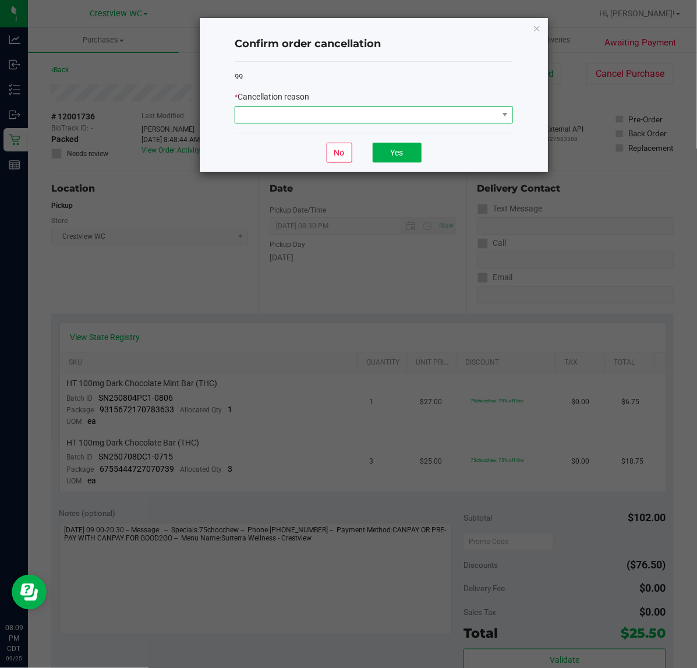
click at [376, 117] on span at bounding box center [366, 115] width 263 height 16
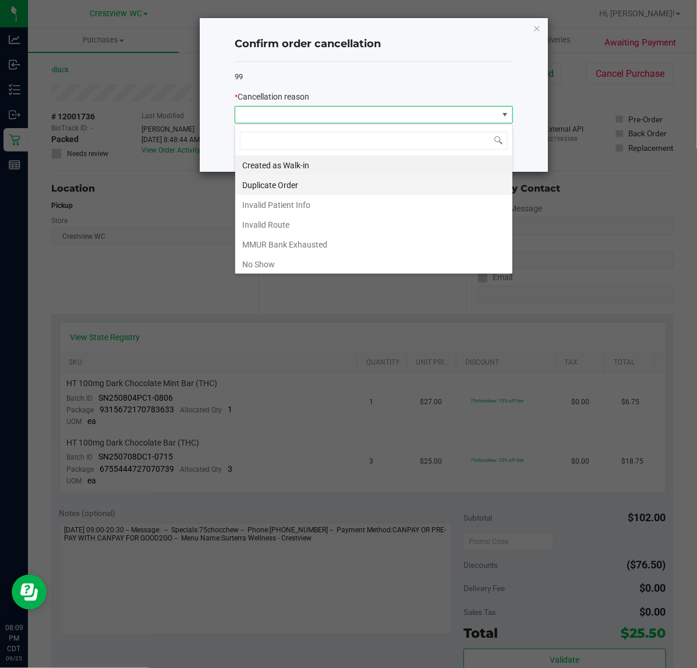
scroll to position [18, 278]
drag, startPoint x: 266, startPoint y: 271, endPoint x: 315, endPoint y: 238, distance: 58.7
click at [268, 270] on li "No Show" at bounding box center [373, 265] width 277 height 20
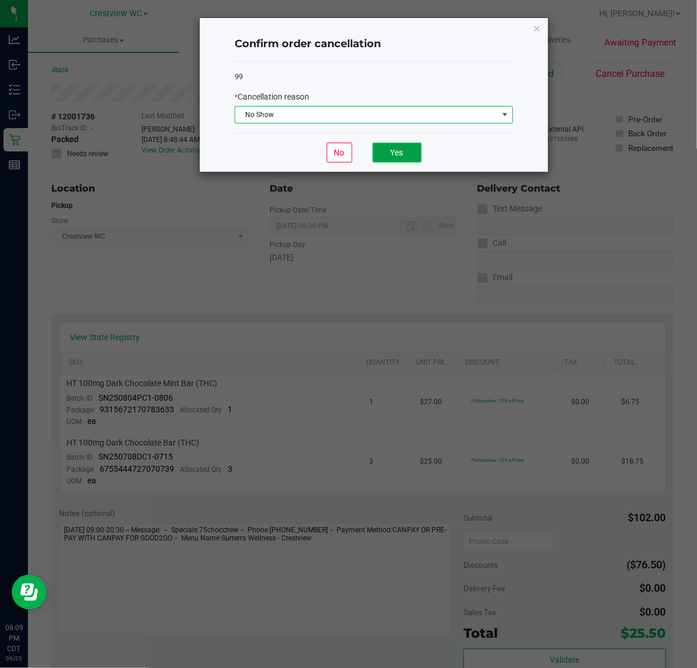
click at [390, 159] on button "Yes" at bounding box center [397, 153] width 49 height 20
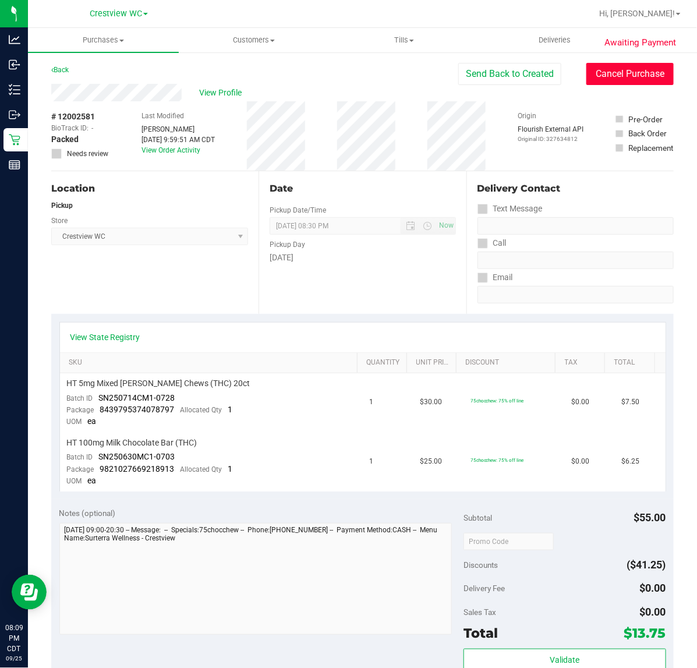
click at [623, 76] on button "Cancel Purchase" at bounding box center [630, 74] width 87 height 22
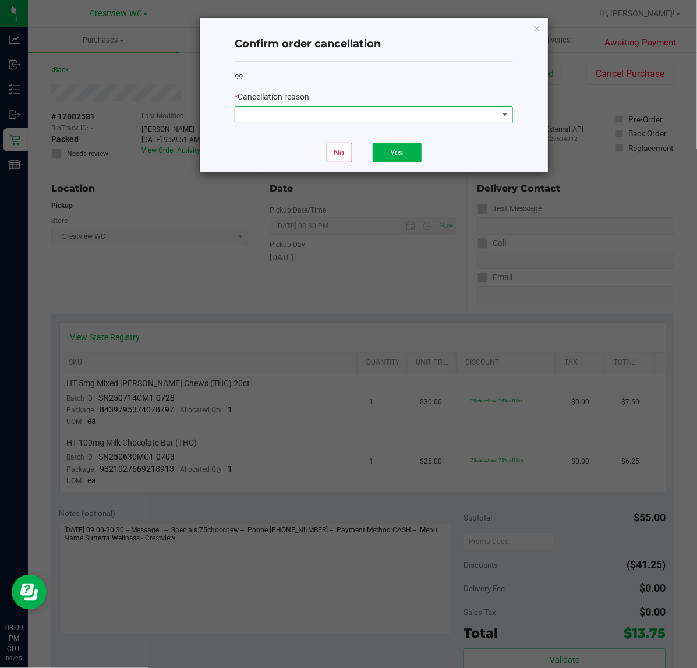
click at [432, 112] on span at bounding box center [366, 115] width 263 height 16
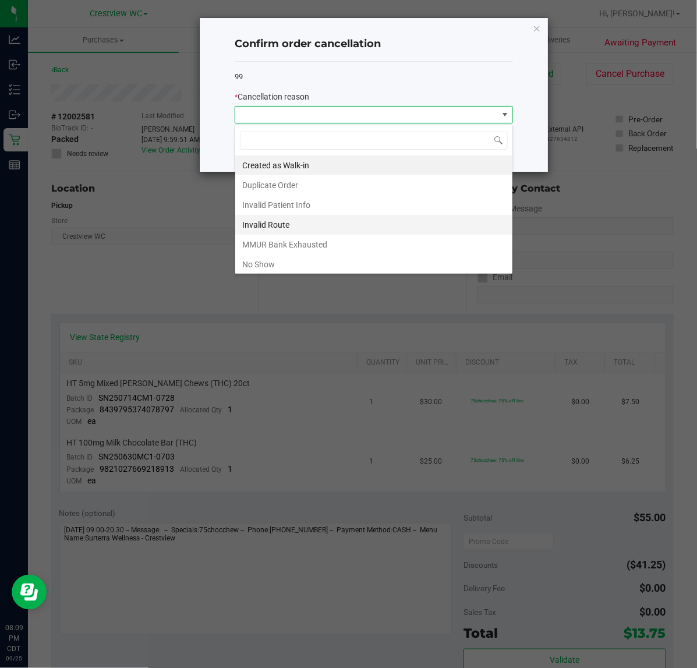
scroll to position [18, 278]
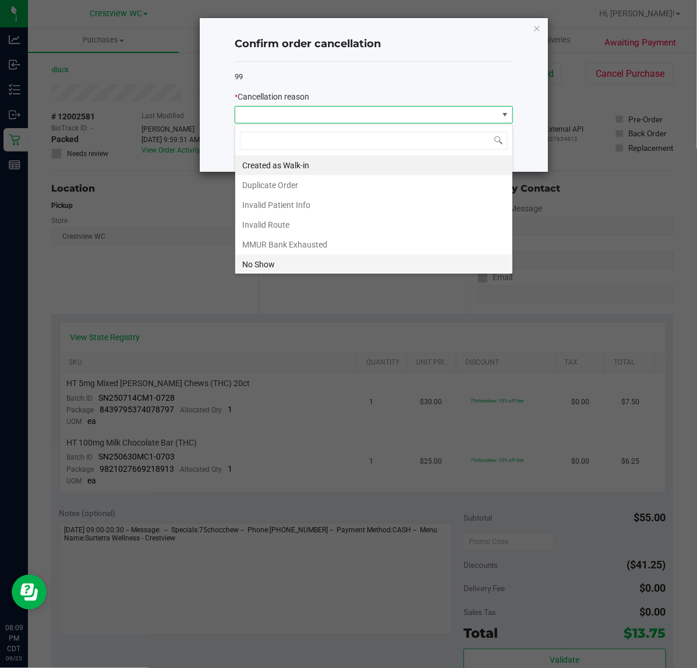
click at [289, 272] on li "No Show" at bounding box center [373, 265] width 277 height 20
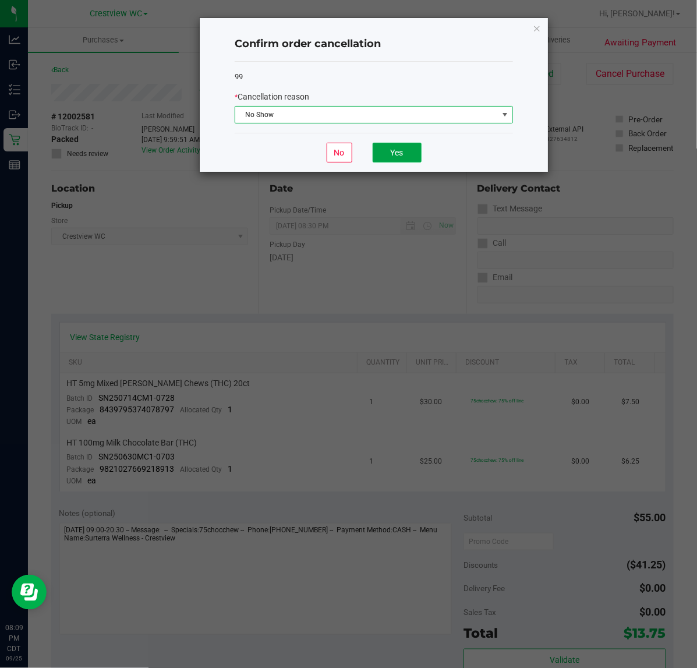
click at [385, 147] on button "Yes" at bounding box center [397, 153] width 49 height 20
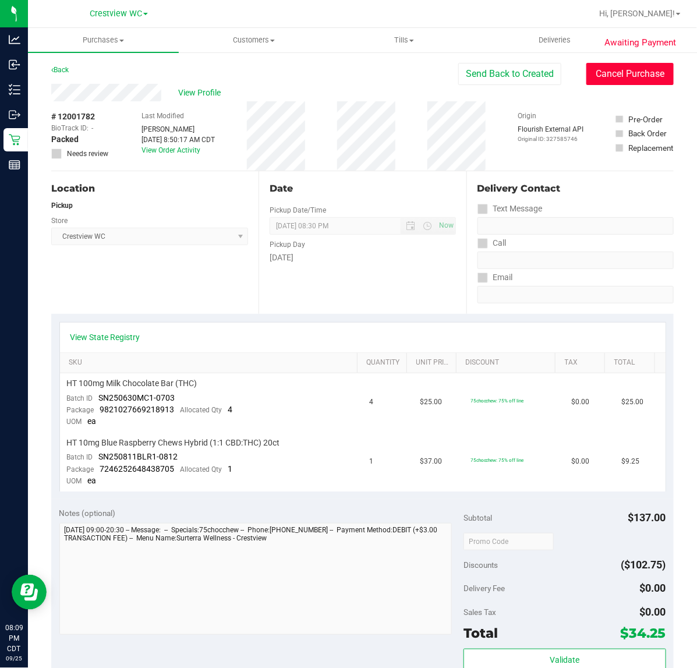
click at [632, 79] on button "Cancel Purchase" at bounding box center [630, 74] width 87 height 22
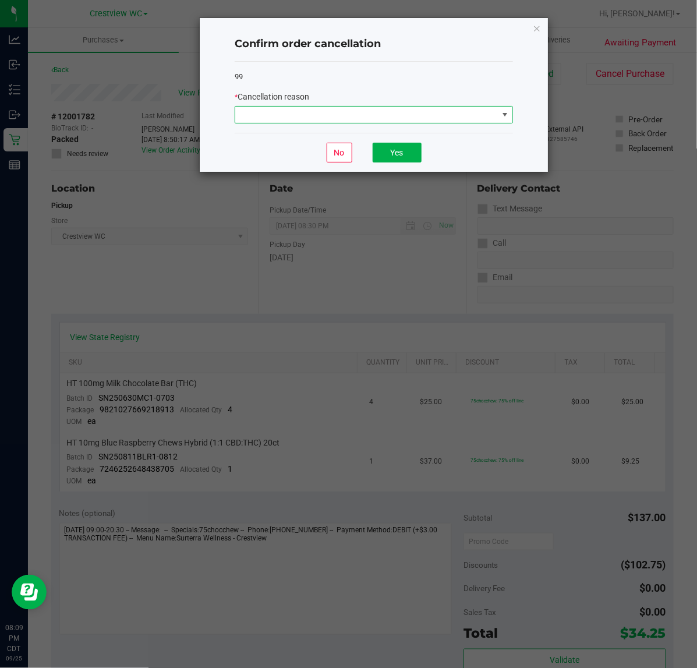
click at [383, 112] on span at bounding box center [366, 115] width 263 height 16
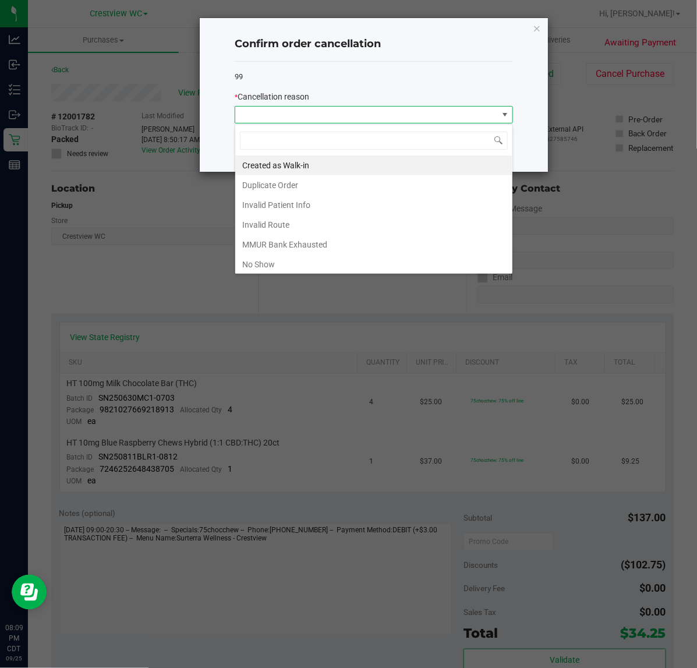
scroll to position [18, 278]
click at [304, 260] on li "No Show" at bounding box center [373, 265] width 277 height 20
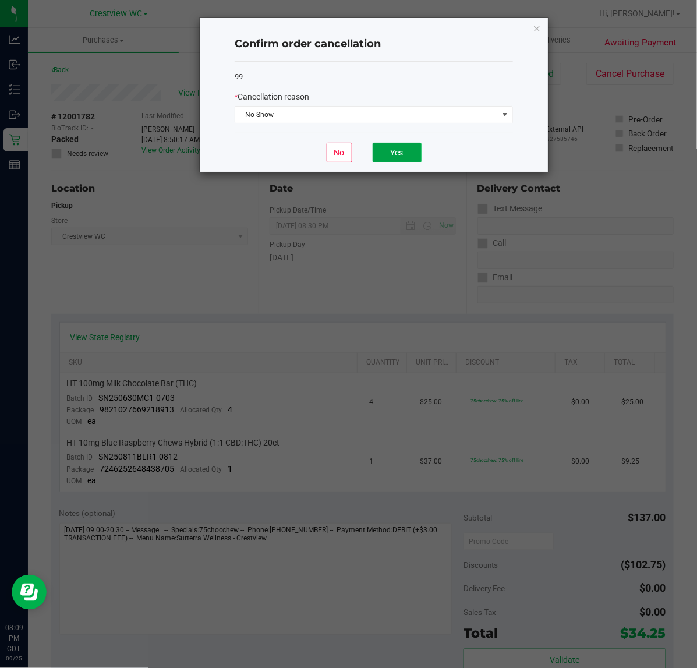
click at [385, 151] on button "Yes" at bounding box center [397, 153] width 49 height 20
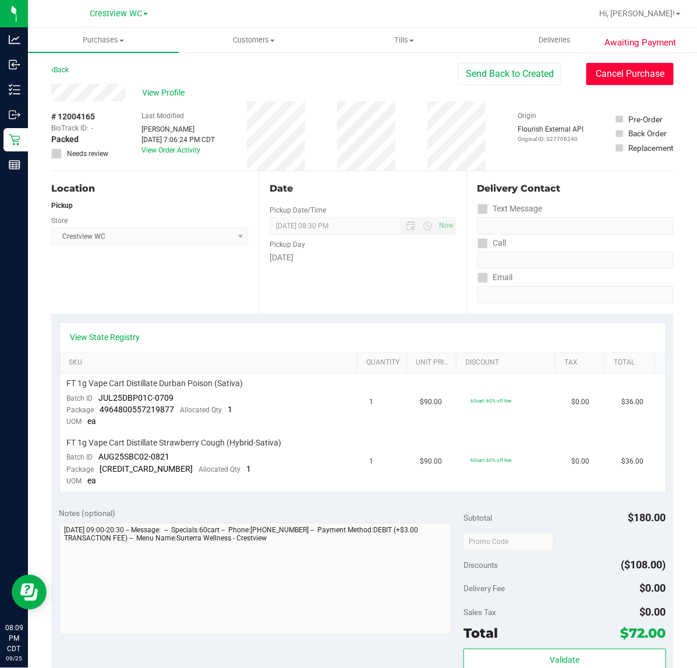
click at [592, 72] on button "Cancel Purchase" at bounding box center [630, 74] width 87 height 22
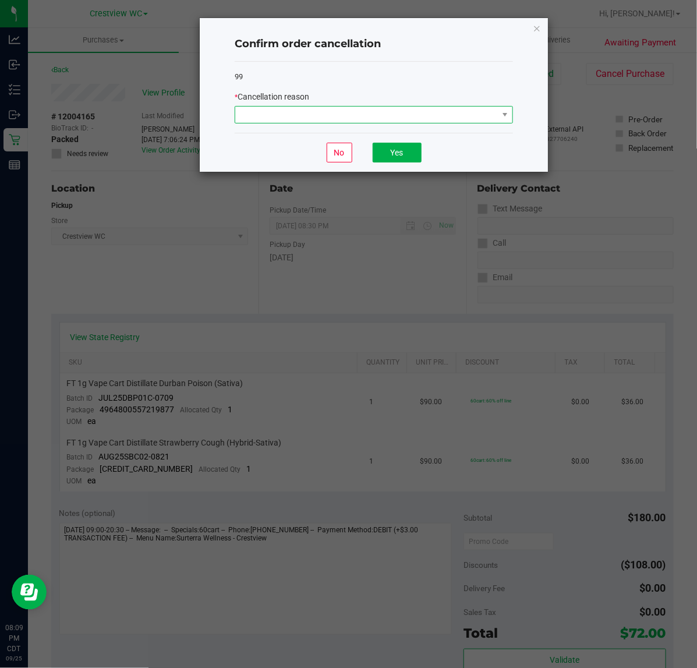
click at [353, 112] on span at bounding box center [366, 115] width 263 height 16
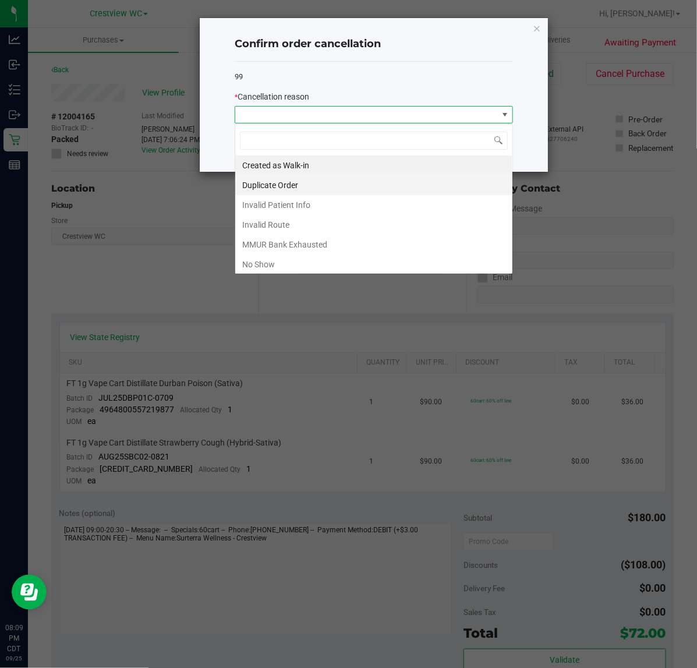
scroll to position [18, 278]
click at [275, 264] on li "No Show" at bounding box center [373, 265] width 277 height 20
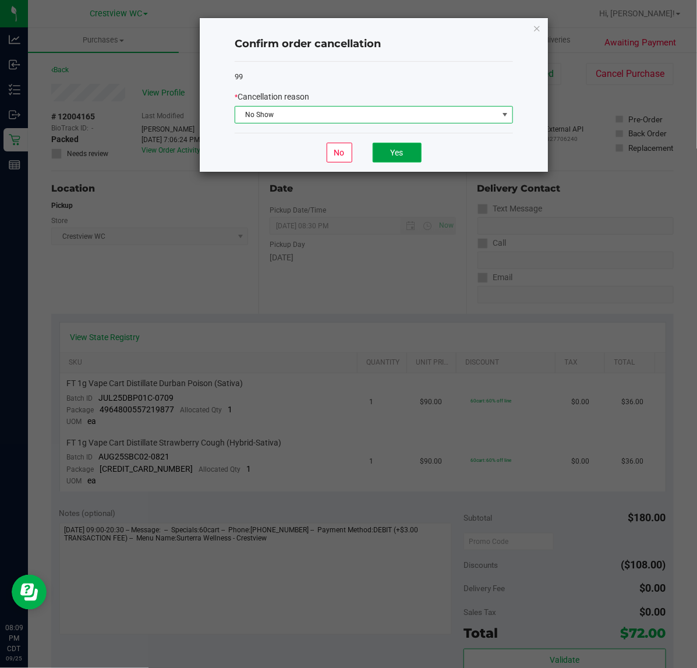
click at [403, 144] on button "Yes" at bounding box center [397, 153] width 49 height 20
